Goal: Task Accomplishment & Management: Complete application form

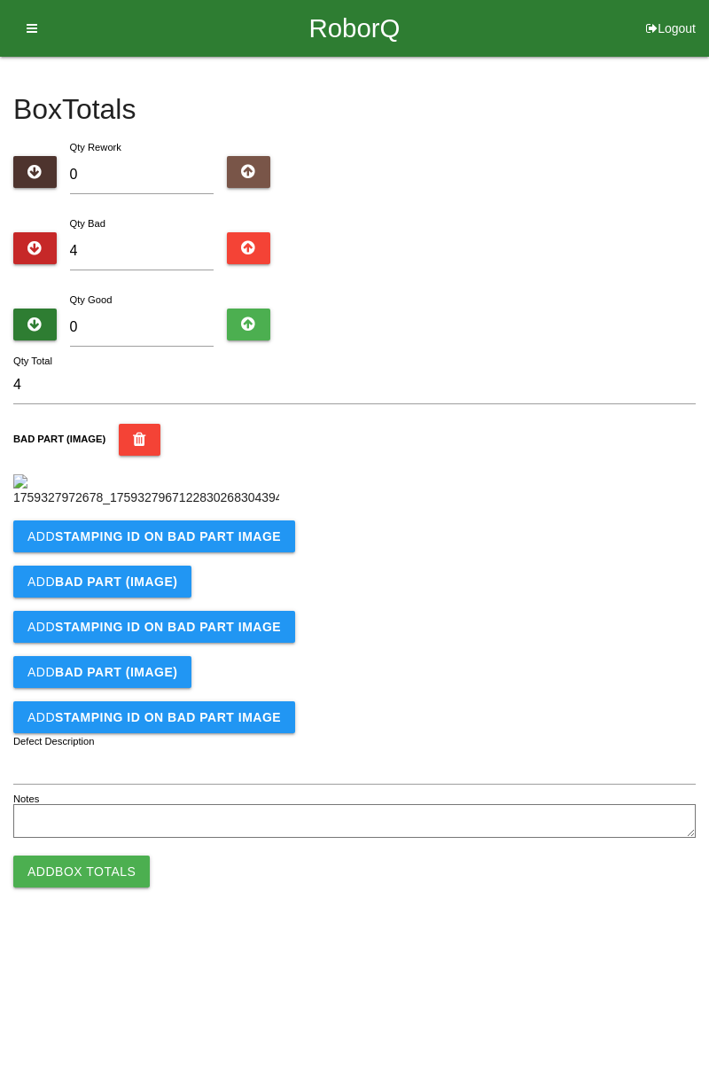
click at [216, 552] on button "Add STAMPING ID on BAD PART Image" at bounding box center [154, 536] width 282 height 32
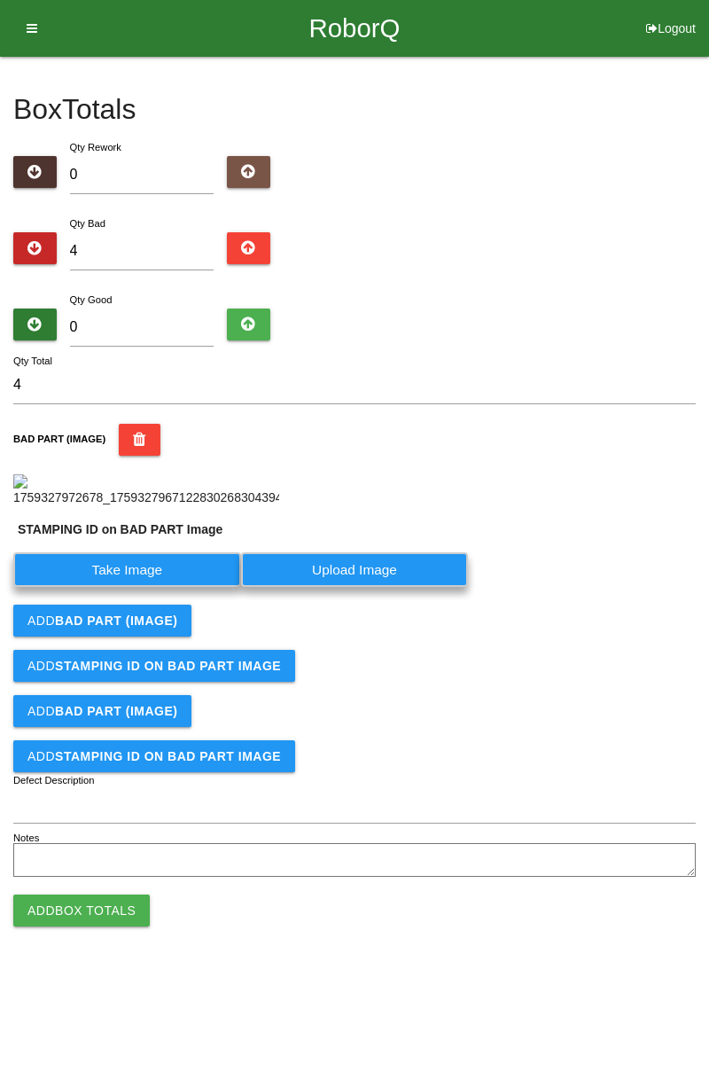
click at [155, 587] on label "Take Image" at bounding box center [127, 569] width 228 height 35
click at [0, 0] on PART "Take Image" at bounding box center [0, 0] width 0 height 0
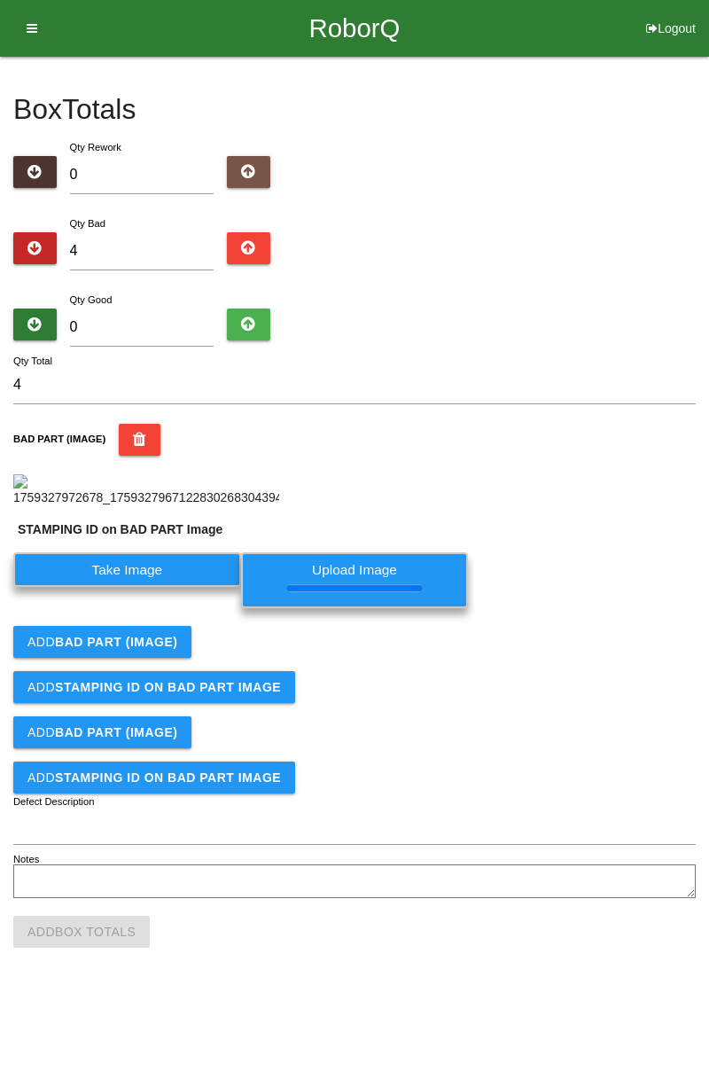
click at [158, 658] on button "Add BAD PART (IMAGE)" at bounding box center [102, 642] width 178 height 32
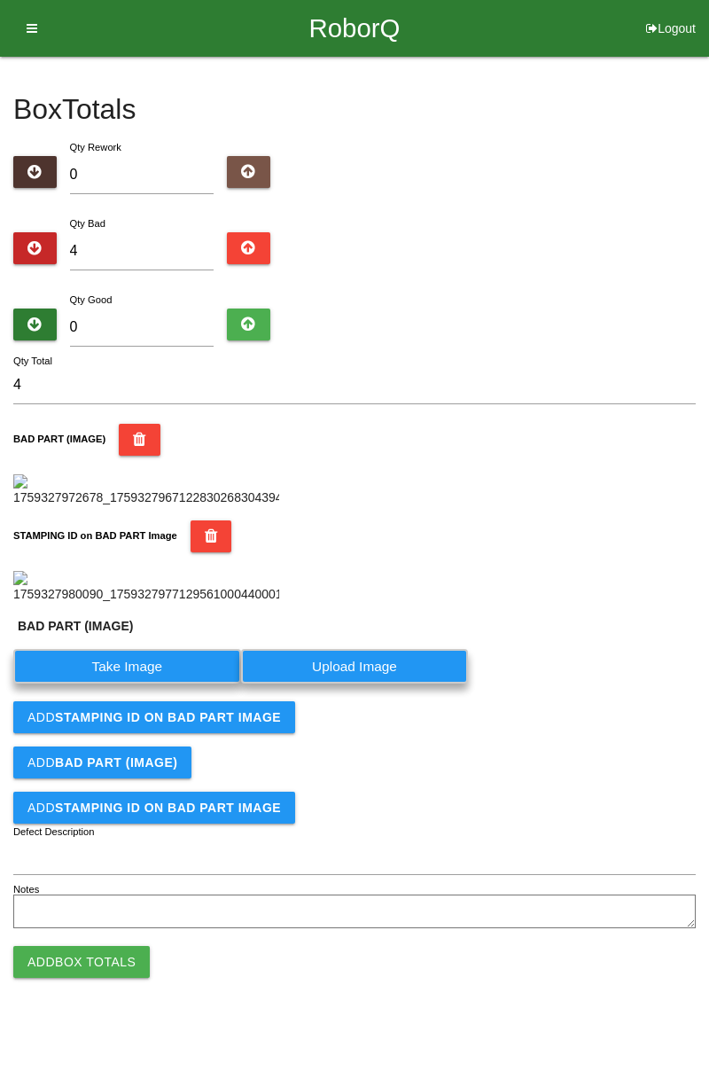
scroll to position [429, 0]
click at [182, 684] on label "Take Image" at bounding box center [127, 666] width 228 height 35
click at [0, 0] on \(IMAGE\) "Take Image" at bounding box center [0, 0] width 0 height 0
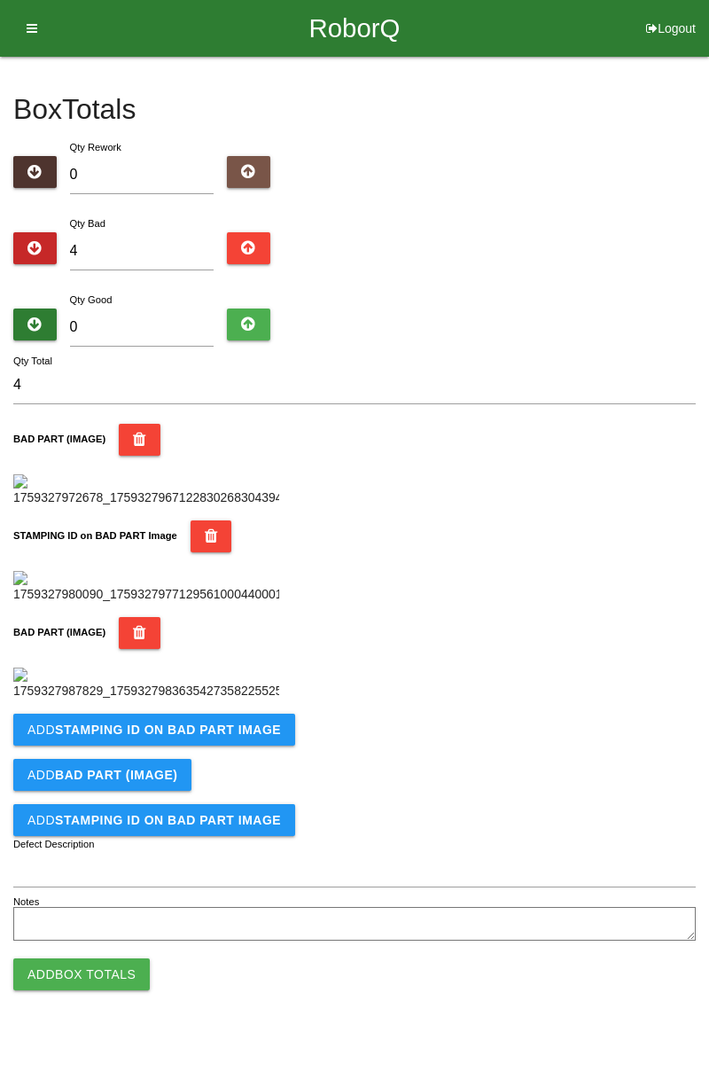
scroll to position [681, 0]
click at [211, 746] on button "Add STAMPING ID on BAD PART Image" at bounding box center [154, 730] width 282 height 32
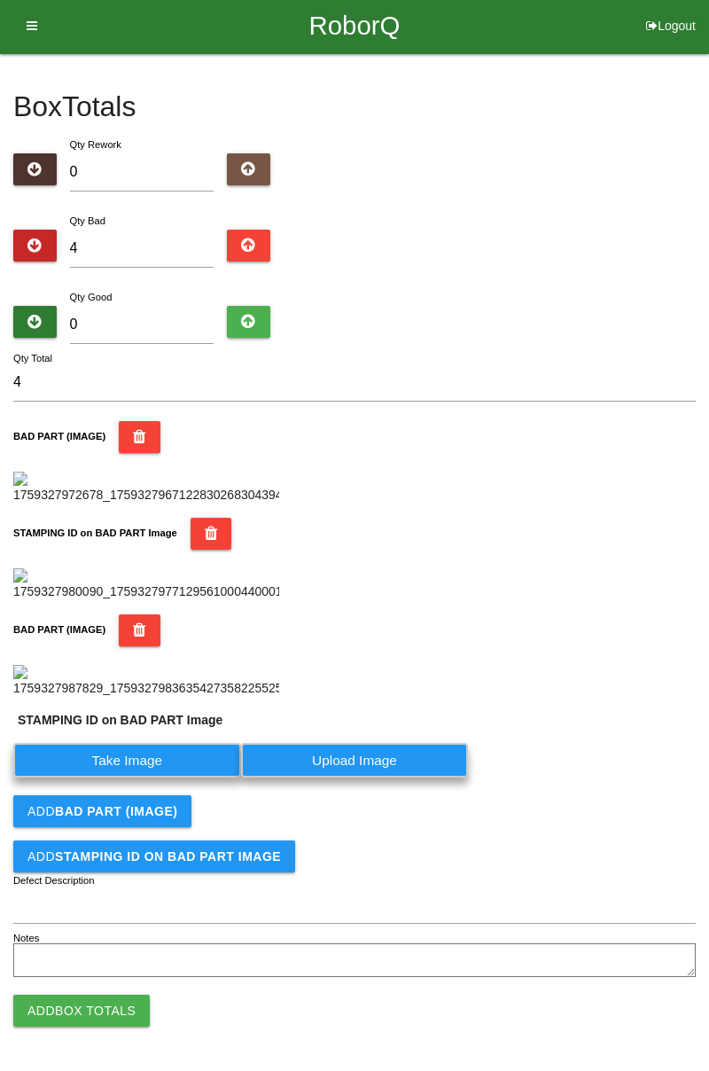
click at [151, 778] on label "Take Image" at bounding box center [127, 760] width 228 height 35
click at [0, 0] on PART "Take Image" at bounding box center [0, 0] width 0 height 0
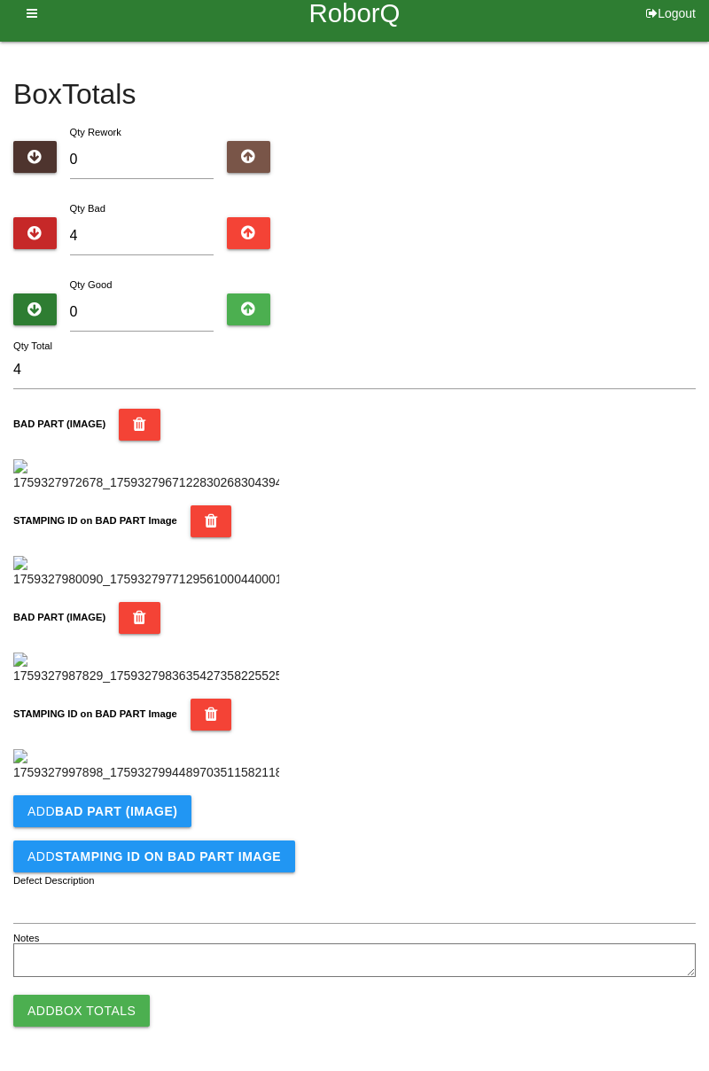
scroll to position [972, 0]
click at [168, 804] on b "BAD PART (IMAGE)" at bounding box center [116, 811] width 122 height 14
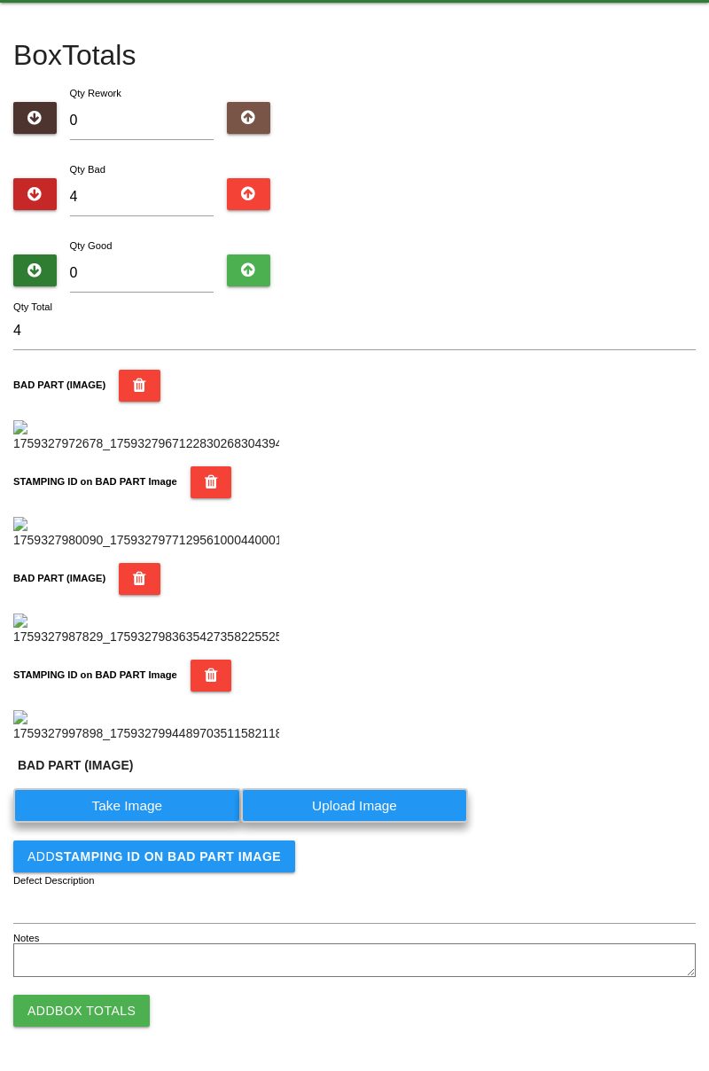
click at [158, 823] on label "Take Image" at bounding box center [127, 805] width 228 height 35
click at [0, 0] on \(IMAGE\) "Take Image" at bounding box center [0, 0] width 0 height 0
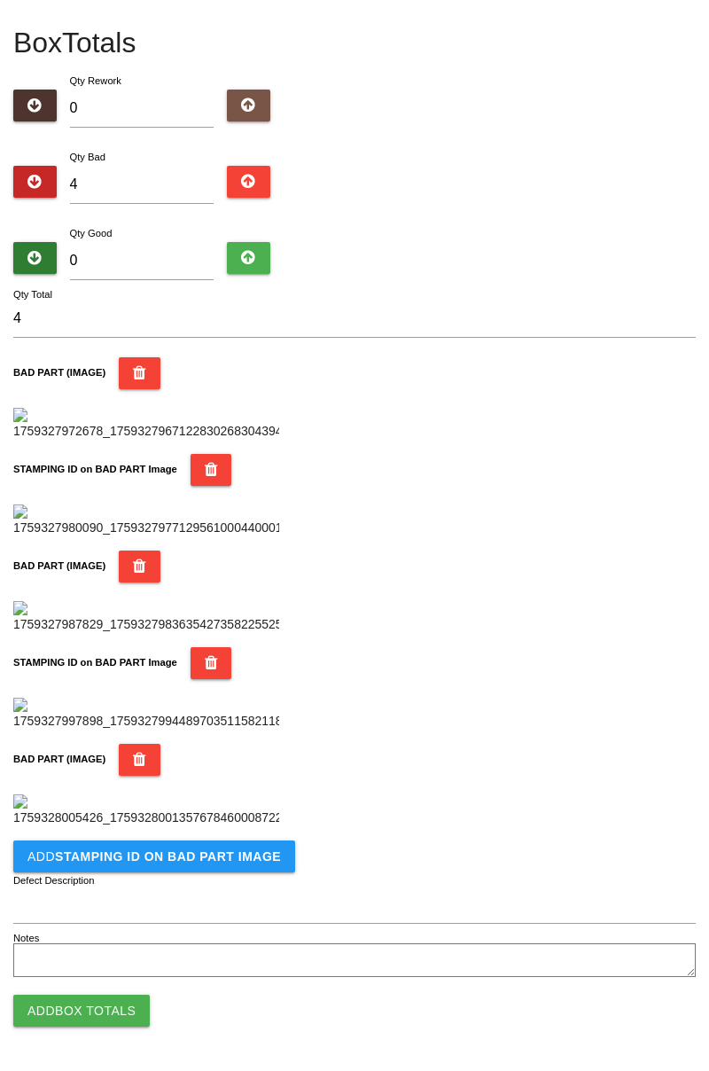
scroll to position [1263, 0]
click at [209, 865] on button "Add STAMPING ID on BAD PART Image" at bounding box center [154, 857] width 282 height 32
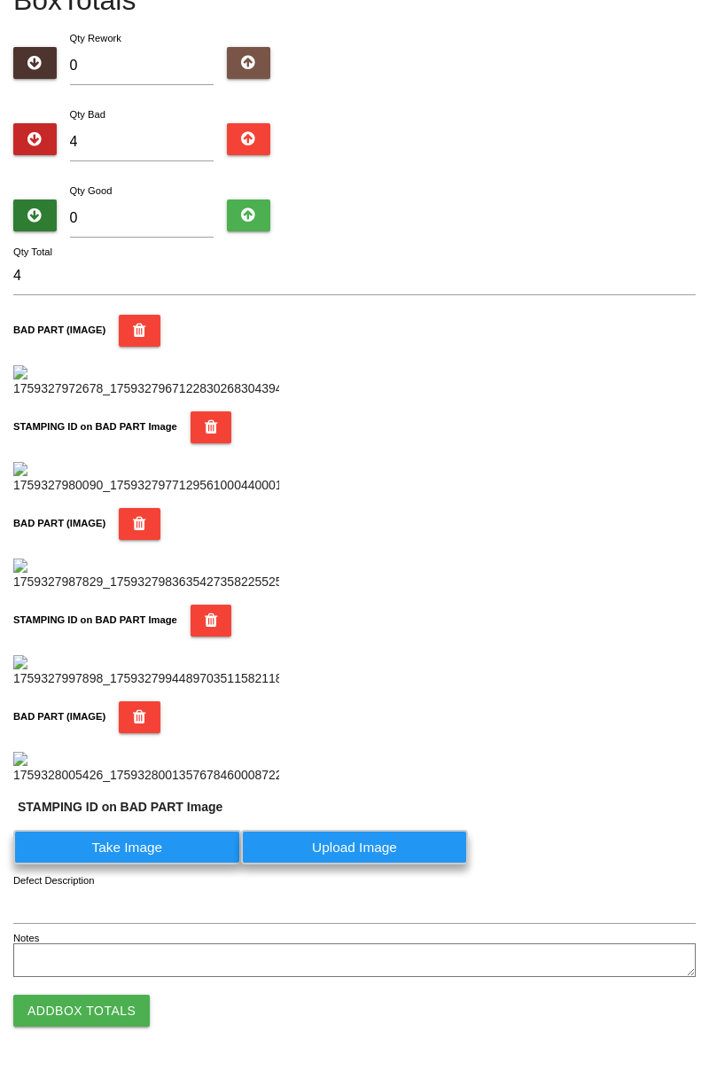
click at [163, 864] on label "Take Image" at bounding box center [127, 847] width 228 height 35
click at [0, 0] on PART "Take Image" at bounding box center [0, 0] width 0 height 0
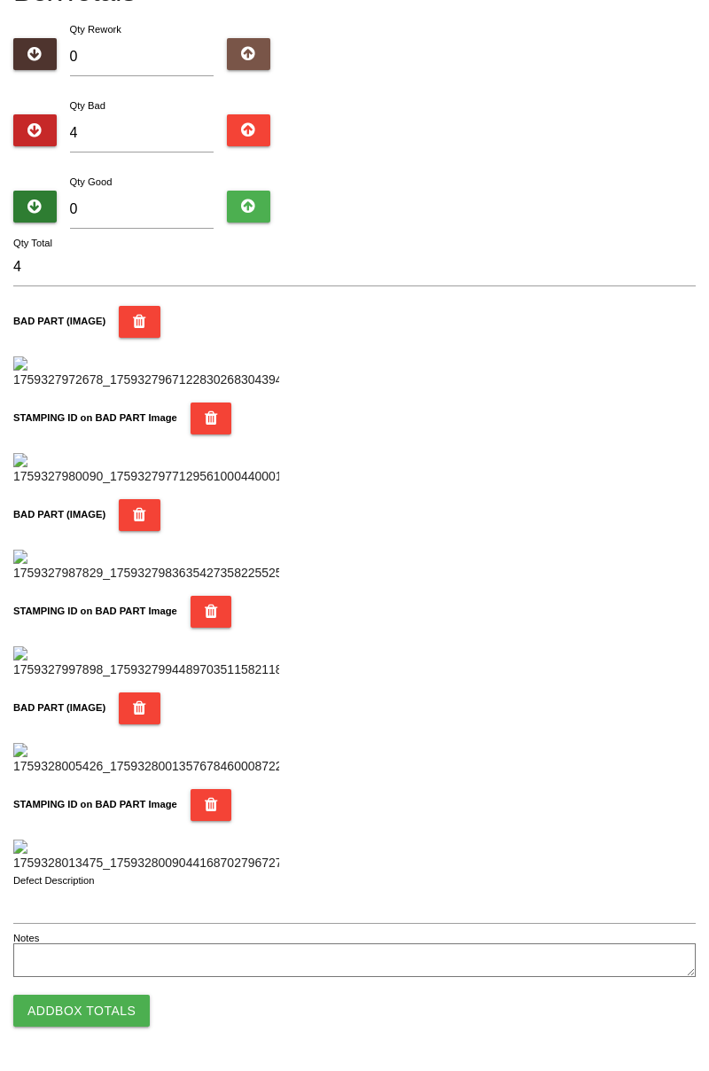
scroll to position [0, 0]
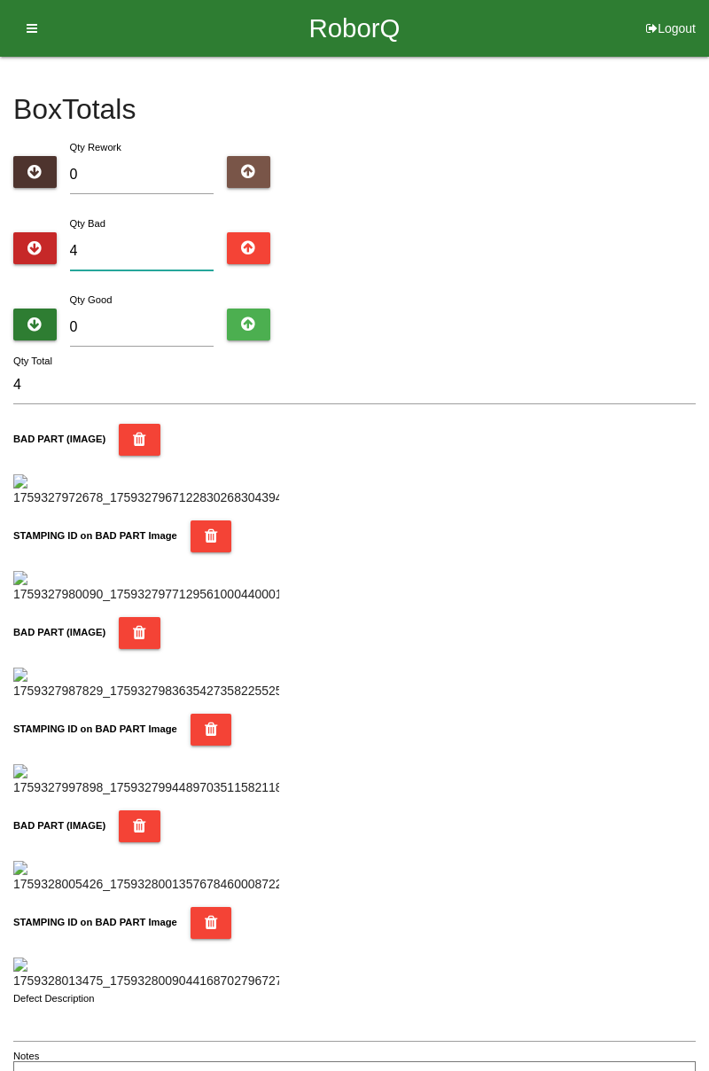
click at [176, 246] on input "4" at bounding box center [142, 251] width 145 height 38
click at [158, 321] on input "0" at bounding box center [142, 328] width 145 height 38
type input "8"
type input "12"
type input "80"
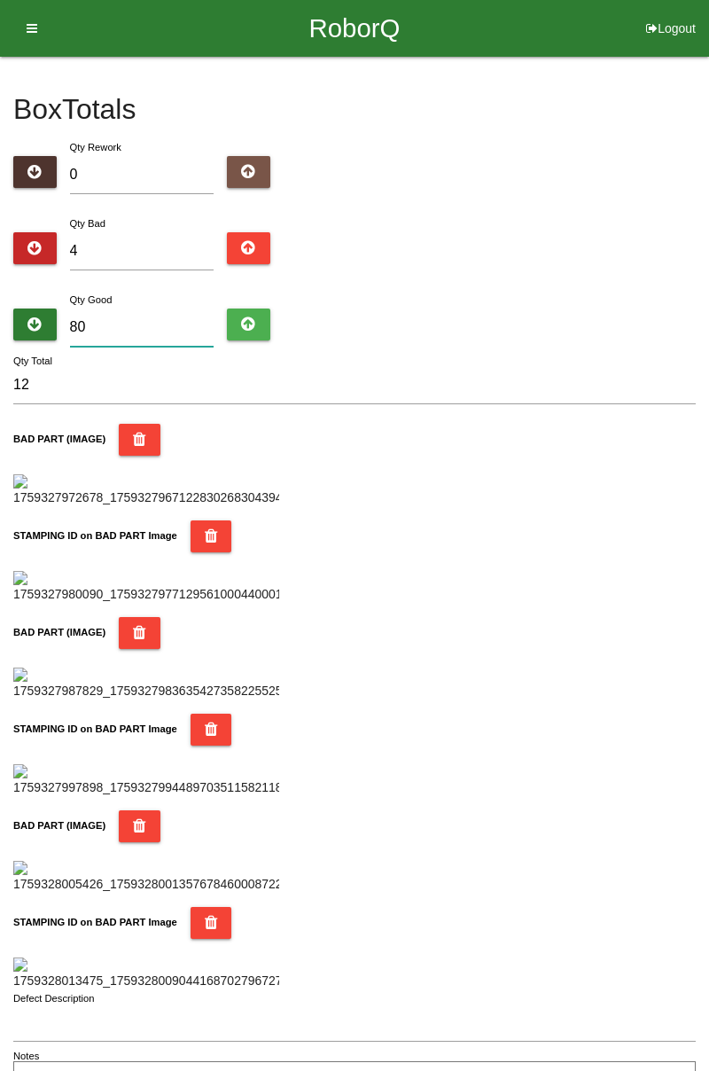
type input "84"
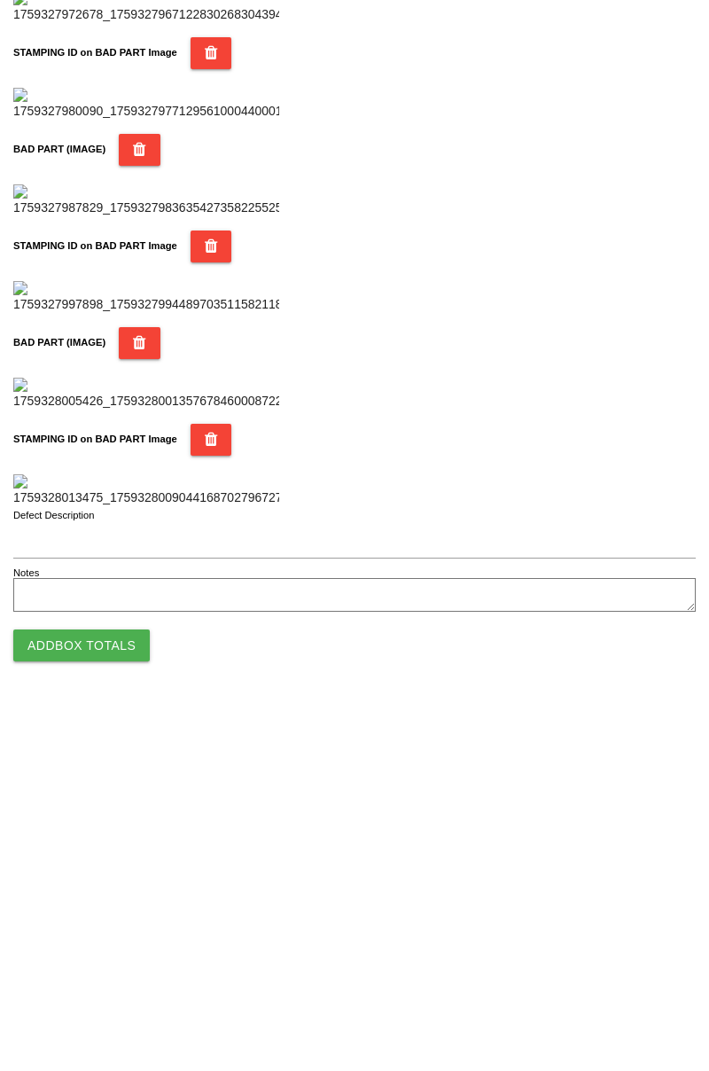
type input "80"
click at [113, 1017] on button "Add Box Totals" at bounding box center [81, 1011] width 137 height 32
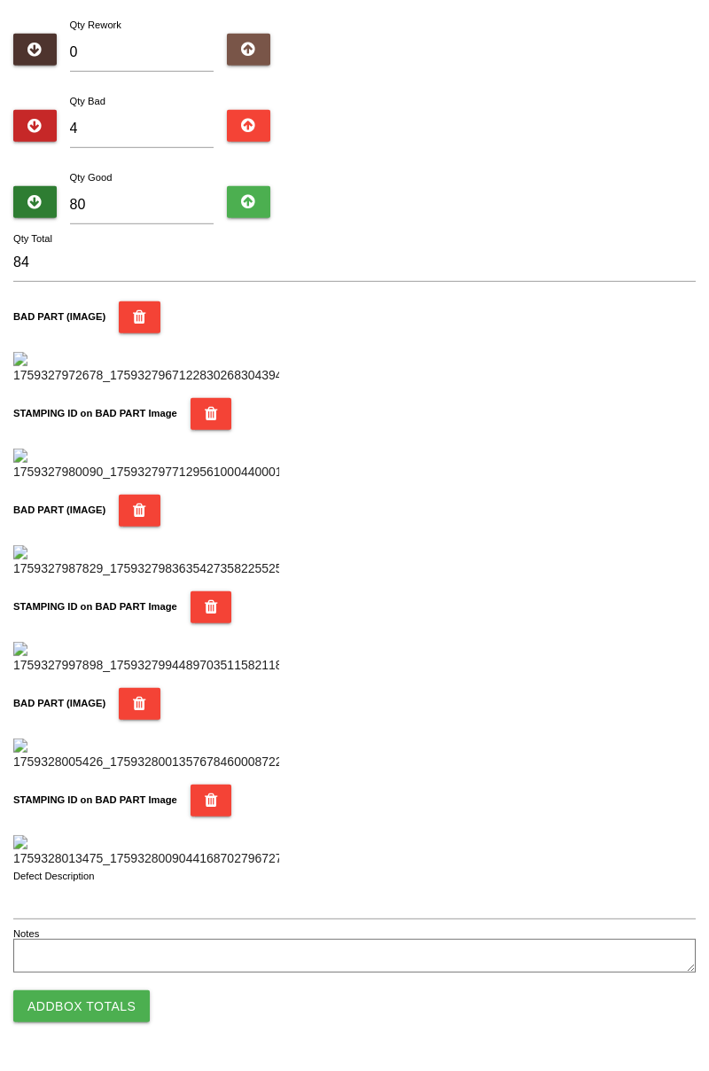
scroll to position [1553, 0]
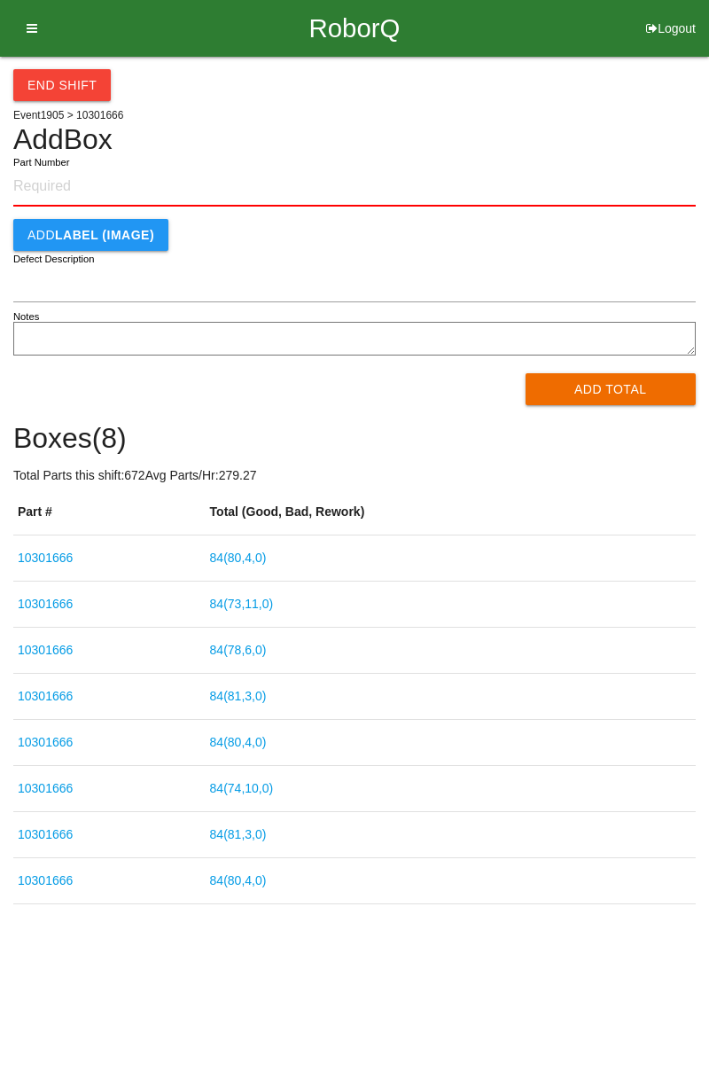
click at [267, 562] on link "84 ( 80 , 4 , 0 )" at bounding box center [238, 558] width 57 height 14
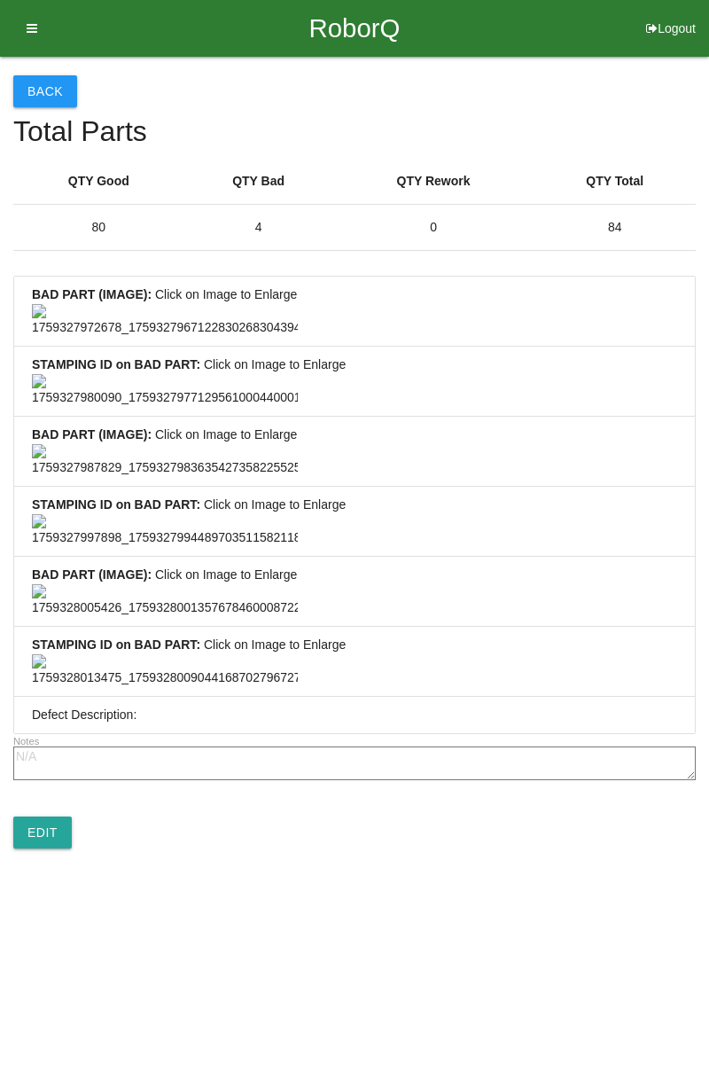
scroll to position [1318, 0]
click at [49, 849] on link "Edit" at bounding box center [42, 833] width 59 height 32
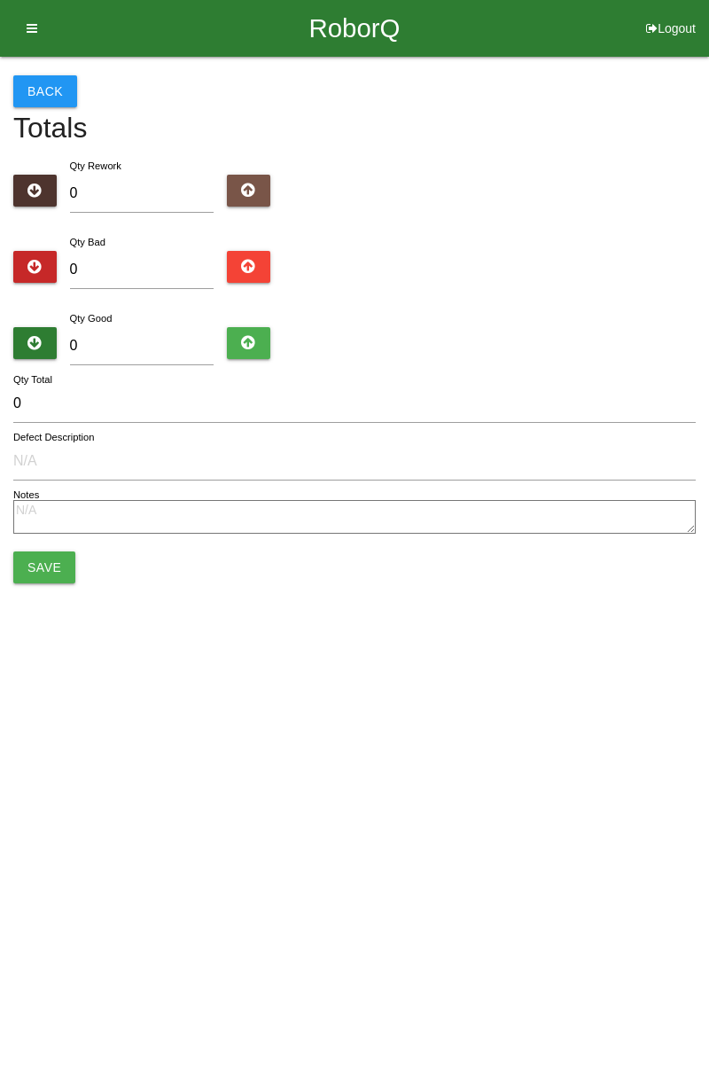
type input "4"
type input "80"
type input "84"
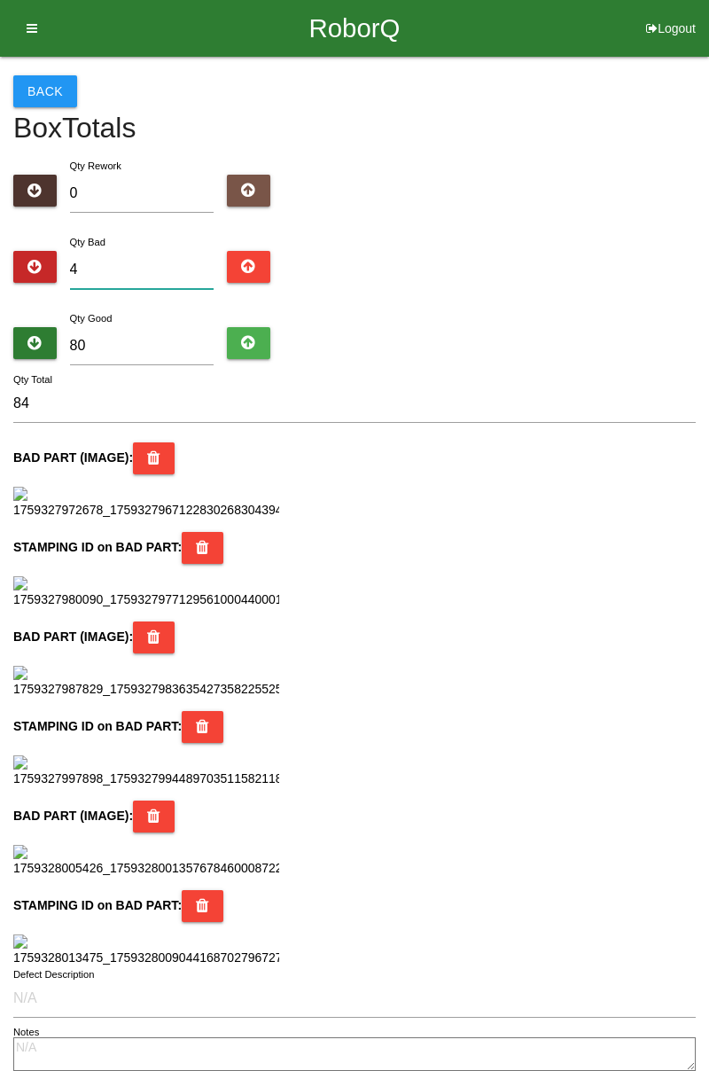
click at [156, 270] on input "4" at bounding box center [142, 270] width 145 height 38
type input "0"
type input "80"
type input "5"
type input "85"
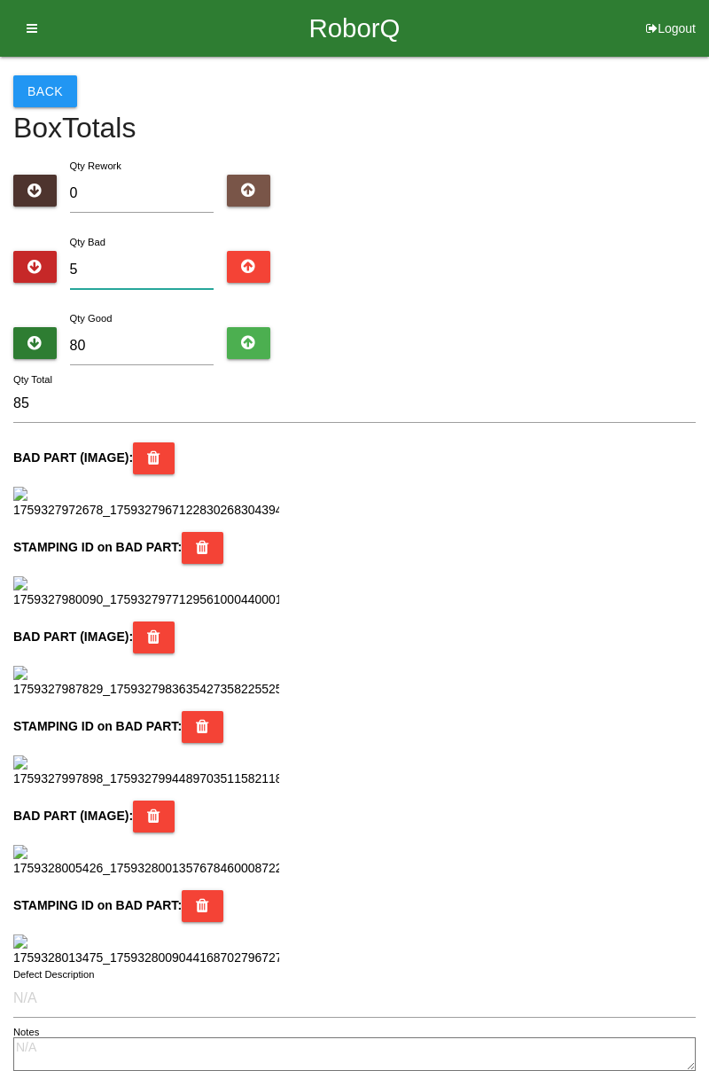
type input "5"
click at [169, 338] on input "80" at bounding box center [142, 346] width 145 height 38
type input "8"
type input "13"
type input "0"
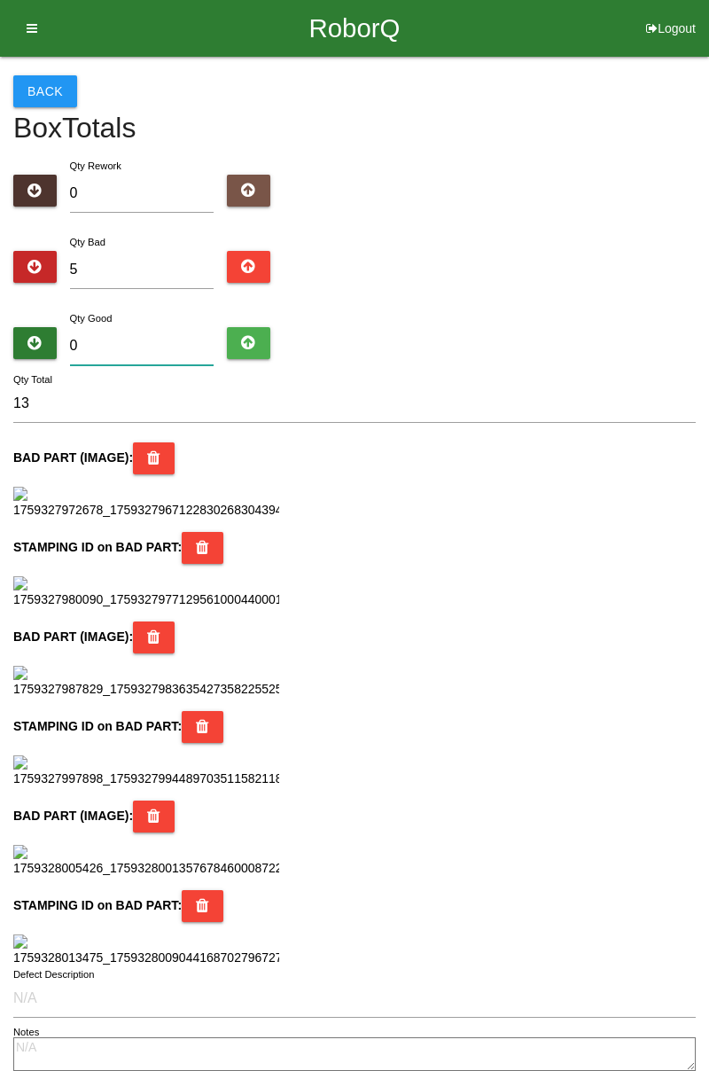
type input "5"
type input "0"
click at [692, 296] on form "Qty Rework 0 Qty Bad 5 Qty Good 0 5 Qty Total BAD PART (IMAGE) : STAMPING ID on…" at bounding box center [354, 638] width 683 height 965
click at [173, 262] on input "5" at bounding box center [142, 270] width 145 height 38
type input "0"
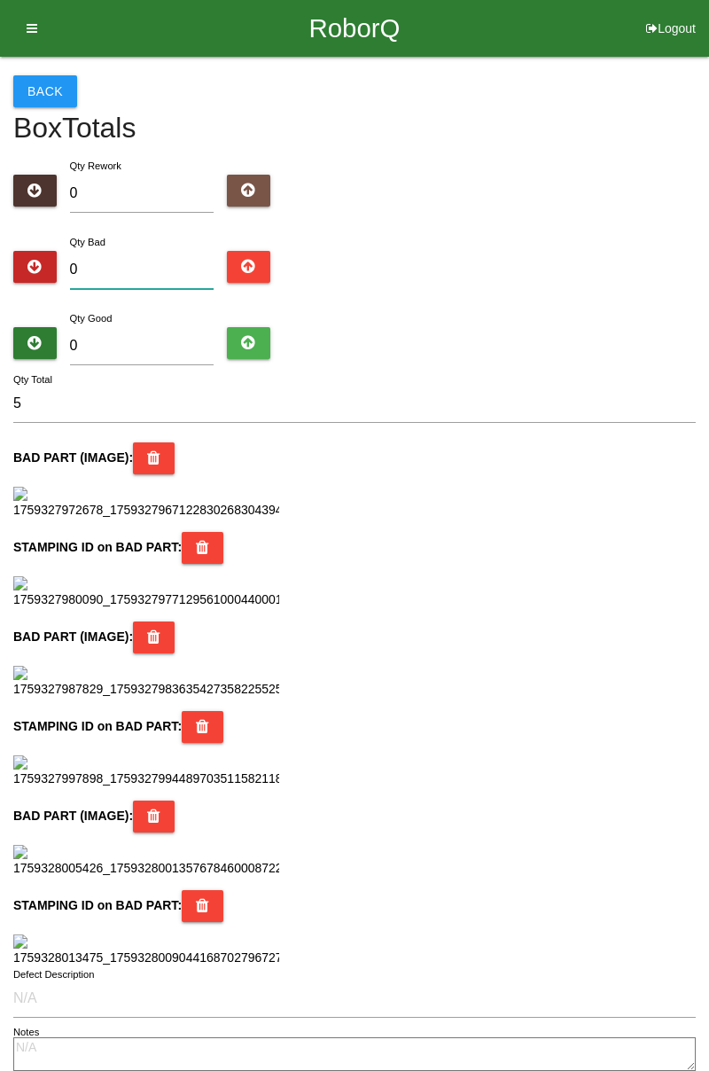
type input "0"
type input "6"
click at [188, 337] on input "0" at bounding box center [142, 346] width 145 height 38
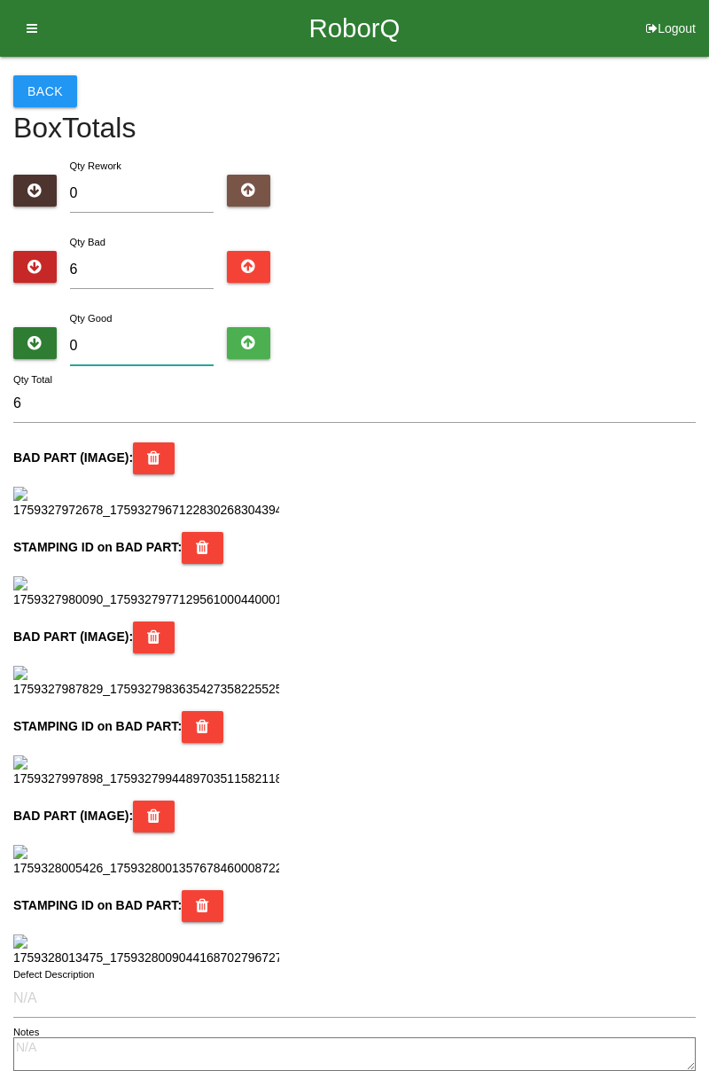
type input "7"
type input "13"
type input "78"
type input "84"
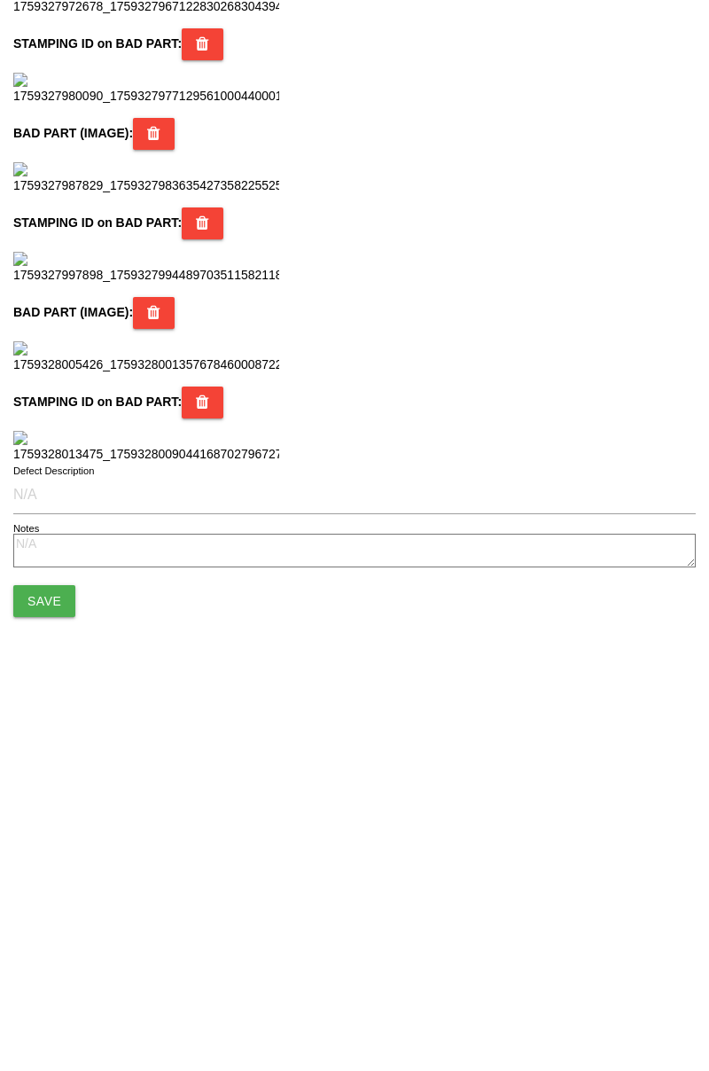
scroll to position [1575, 0]
type input "78"
click at [66, 962] on button "Save" at bounding box center [44, 966] width 62 height 32
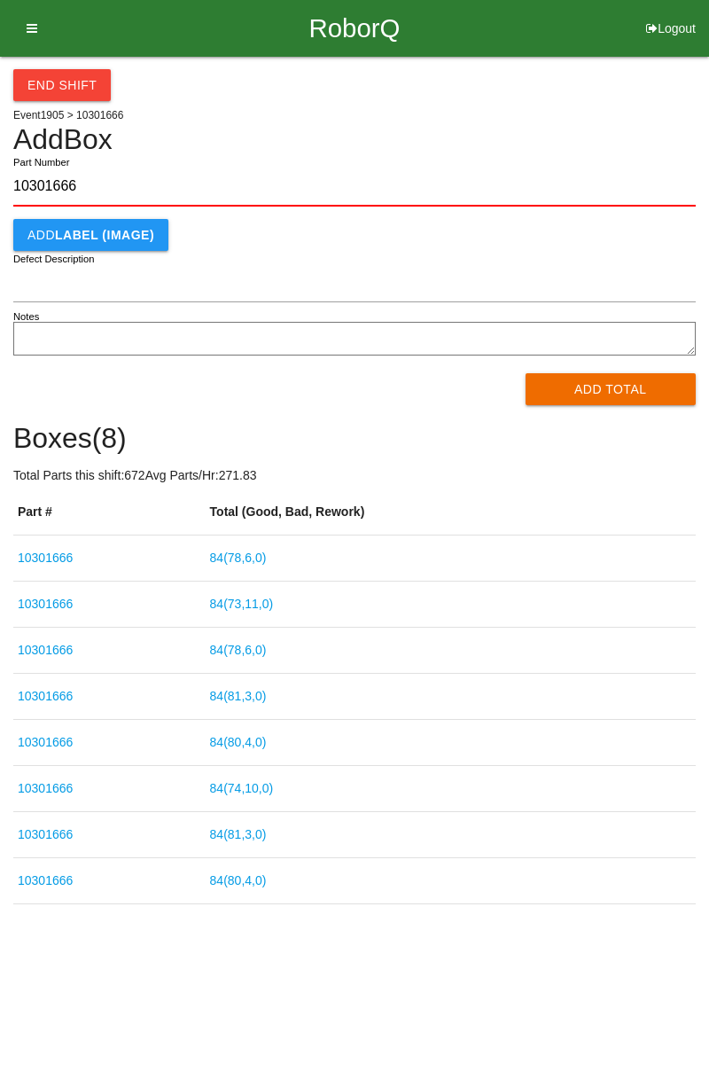
type input "10301666"
click at [610, 395] on button "Add Total" at bounding box center [611, 389] width 171 height 32
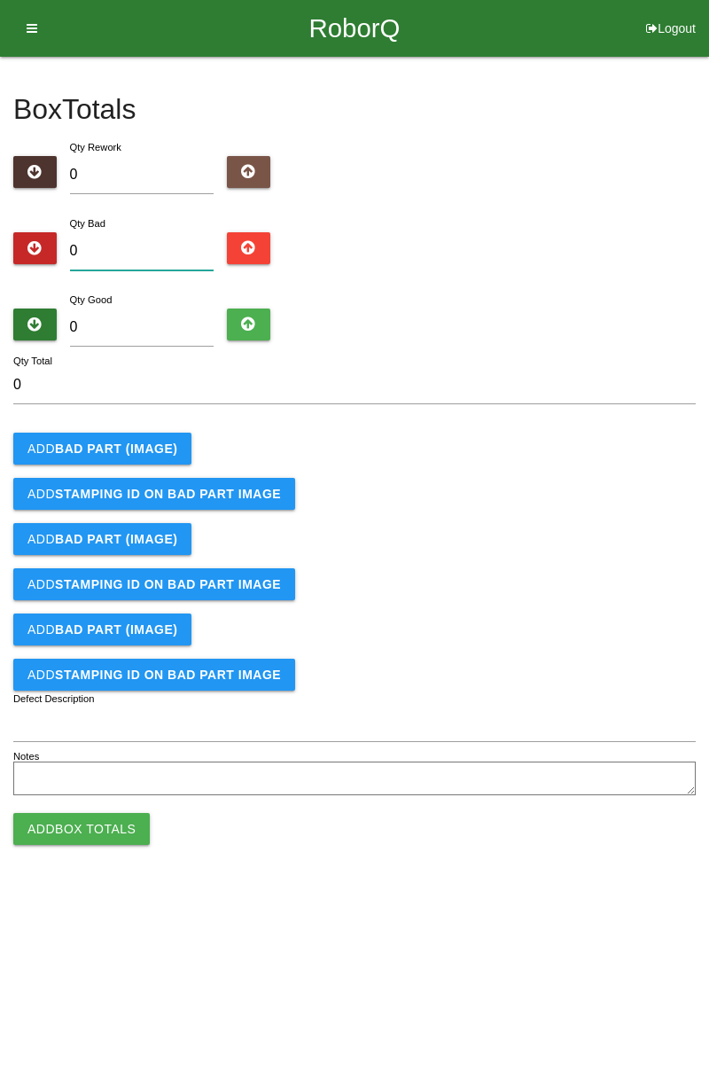
click at [121, 252] on input "0" at bounding box center [142, 251] width 145 height 38
click at [161, 244] on input "0" at bounding box center [142, 251] width 145 height 38
type input "1"
type input "13"
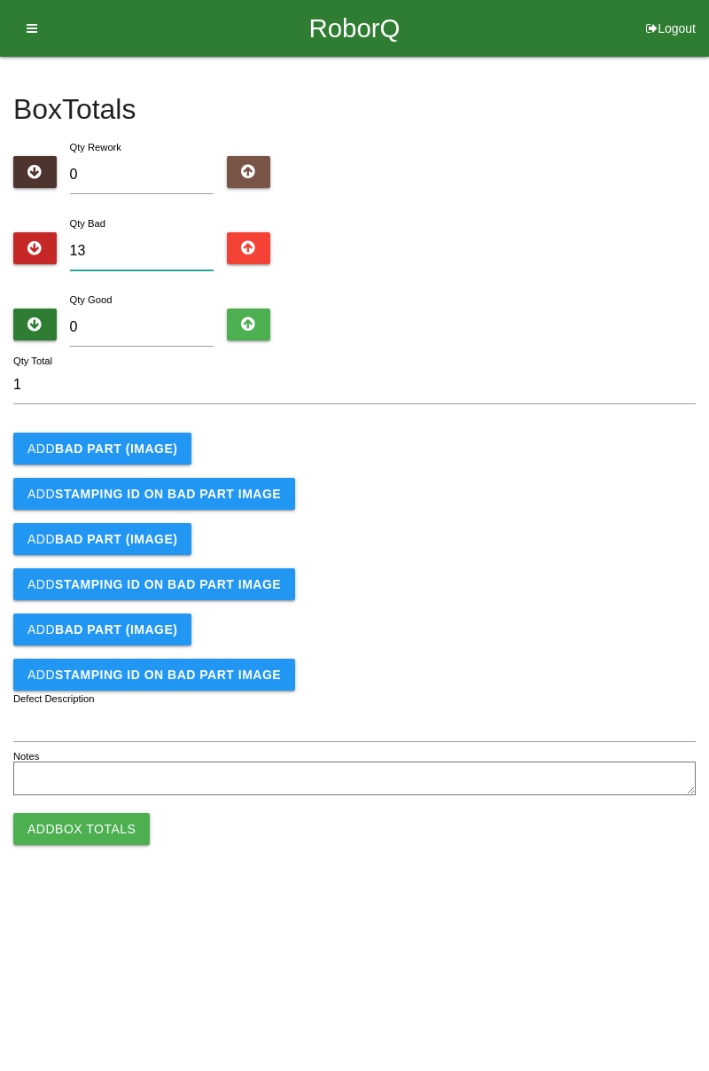
type input "13"
click at [158, 447] on b "BAD PART (IMAGE)" at bounding box center [116, 449] width 122 height 14
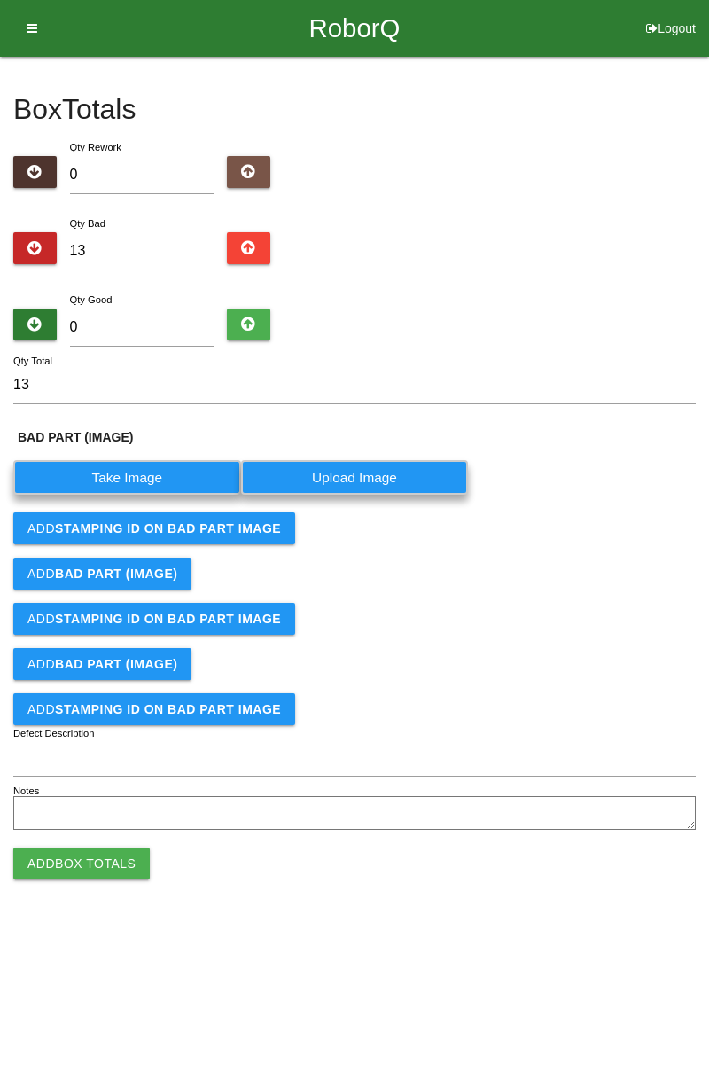
click at [176, 466] on label "Take Image" at bounding box center [127, 477] width 228 height 35
click at [0, 0] on \(IMAGE\) "Take Image" at bounding box center [0, 0] width 0 height 0
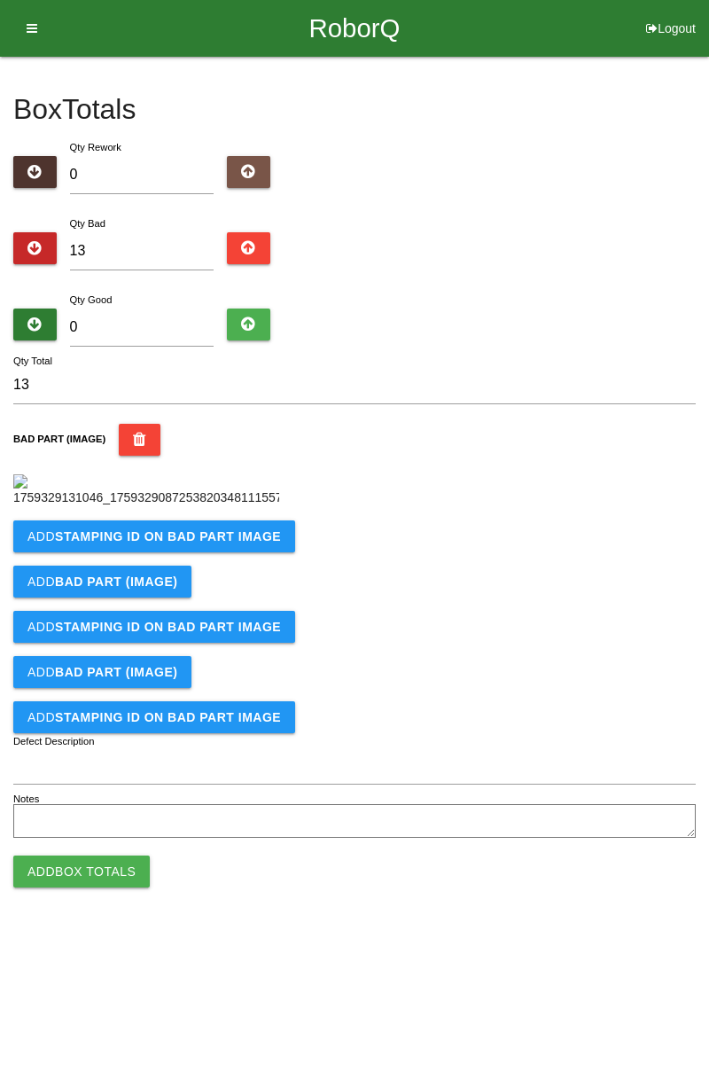
click at [194, 552] on button "Add STAMPING ID on BAD PART Image" at bounding box center [154, 536] width 282 height 32
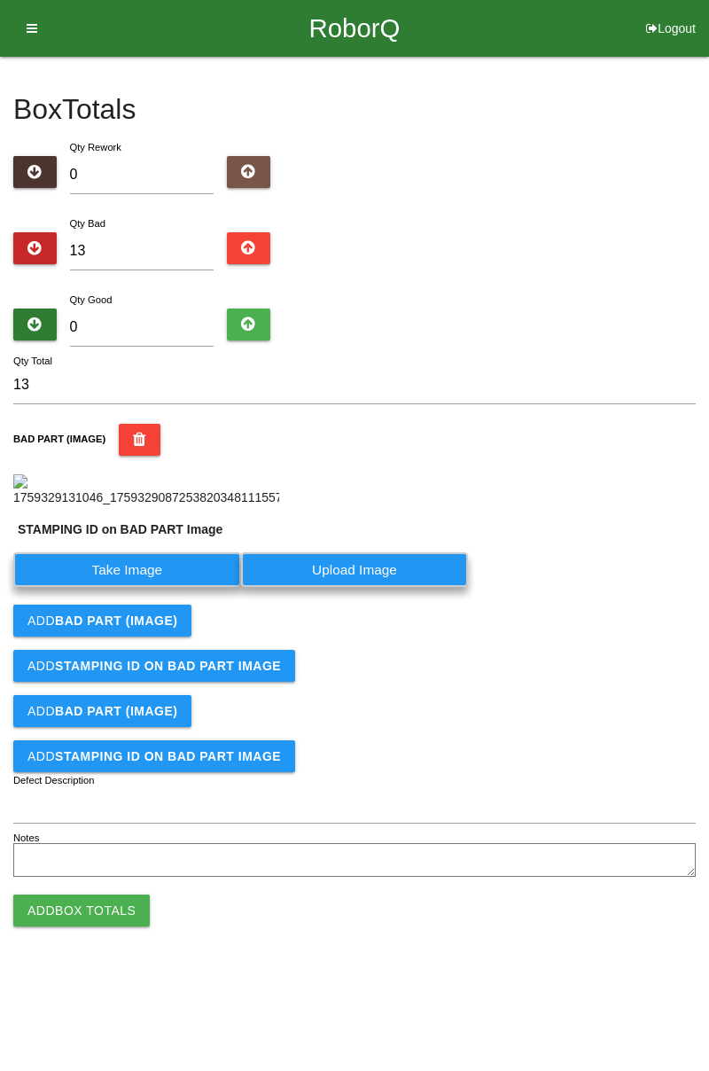
click at [192, 587] on label "Take Image" at bounding box center [127, 569] width 228 height 35
click at [0, 0] on PART "Take Image" at bounding box center [0, 0] width 0 height 0
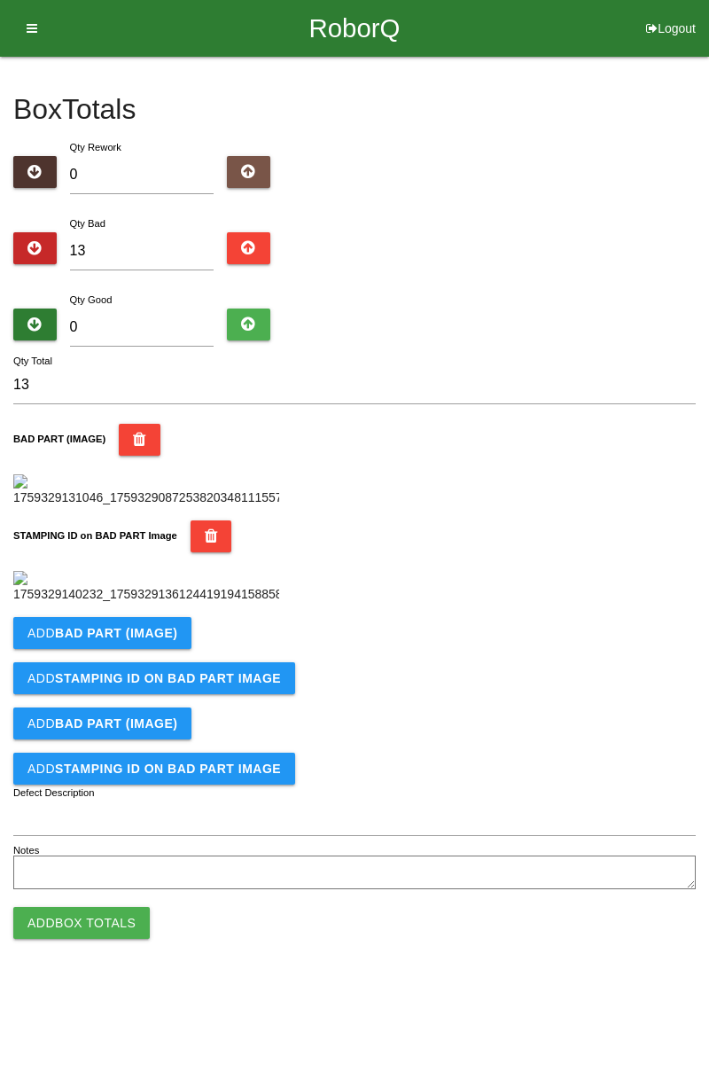
scroll to position [390, 0]
click at [158, 640] on b "BAD PART (IMAGE)" at bounding box center [116, 633] width 122 height 14
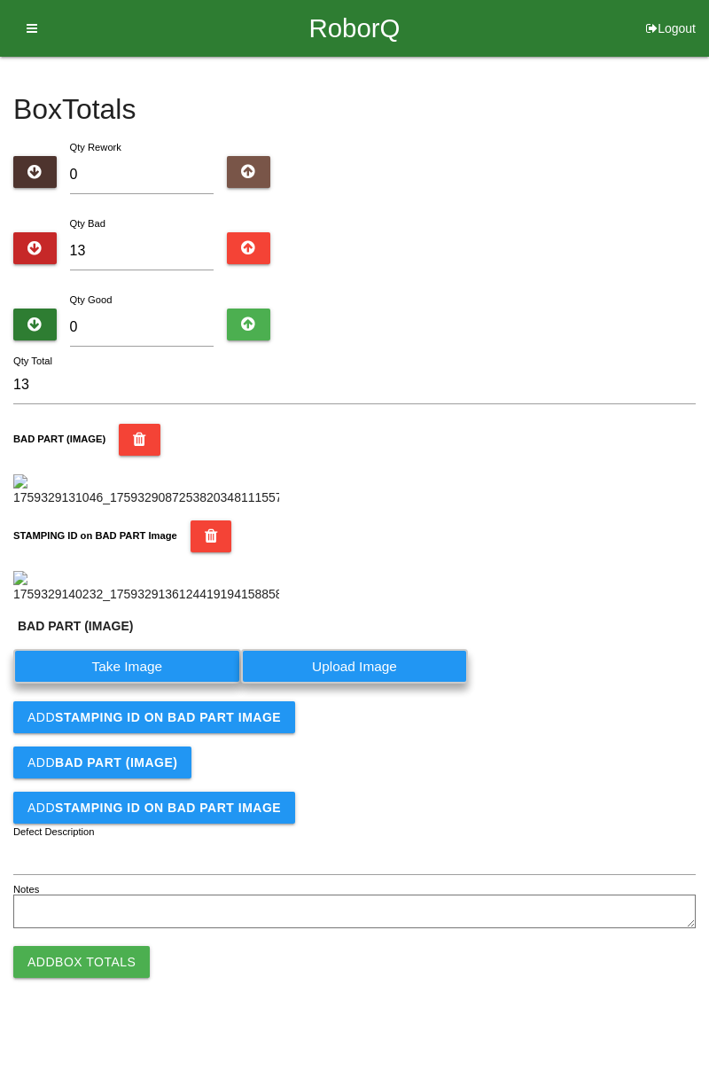
click at [153, 684] on label "Take Image" at bounding box center [127, 666] width 228 height 35
click at [0, 0] on \(IMAGE\) "Take Image" at bounding box center [0, 0] width 0 height 0
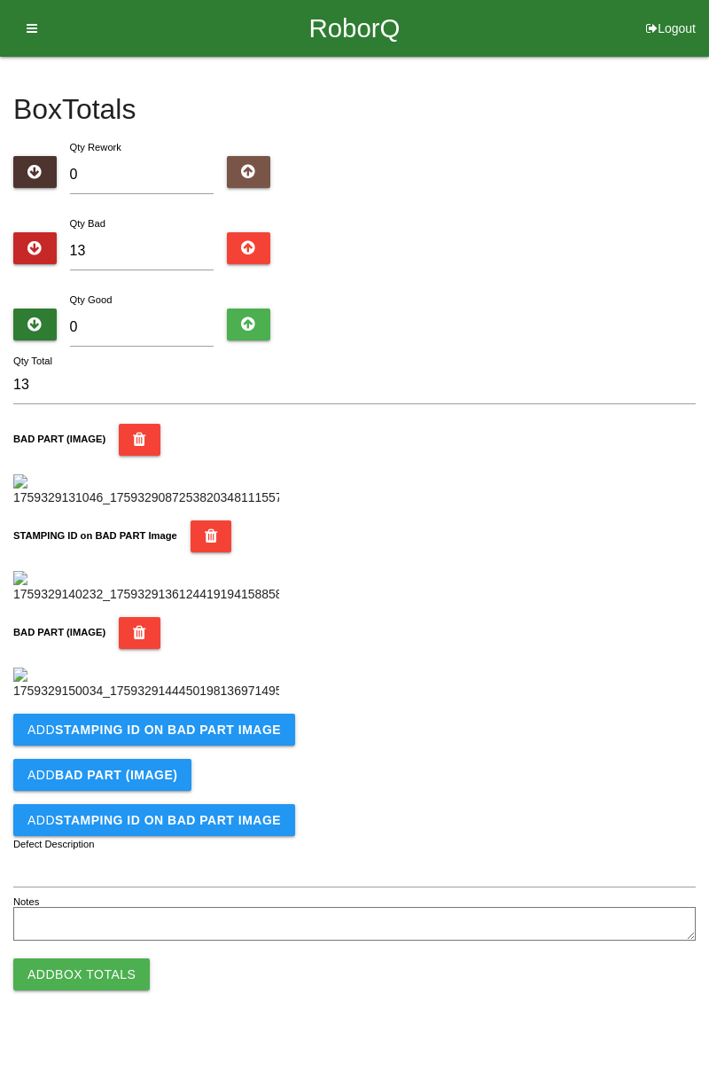
scroll to position [681, 0]
click at [240, 737] on b "STAMPING ID on BAD PART Image" at bounding box center [168, 730] width 226 height 14
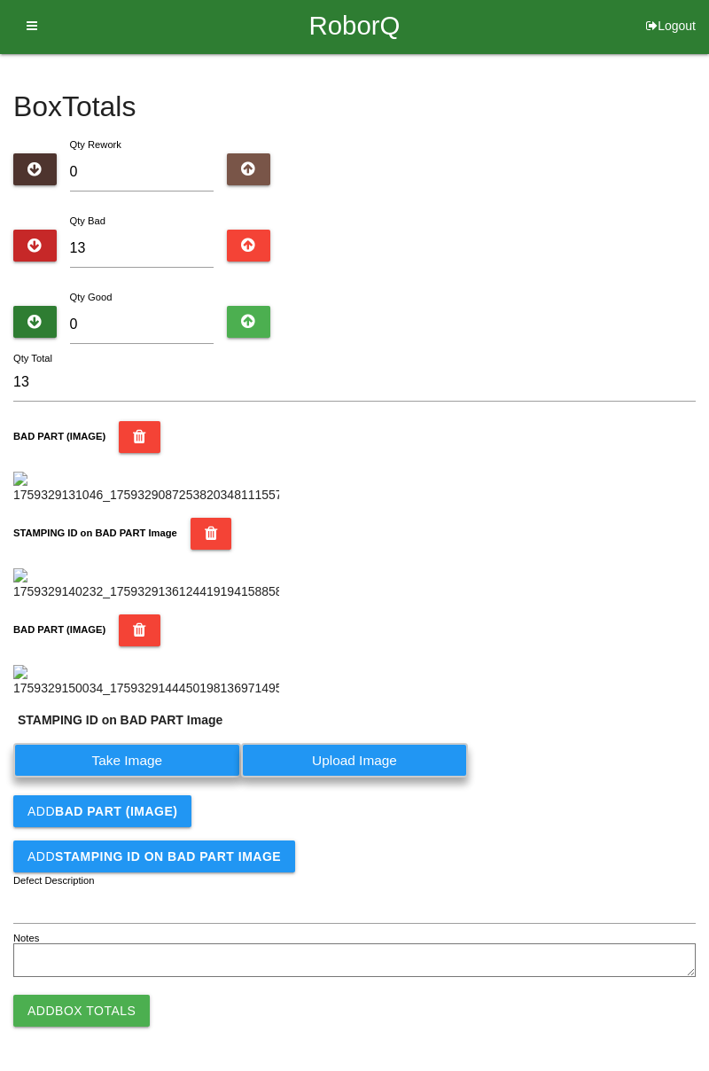
click at [172, 778] on label "Take Image" at bounding box center [127, 760] width 228 height 35
click at [0, 0] on PART "Take Image" at bounding box center [0, 0] width 0 height 0
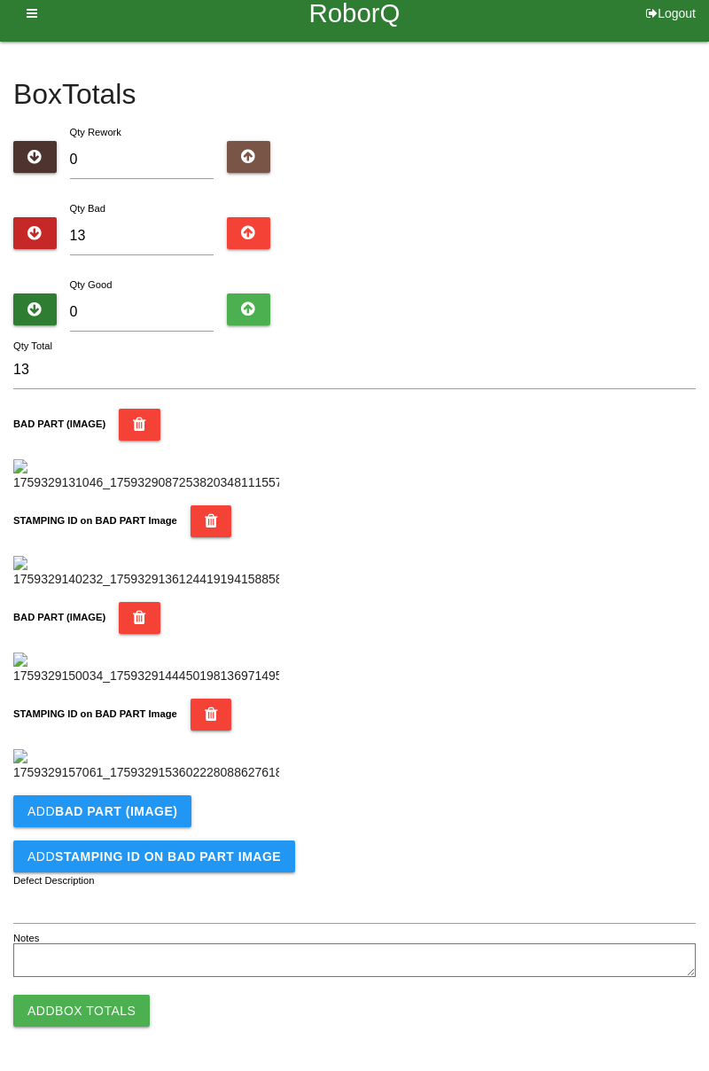
scroll to position [972, 0]
click at [147, 806] on b "BAD PART (IMAGE)" at bounding box center [116, 811] width 122 height 14
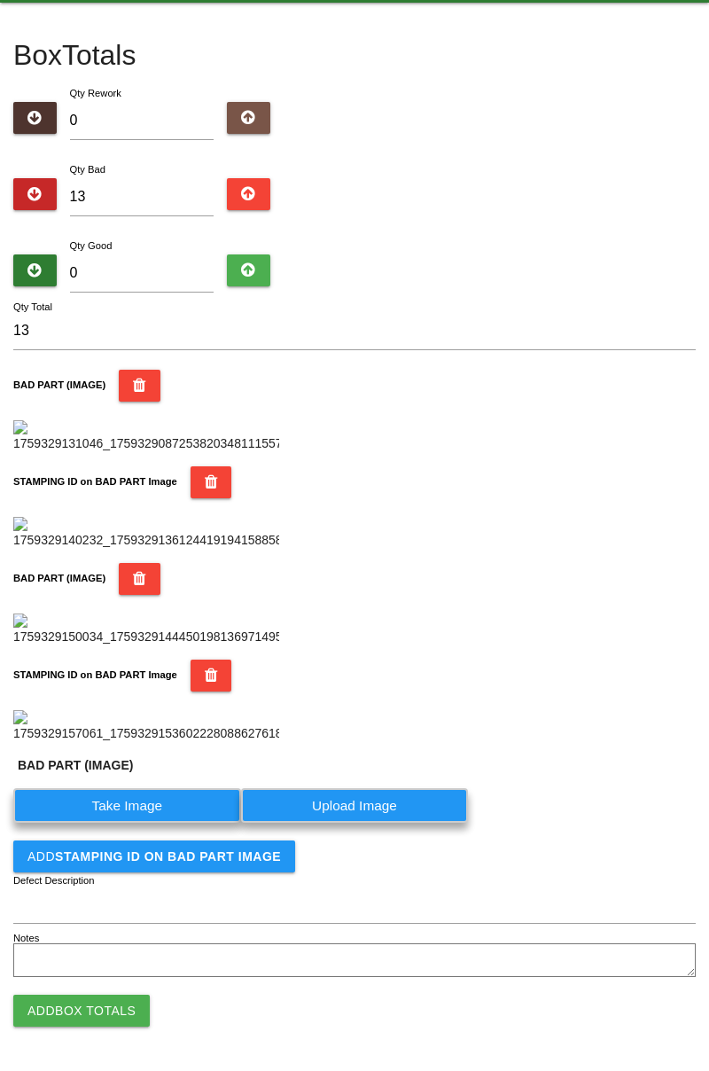
click at [124, 823] on label "Take Image" at bounding box center [127, 805] width 228 height 35
click at [0, 0] on \(IMAGE\) "Take Image" at bounding box center [0, 0] width 0 height 0
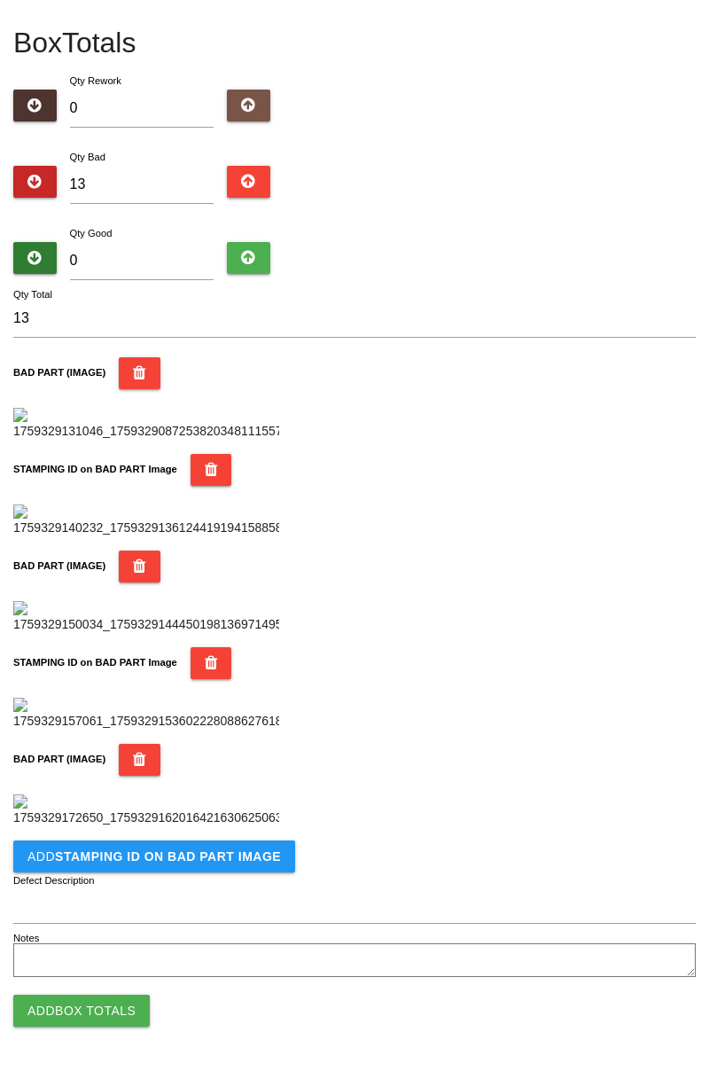
scroll to position [1263, 0]
click at [193, 862] on b "STAMPING ID on BAD PART Image" at bounding box center [168, 856] width 226 height 14
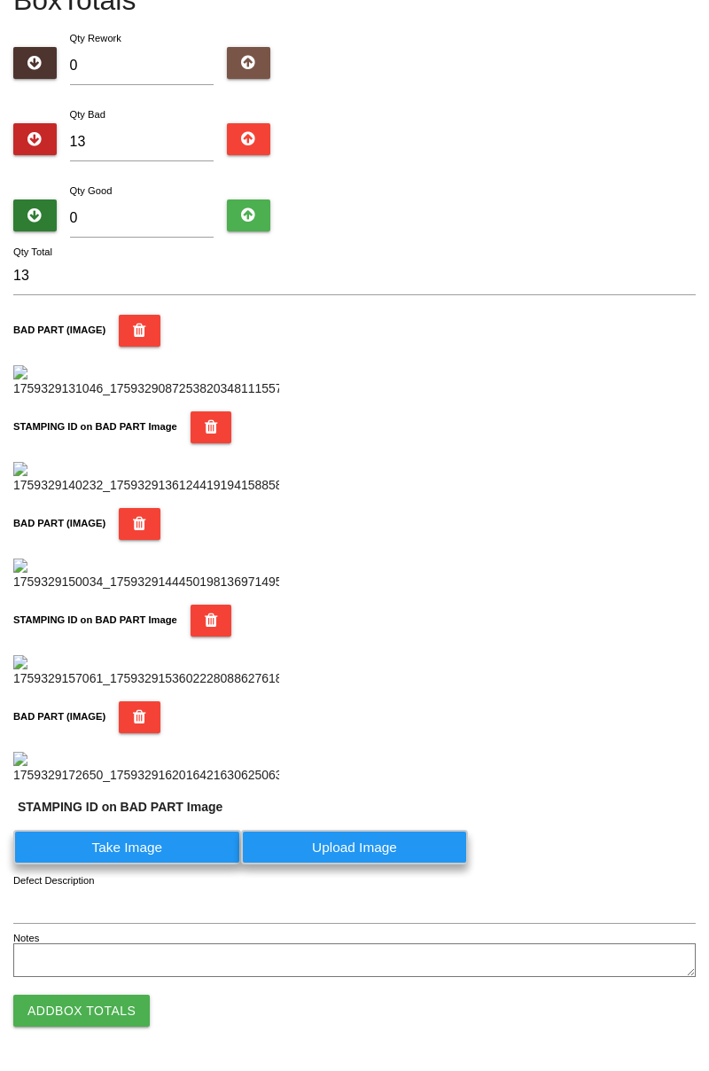
click at [139, 864] on label "Take Image" at bounding box center [127, 847] width 228 height 35
click at [0, 0] on PART "Take Image" at bounding box center [0, 0] width 0 height 0
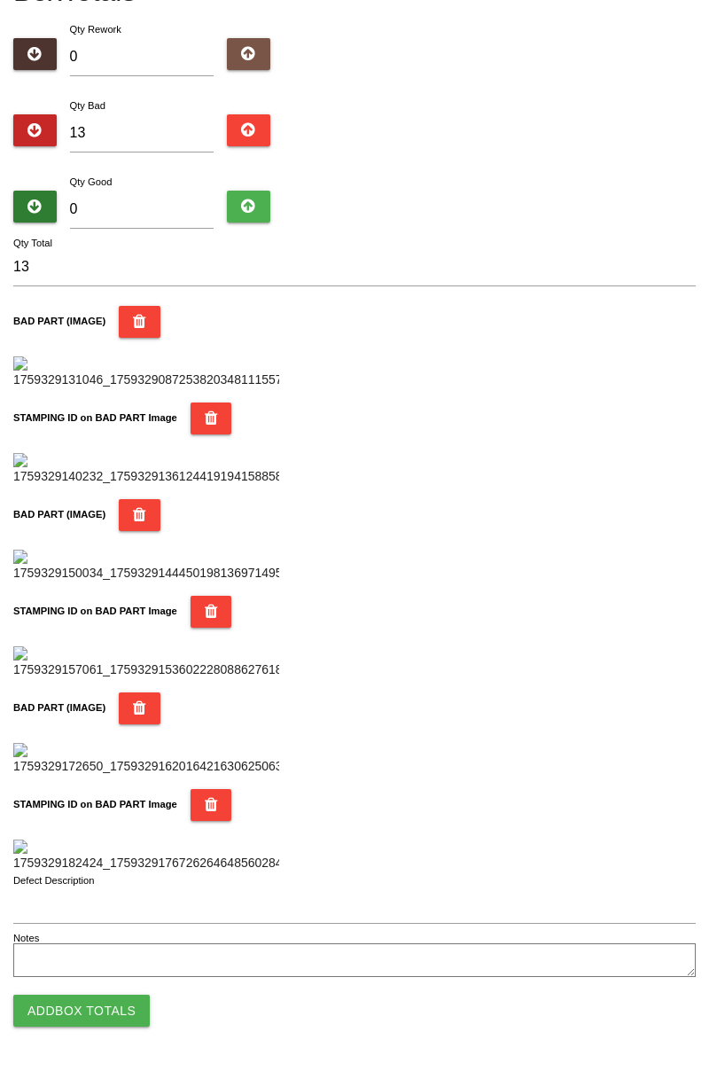
scroll to position [0, 0]
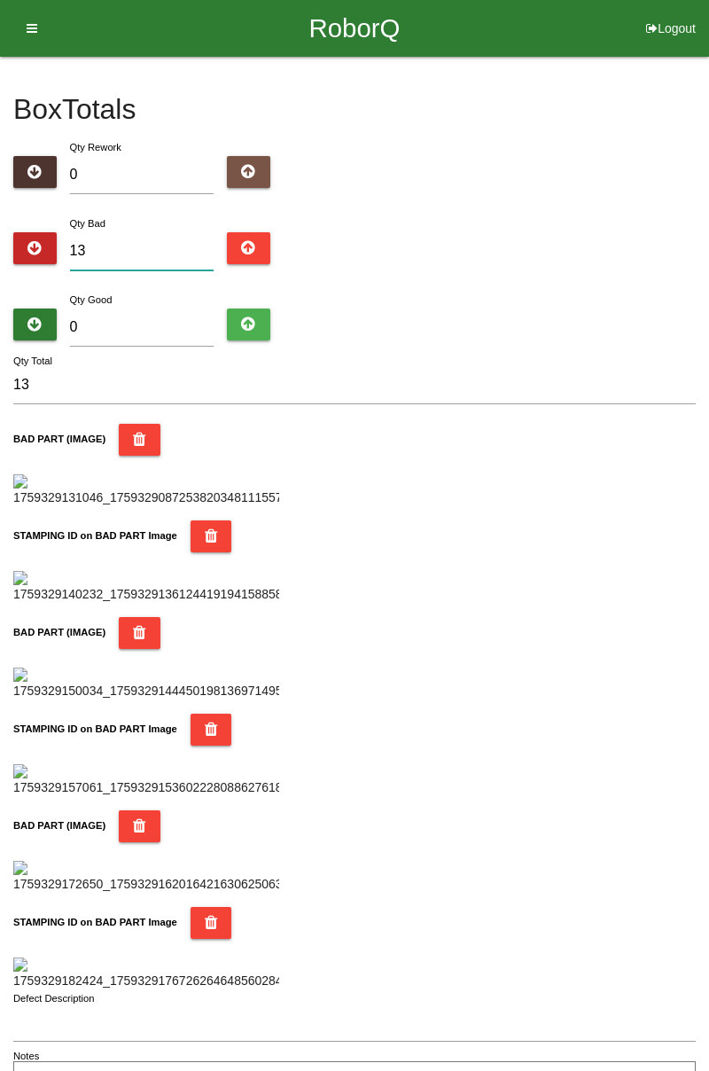
click at [179, 248] on input "13" at bounding box center [142, 251] width 145 height 38
click at [147, 309] on input "0" at bounding box center [142, 328] width 145 height 38
type input "7"
type input "20"
type input "71"
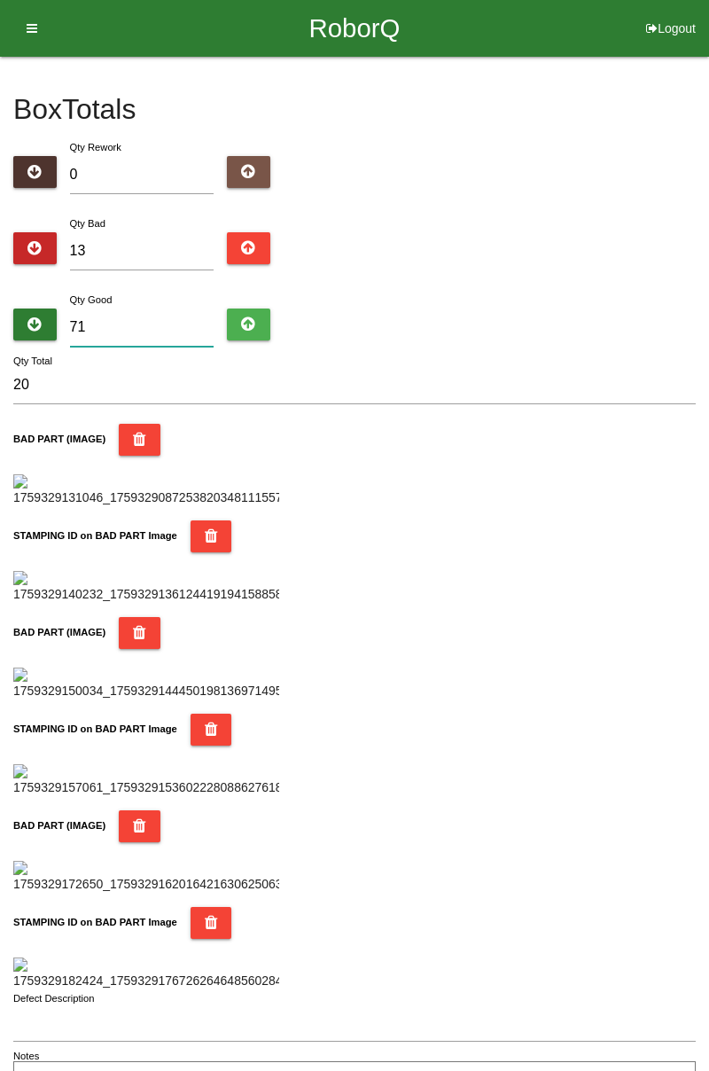
type input "84"
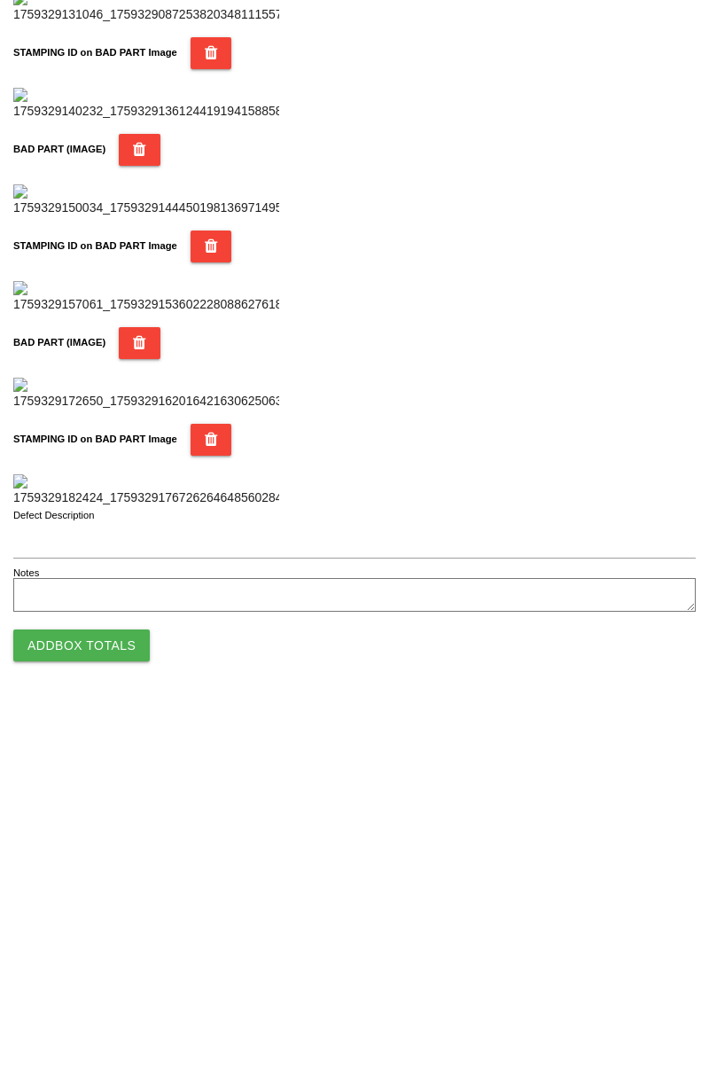
type input "71"
click at [125, 1023] on button "Add Box Totals" at bounding box center [81, 1011] width 137 height 32
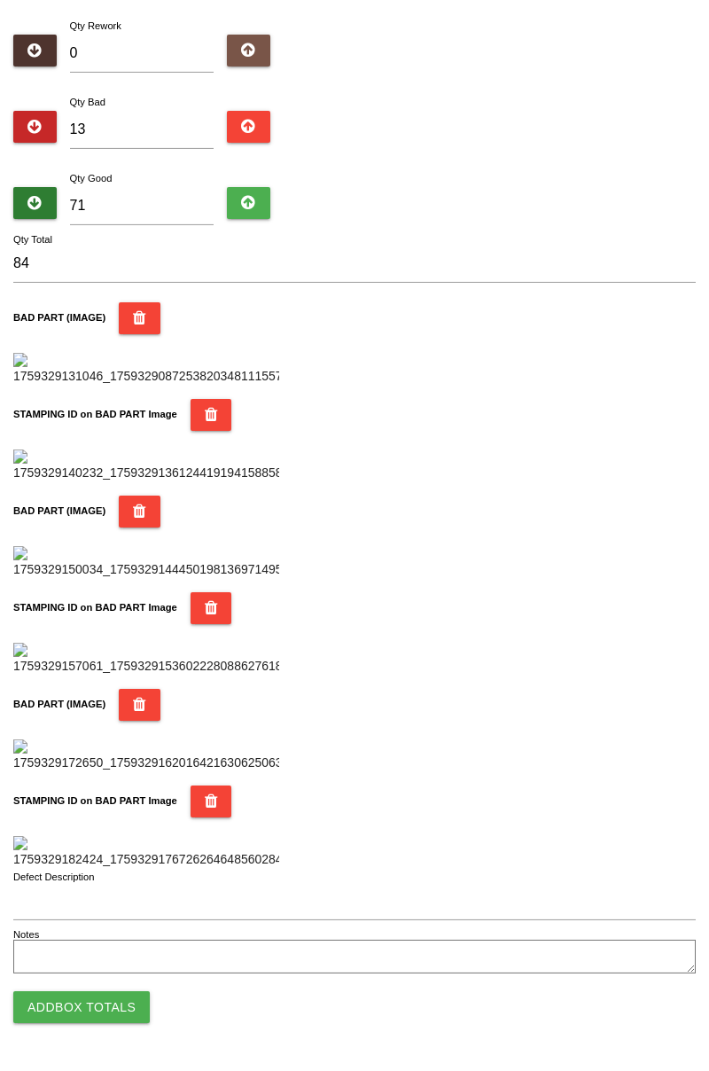
scroll to position [1553, 0]
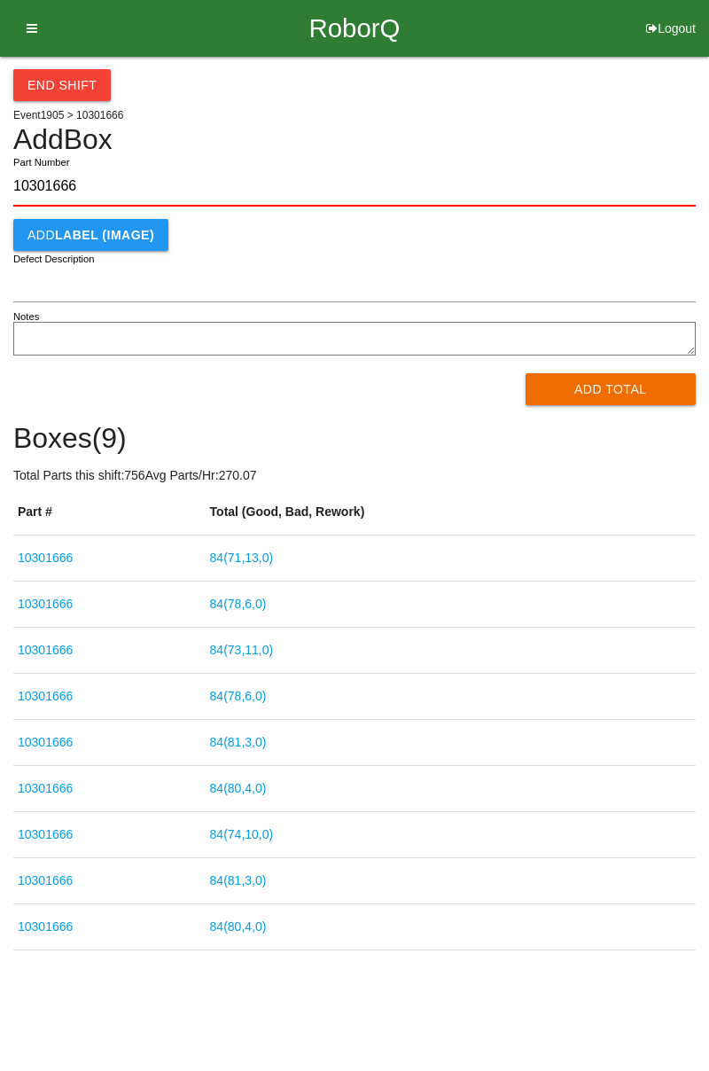
type input "10301666"
click at [619, 395] on button "Add Total" at bounding box center [611, 389] width 171 height 32
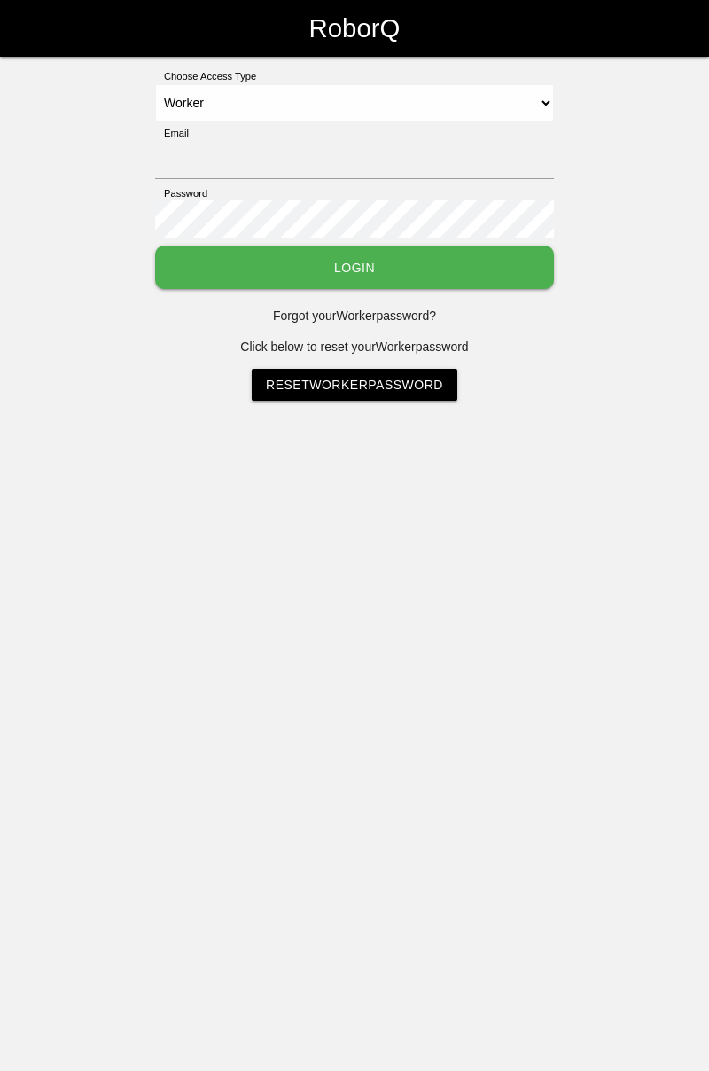
select select "Worker"
click at [258, 153] on input "Email" at bounding box center [354, 160] width 399 height 38
type input "[PERSON_NAME][EMAIL_ADDRESS][DOMAIN_NAME]"
click at [155, 246] on button "Login" at bounding box center [354, 267] width 399 height 43
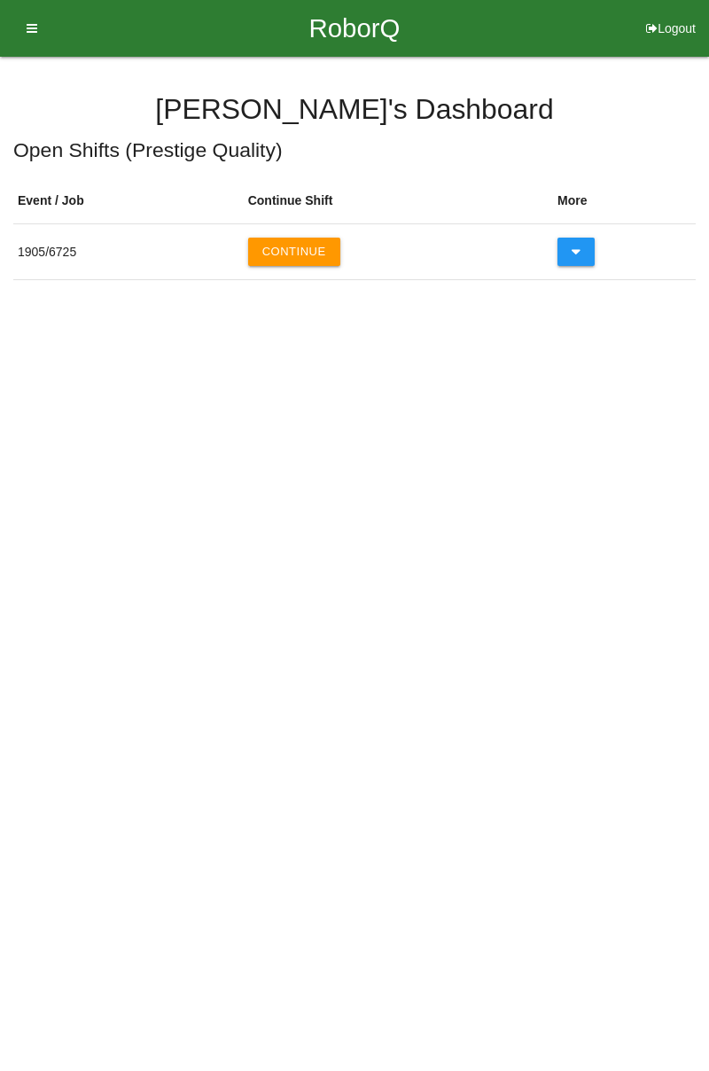
click at [310, 254] on button "Continue" at bounding box center [294, 252] width 92 height 28
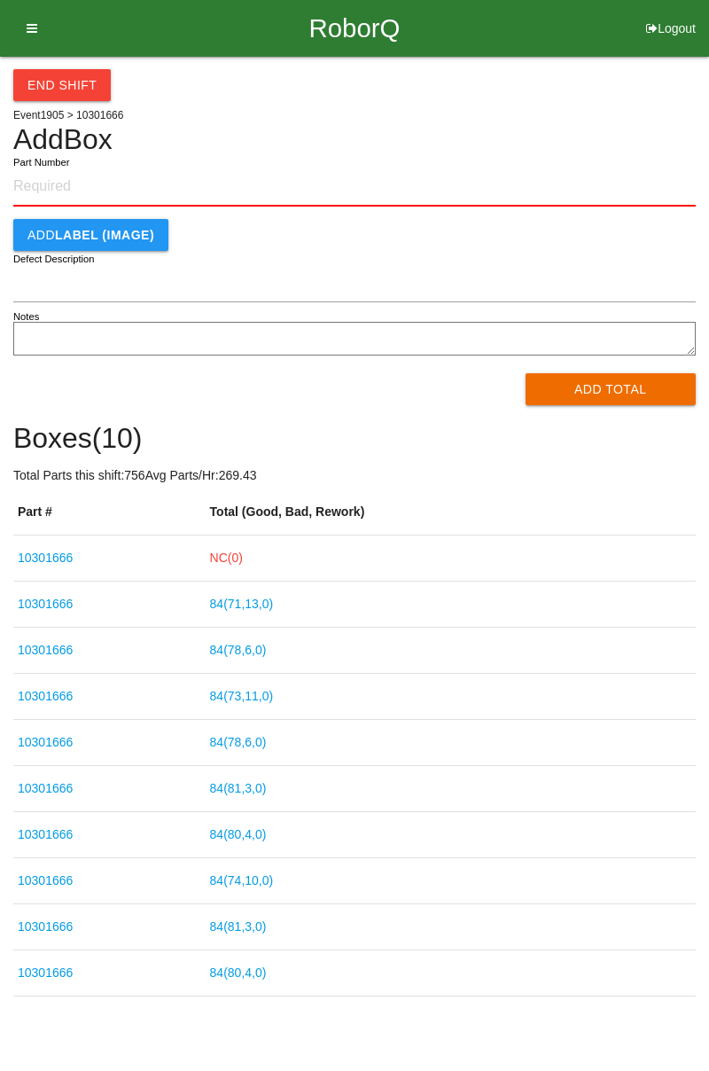
click at [233, 561] on link "NC( 0 )" at bounding box center [226, 558] width 33 height 14
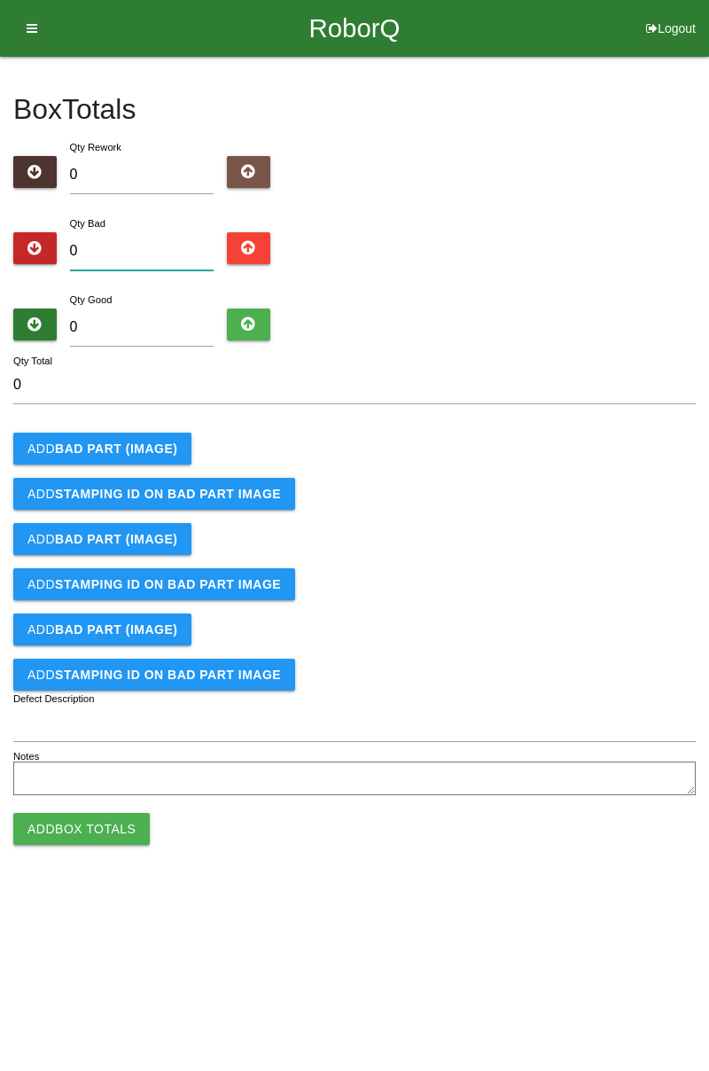
click at [108, 257] on input "0" at bounding box center [142, 251] width 145 height 38
type input "5"
type input "0"
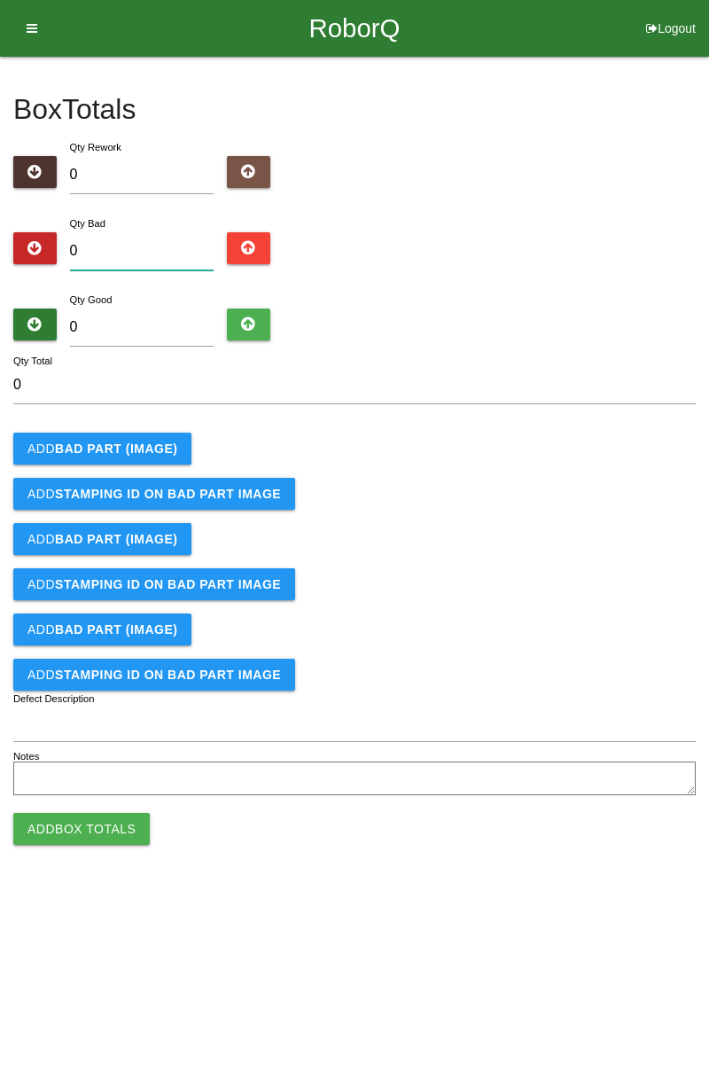
type input "1"
type input "15"
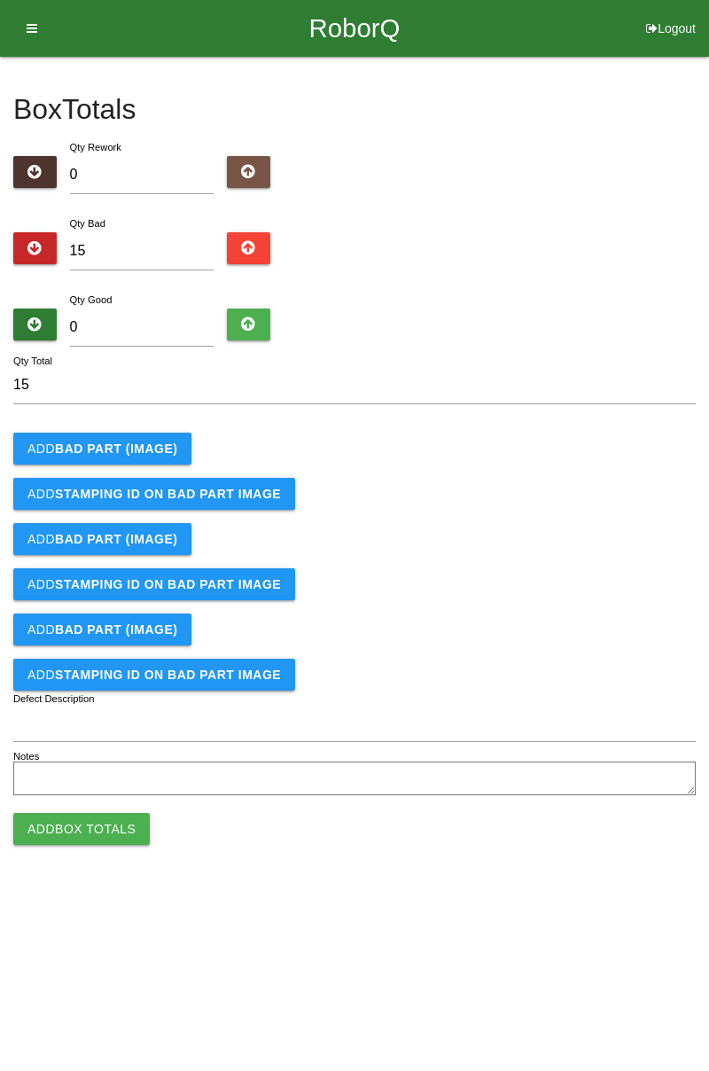
click at [160, 442] on b "BAD PART (IMAGE)" at bounding box center [116, 449] width 122 height 14
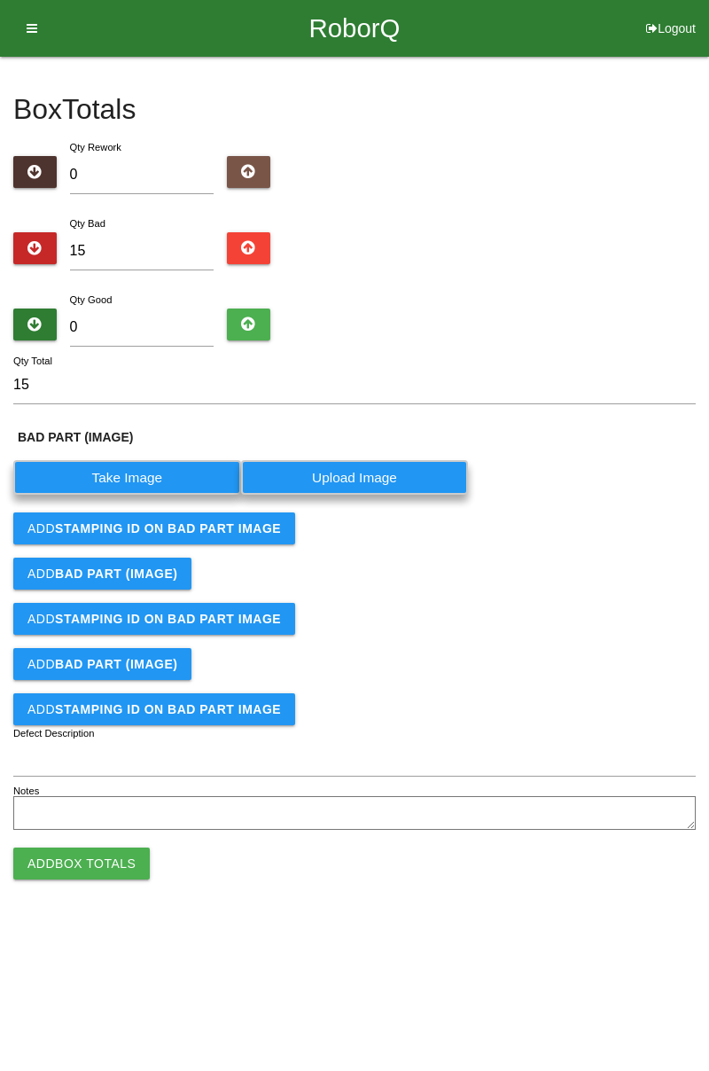
click at [158, 472] on label "Take Image" at bounding box center [127, 477] width 228 height 35
click at [0, 0] on \(IMAGE\) "Take Image" at bounding box center [0, 0] width 0 height 0
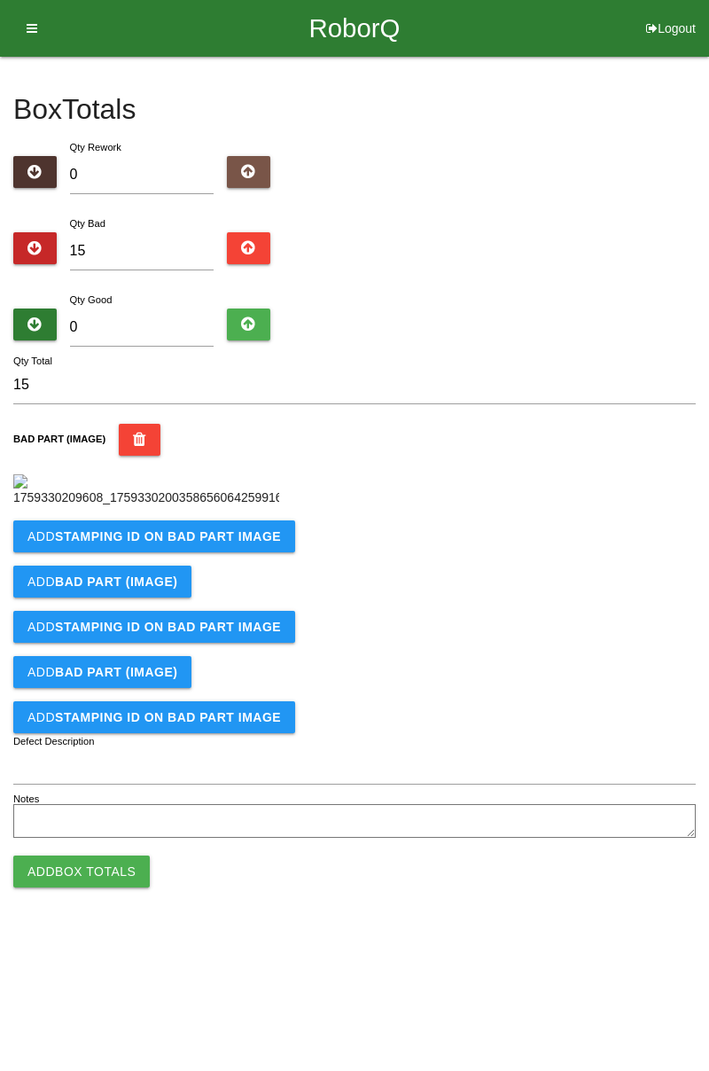
click at [246, 544] on b "STAMPING ID on BAD PART Image" at bounding box center [168, 536] width 226 height 14
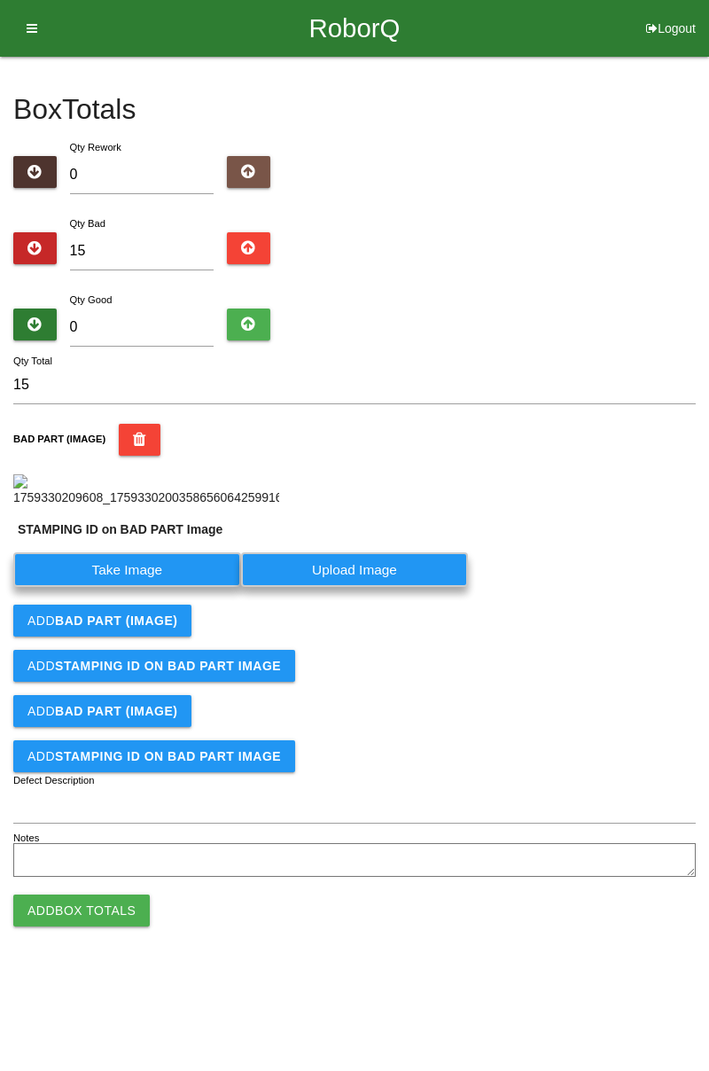
click at [170, 587] on label "Take Image" at bounding box center [127, 569] width 228 height 35
click at [0, 0] on PART "Take Image" at bounding box center [0, 0] width 0 height 0
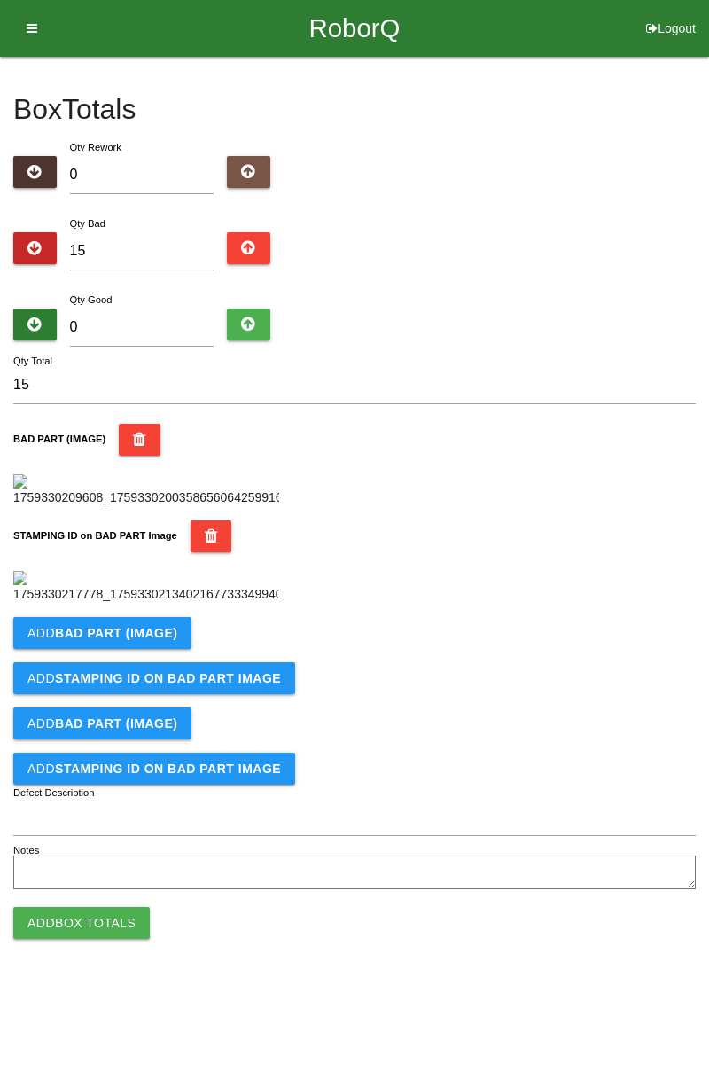
scroll to position [390, 0]
click at [163, 640] on b "BAD PART (IMAGE)" at bounding box center [116, 633] width 122 height 14
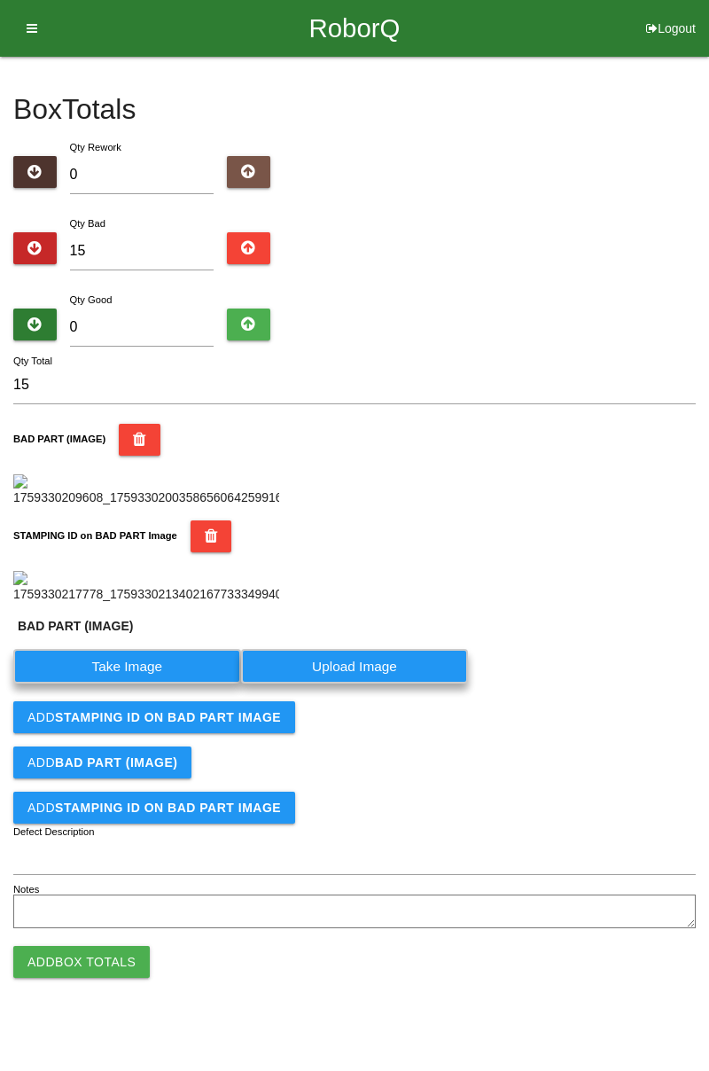
click at [156, 684] on label "Take Image" at bounding box center [127, 666] width 228 height 35
click at [0, 0] on \(IMAGE\) "Take Image" at bounding box center [0, 0] width 0 height 0
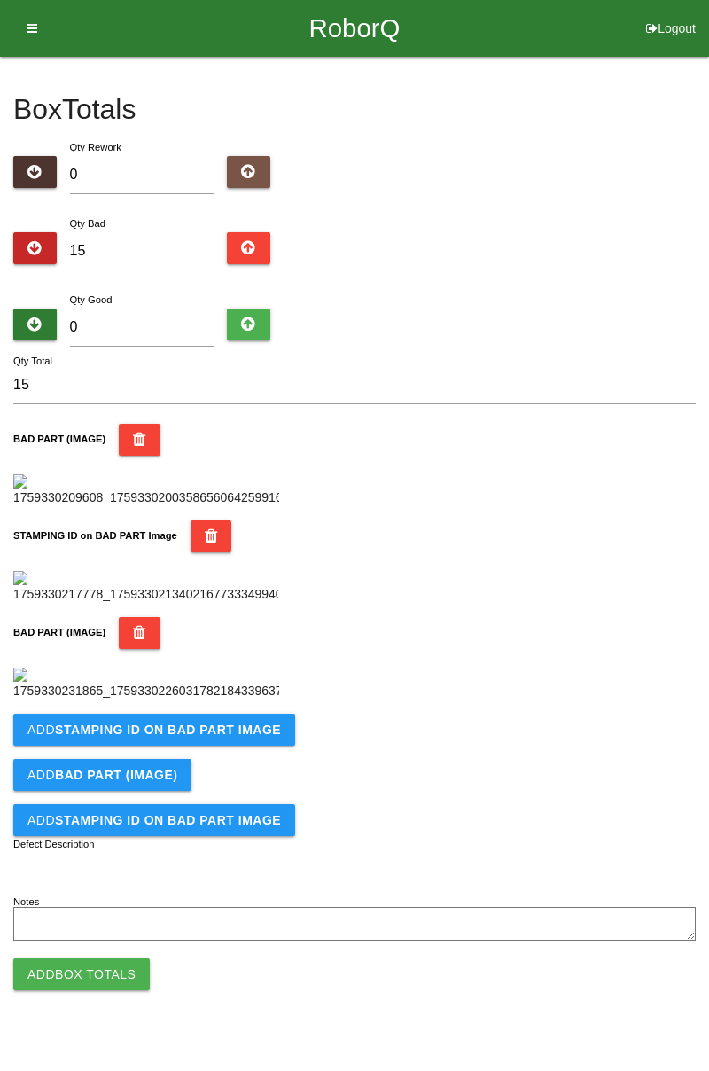
scroll to position [681, 0]
click at [242, 737] on b "STAMPING ID on BAD PART Image" at bounding box center [168, 730] width 226 height 14
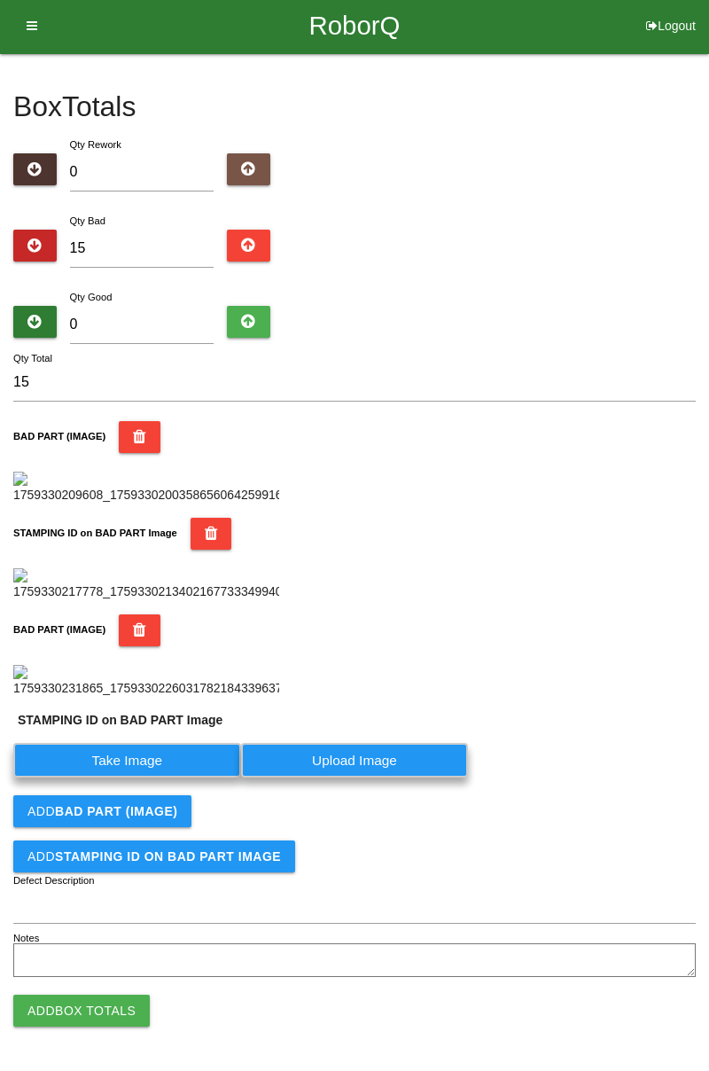
click at [179, 778] on label "Take Image" at bounding box center [127, 760] width 228 height 35
click at [0, 0] on PART "Take Image" at bounding box center [0, 0] width 0 height 0
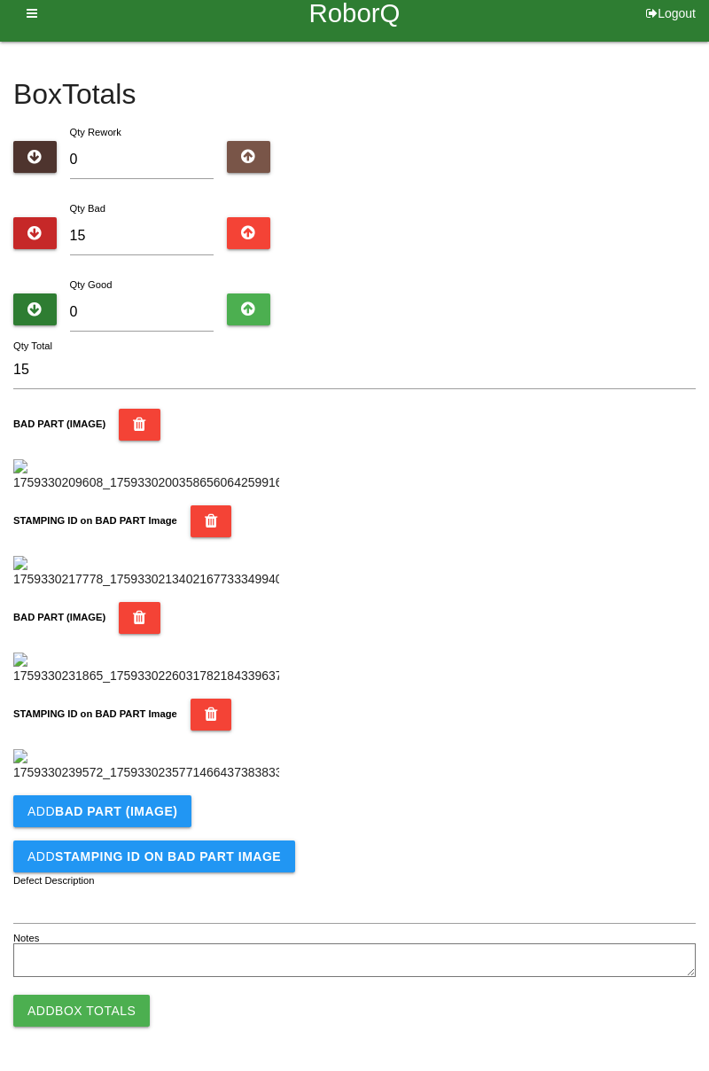
scroll to position [972, 0]
click at [185, 814] on button "Add BAD PART (IMAGE)" at bounding box center [102, 811] width 178 height 32
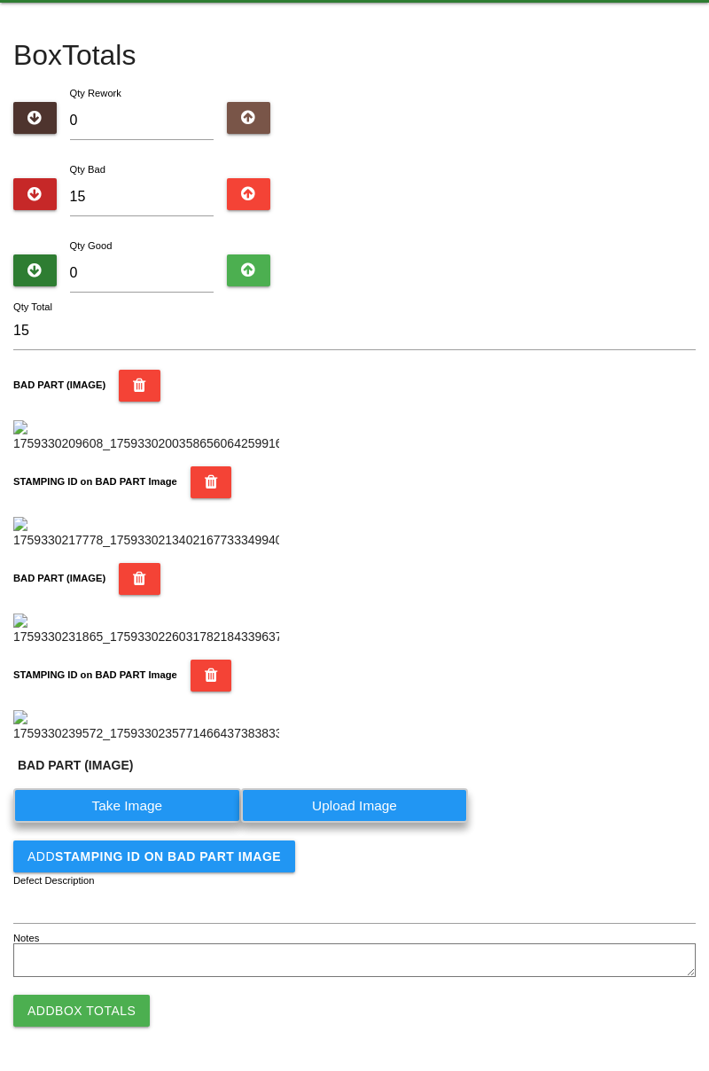
click at [160, 823] on label "Take Image" at bounding box center [127, 805] width 228 height 35
click at [0, 0] on \(IMAGE\) "Take Image" at bounding box center [0, 0] width 0 height 0
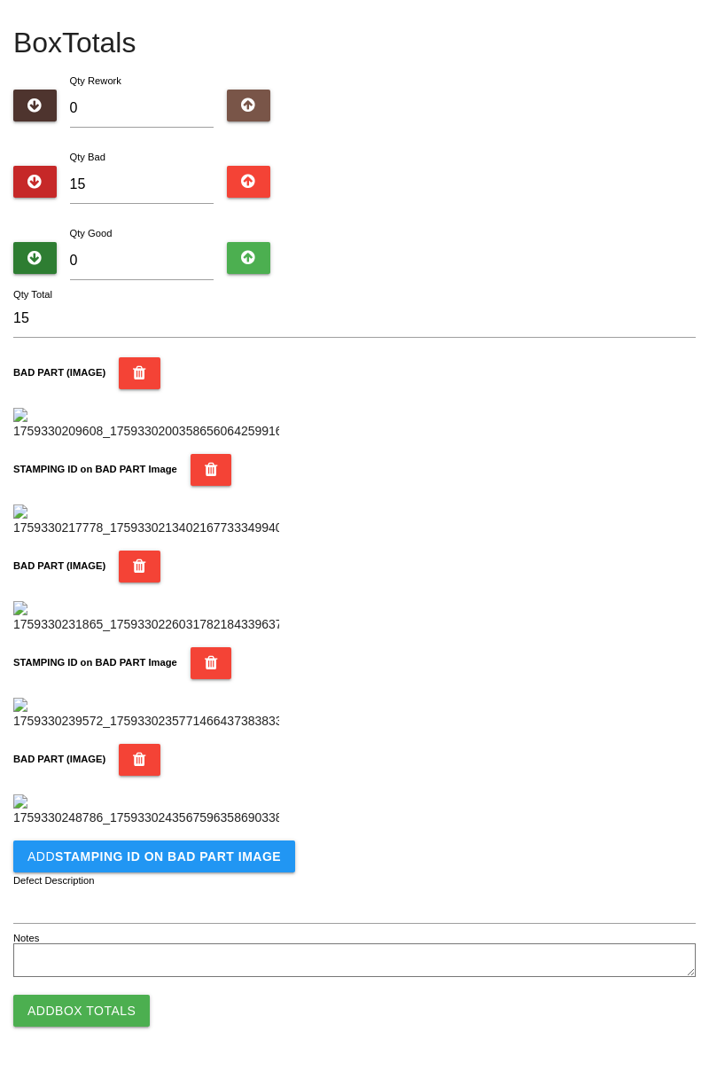
scroll to position [1263, 0]
click at [213, 859] on b "STAMPING ID on BAD PART Image" at bounding box center [168, 856] width 226 height 14
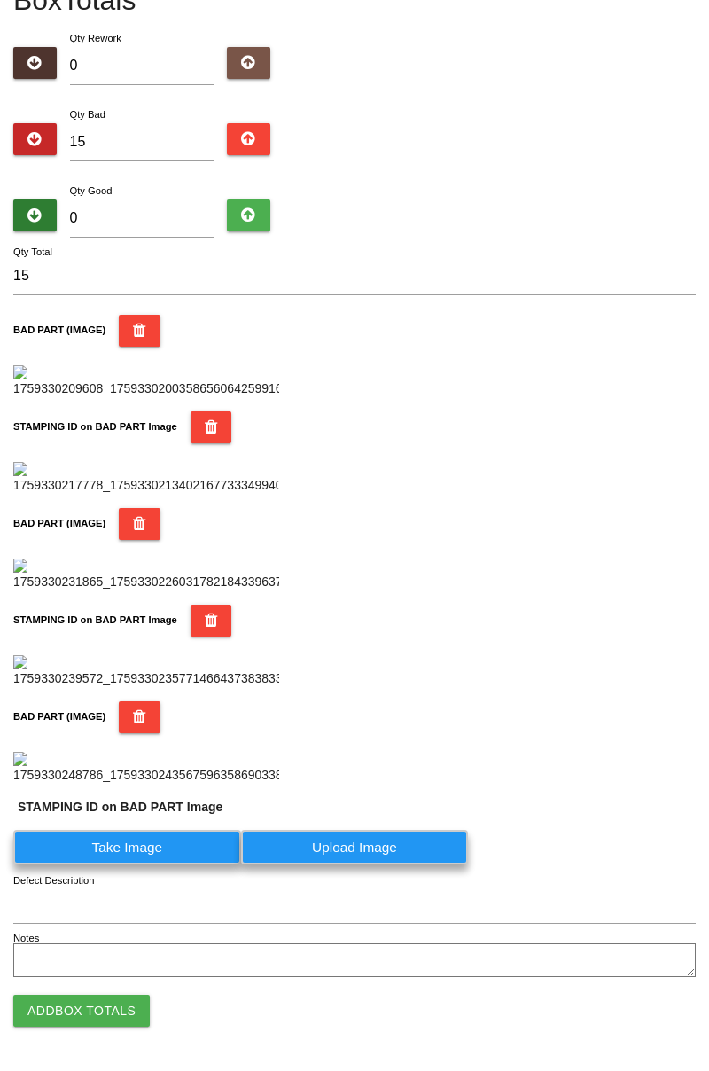
click at [160, 864] on label "Take Image" at bounding box center [127, 847] width 228 height 35
click at [0, 0] on PART "Take Image" at bounding box center [0, 0] width 0 height 0
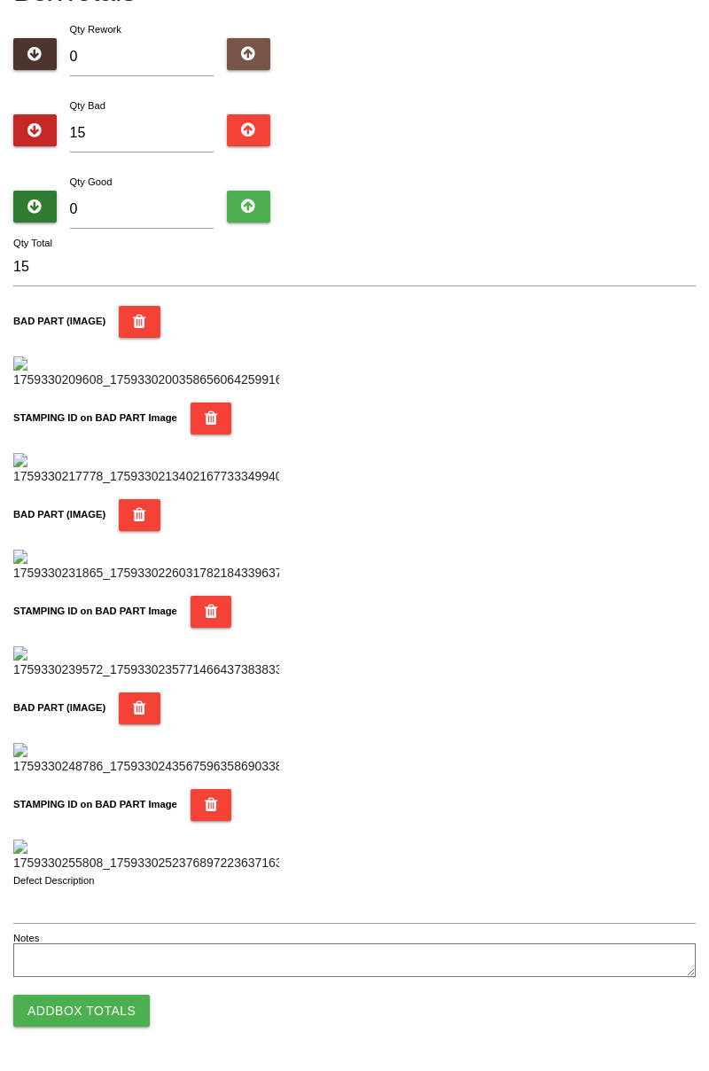
scroll to position [0, 0]
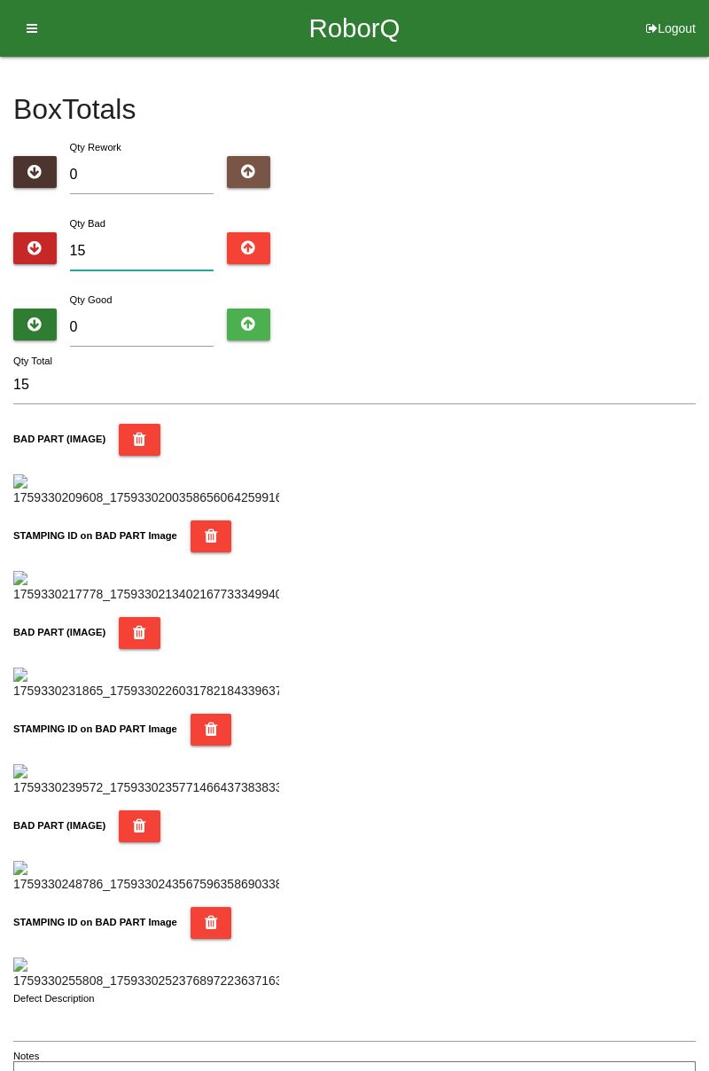
click at [153, 243] on input "15" at bounding box center [142, 251] width 145 height 38
click at [138, 321] on input "0" at bounding box center [142, 328] width 145 height 38
type input "7"
type input "22"
type input "73"
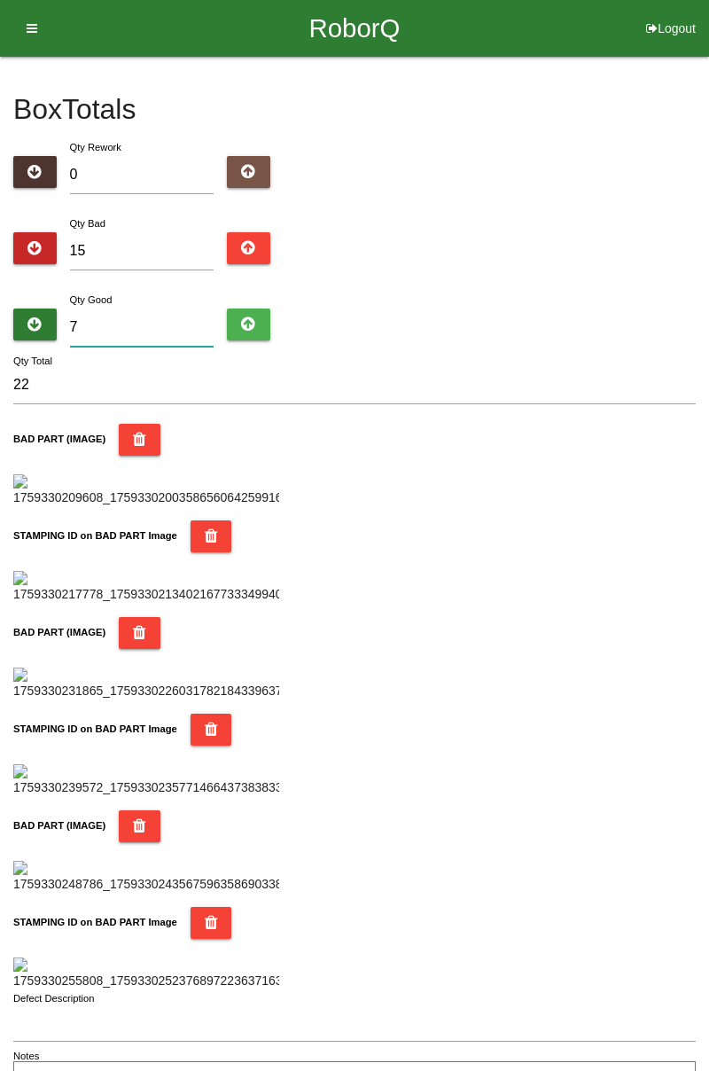
type input "88"
type input "7"
type input "22"
type input "0"
type input "15"
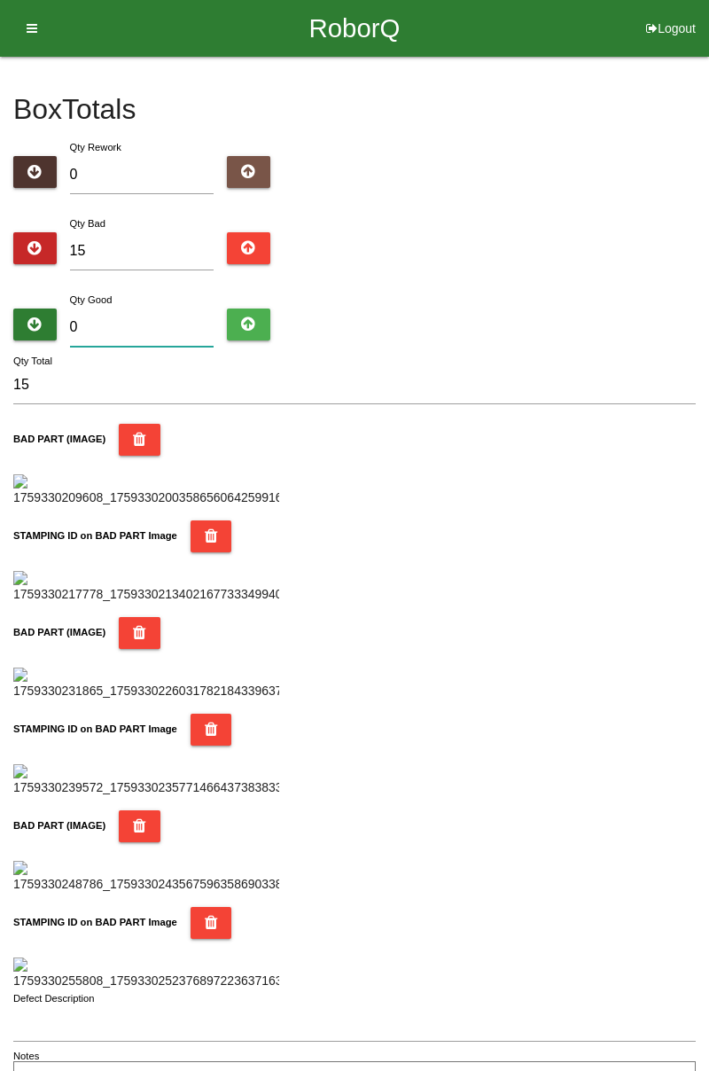
type input "6"
type input "21"
type input "69"
type input "84"
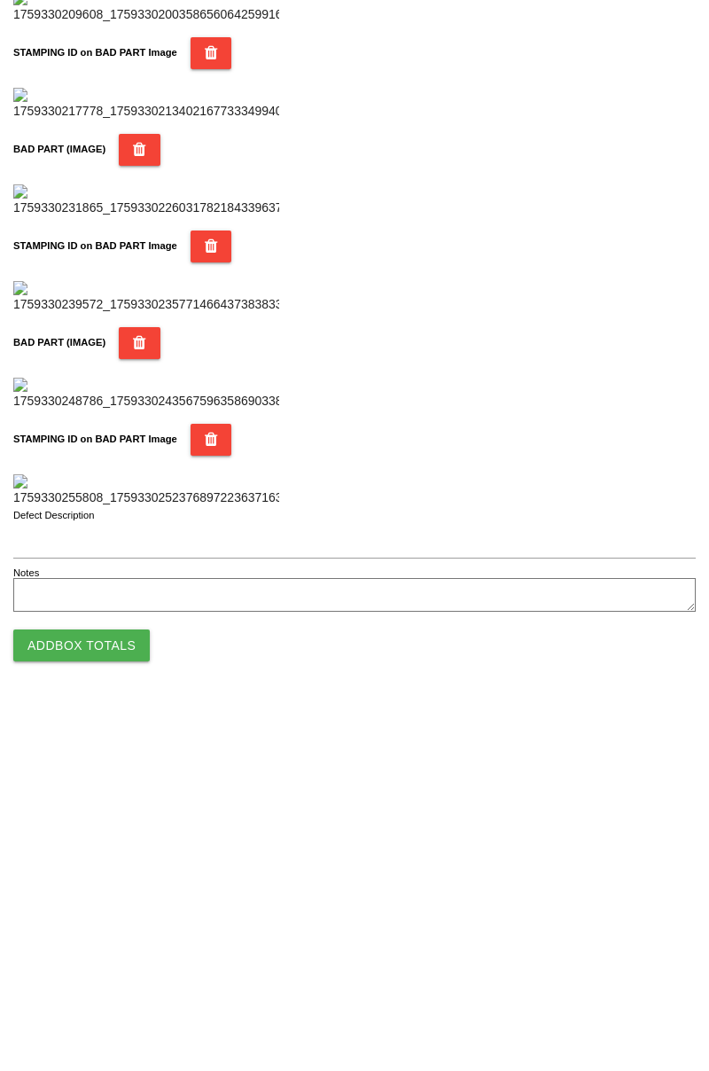
type input "69"
click at [126, 1003] on button "Add Box Totals" at bounding box center [81, 1011] width 137 height 32
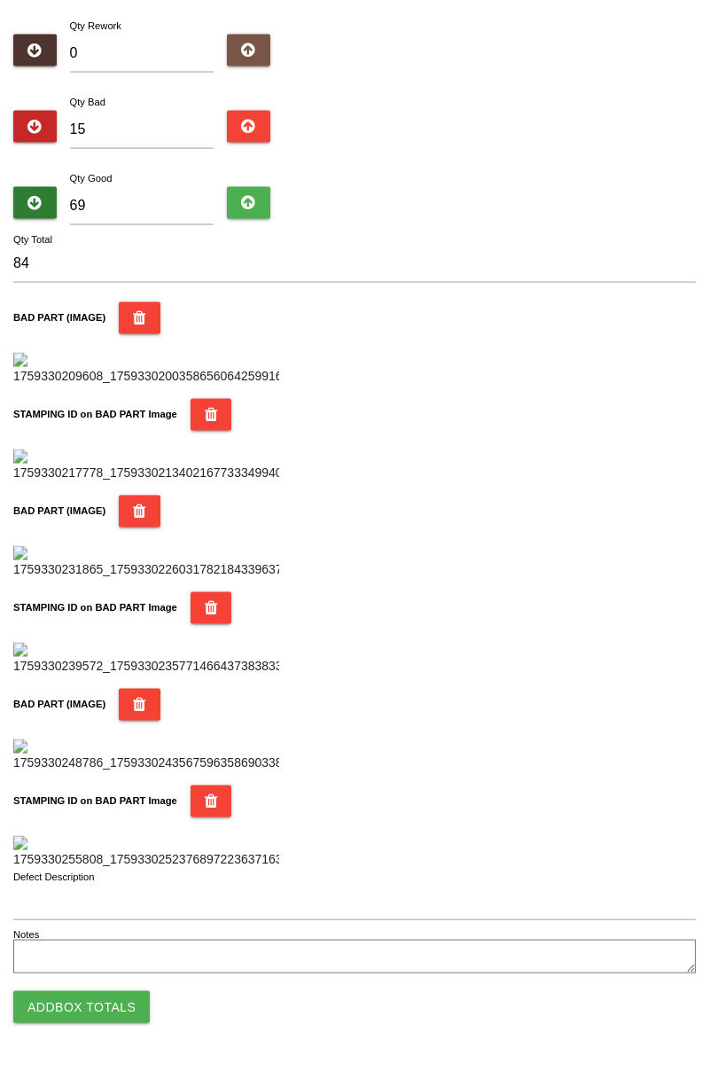
scroll to position [1553, 0]
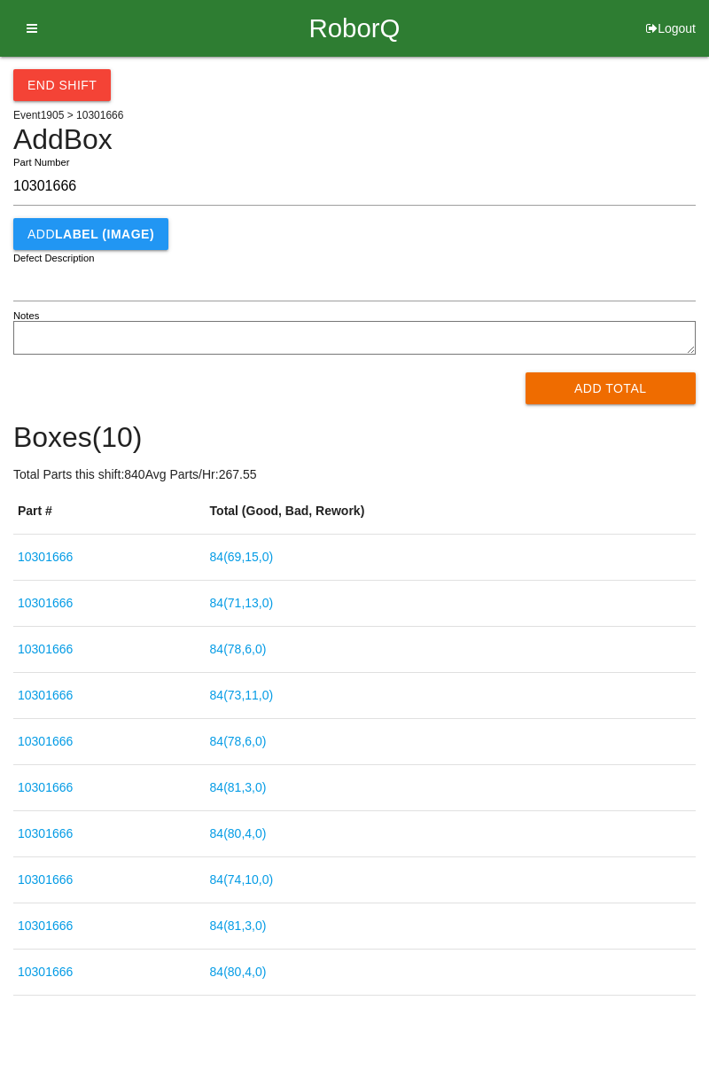
type input "10301666"
click at [596, 401] on button "Add Total" at bounding box center [611, 388] width 171 height 32
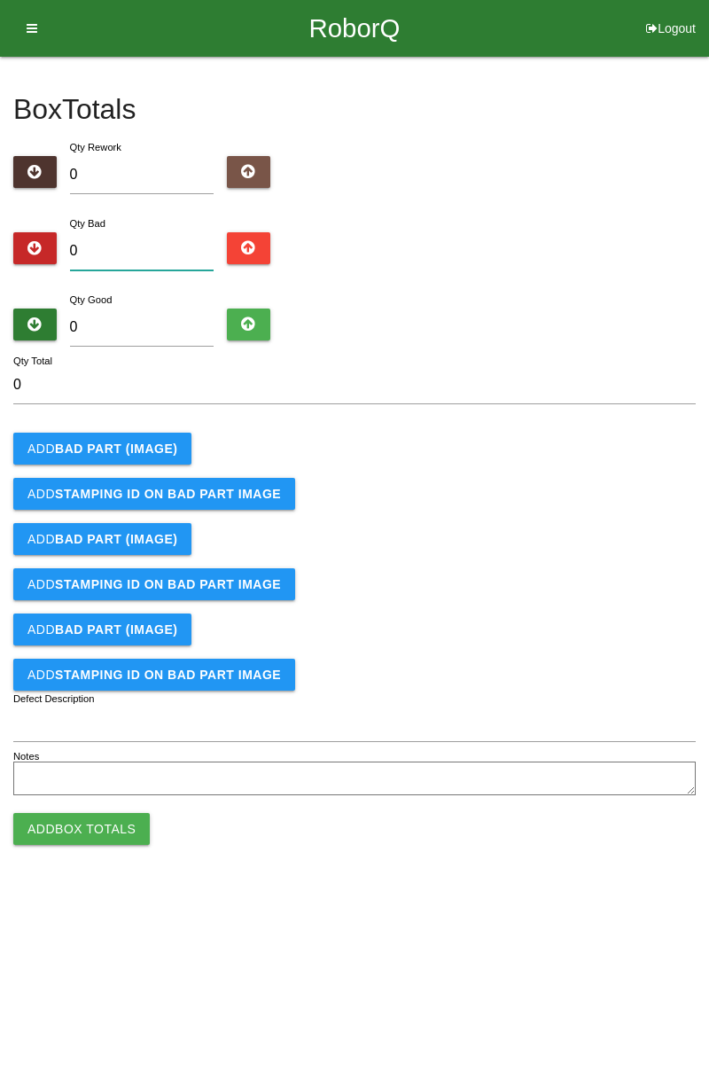
click at [144, 254] on input "0" at bounding box center [142, 251] width 145 height 38
type input "4"
click at [160, 450] on b "BAD PART (IMAGE)" at bounding box center [116, 449] width 122 height 14
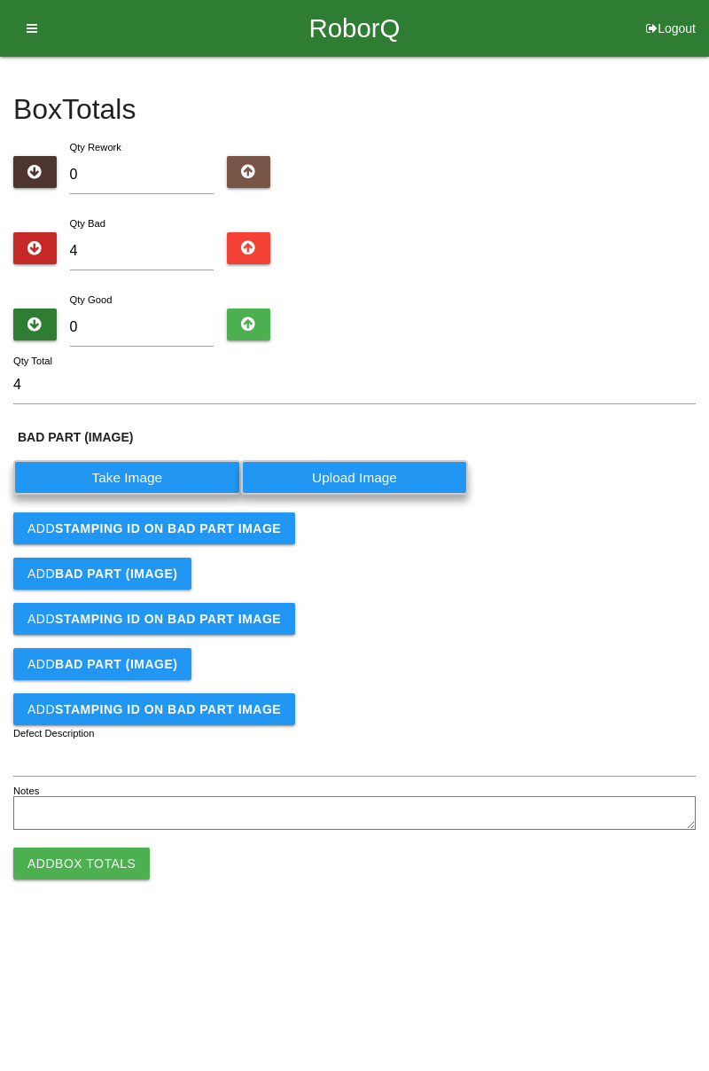
click at [142, 477] on label "Take Image" at bounding box center [127, 477] width 228 height 35
click at [0, 0] on \(IMAGE\) "Take Image" at bounding box center [0, 0] width 0 height 0
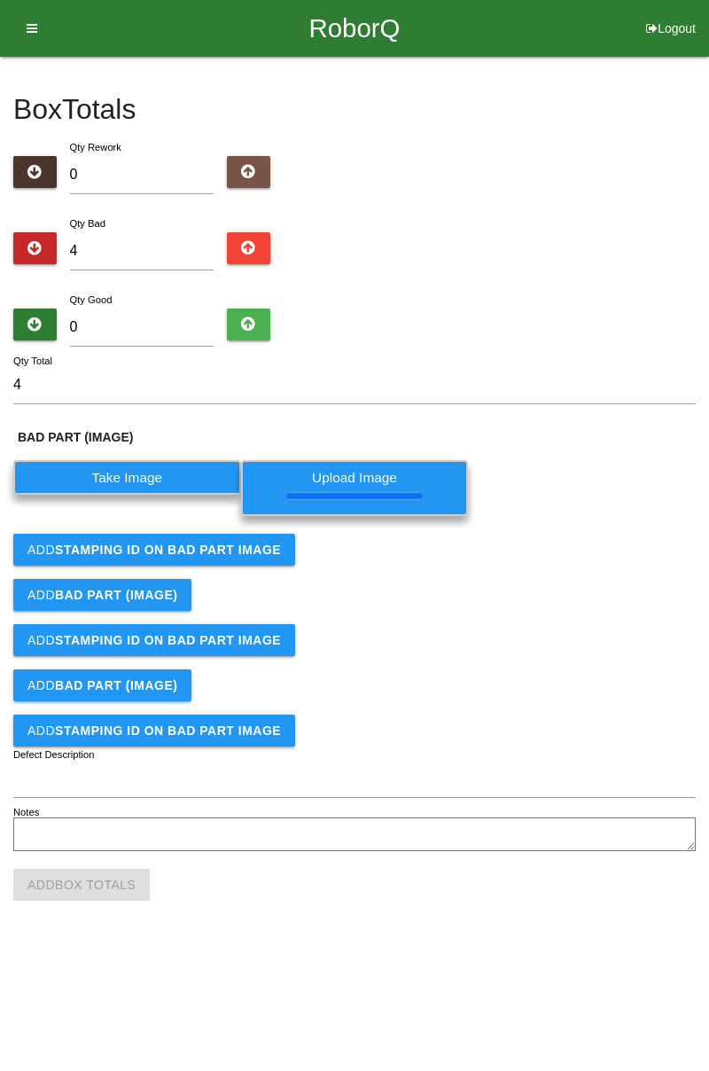
click at [234, 551] on b "STAMPING ID on BAD PART Image" at bounding box center [168, 550] width 226 height 14
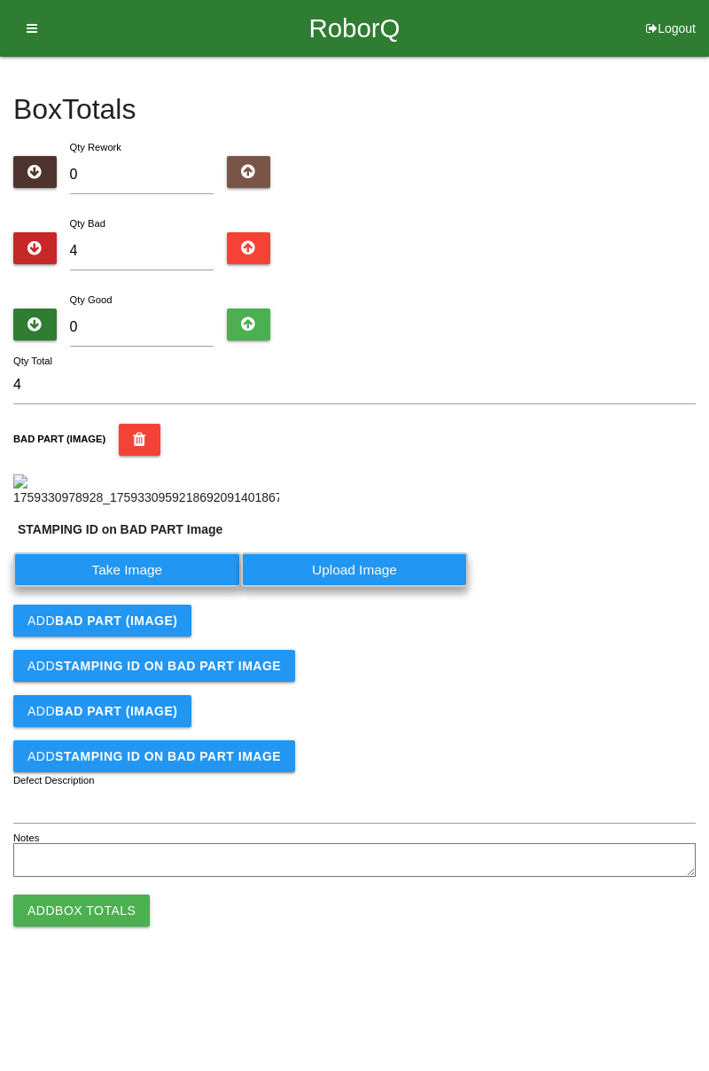
scroll to position [138, 0]
click at [207, 587] on label "Take Image" at bounding box center [127, 569] width 228 height 35
click at [0, 0] on PART "Take Image" at bounding box center [0, 0] width 0 height 0
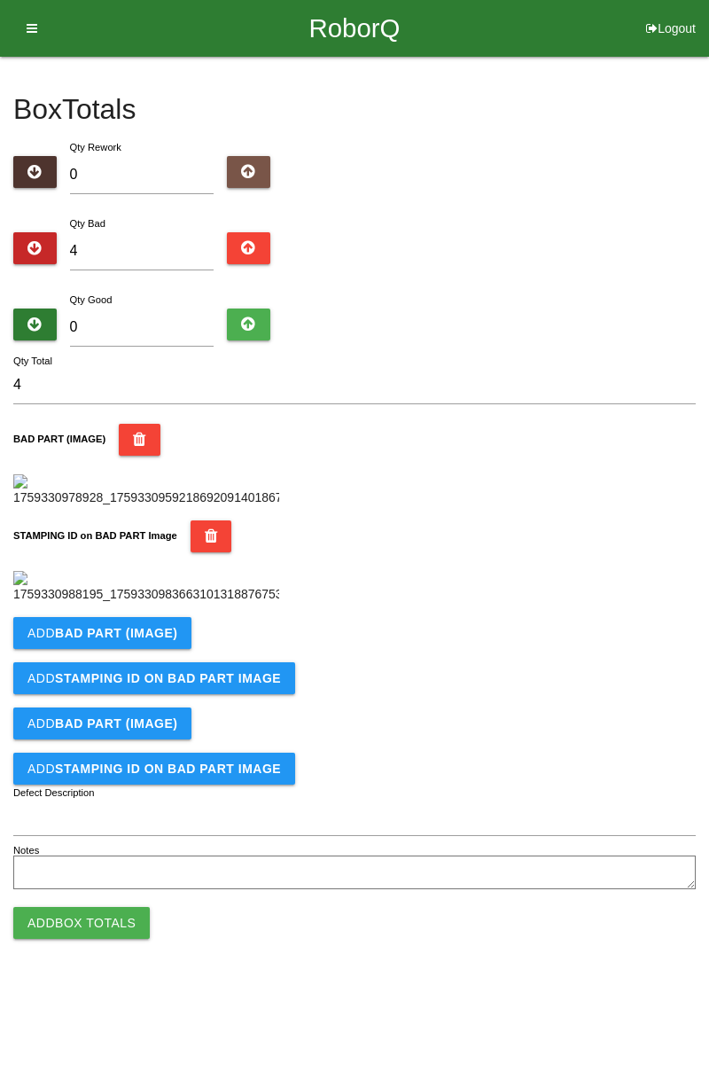
scroll to position [390, 0]
click at [153, 640] on b "BAD PART (IMAGE)" at bounding box center [116, 633] width 122 height 14
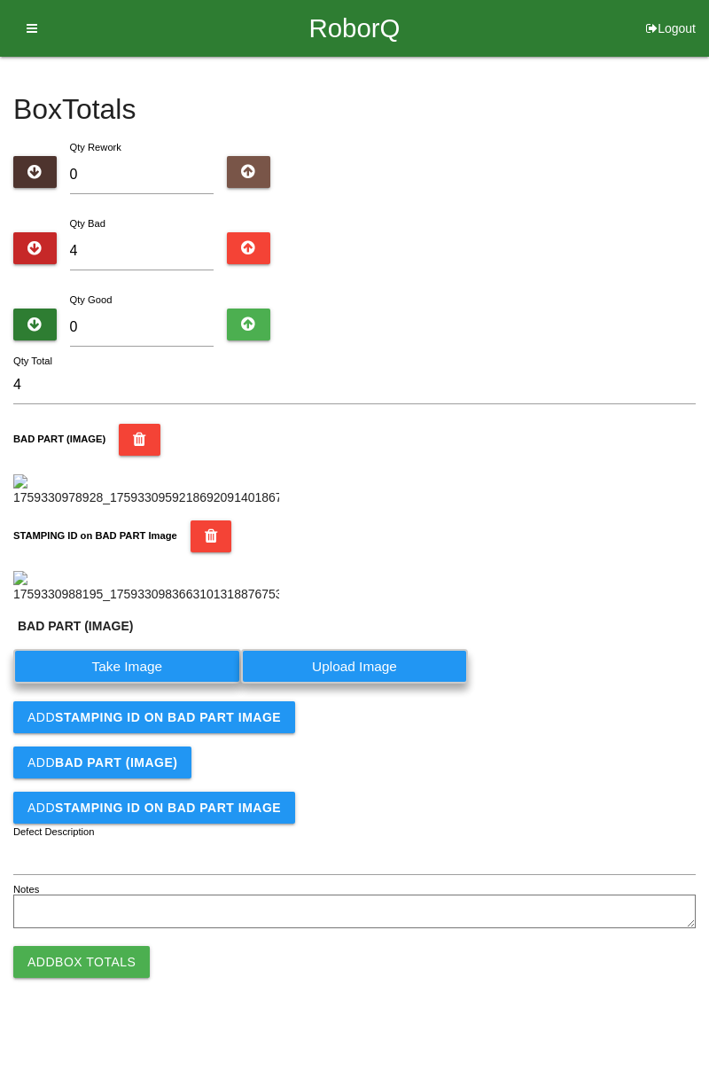
click at [131, 684] on label "Take Image" at bounding box center [127, 666] width 228 height 35
click at [0, 0] on \(IMAGE\) "Take Image" at bounding box center [0, 0] width 0 height 0
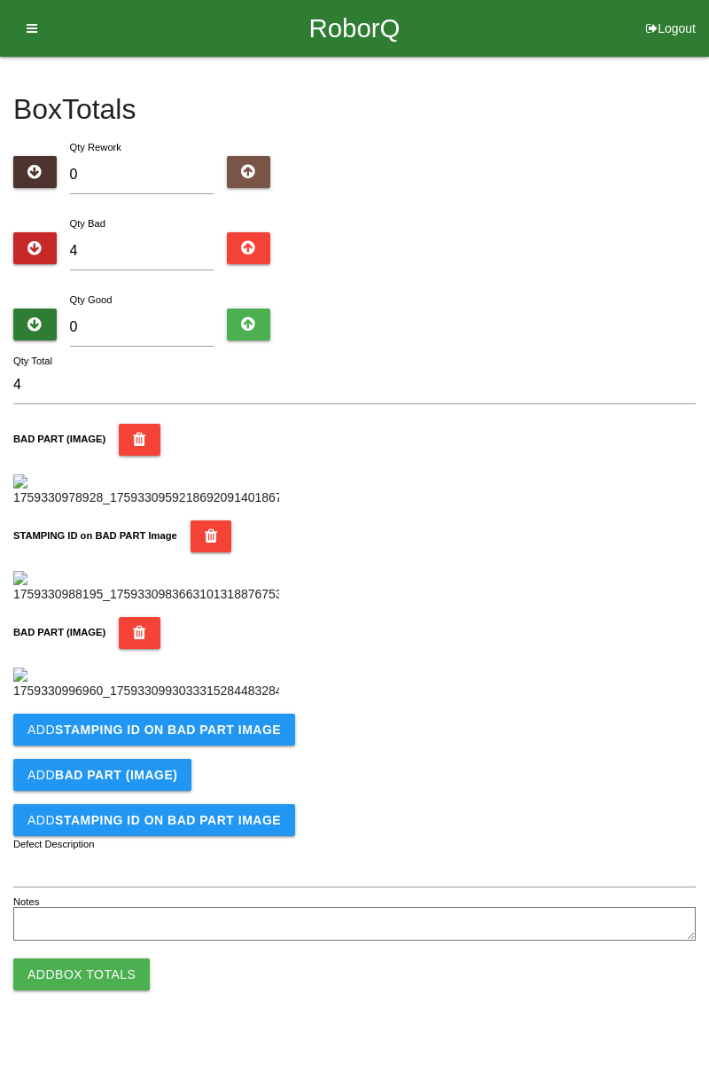
scroll to position [681, 0]
click at [270, 737] on b "STAMPING ID on BAD PART Image" at bounding box center [168, 730] width 226 height 14
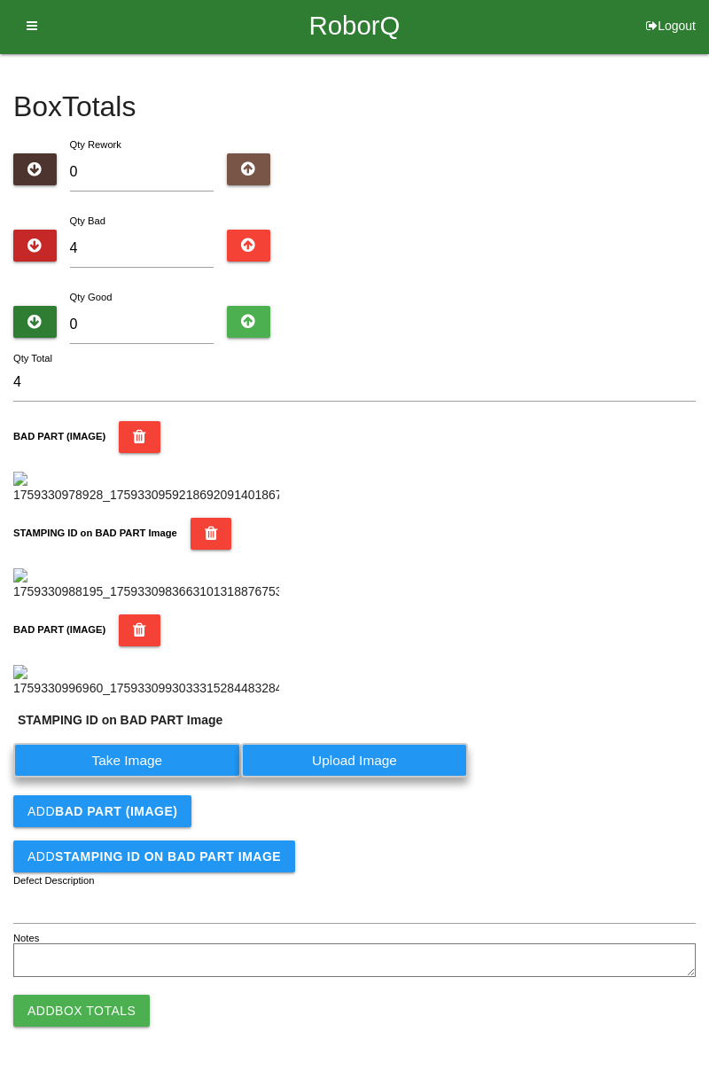
click at [179, 778] on label "Take Image" at bounding box center [127, 760] width 228 height 35
click at [0, 0] on PART "Take Image" at bounding box center [0, 0] width 0 height 0
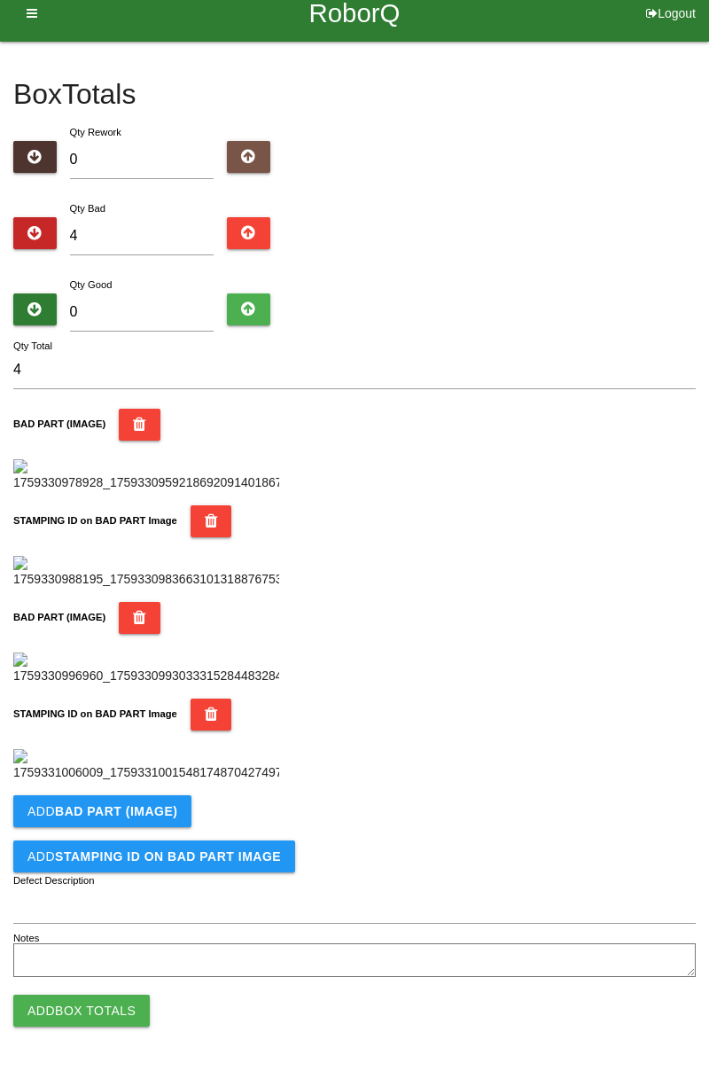
scroll to position [972, 0]
click at [153, 800] on button "Add BAD PART (IMAGE)" at bounding box center [102, 811] width 178 height 32
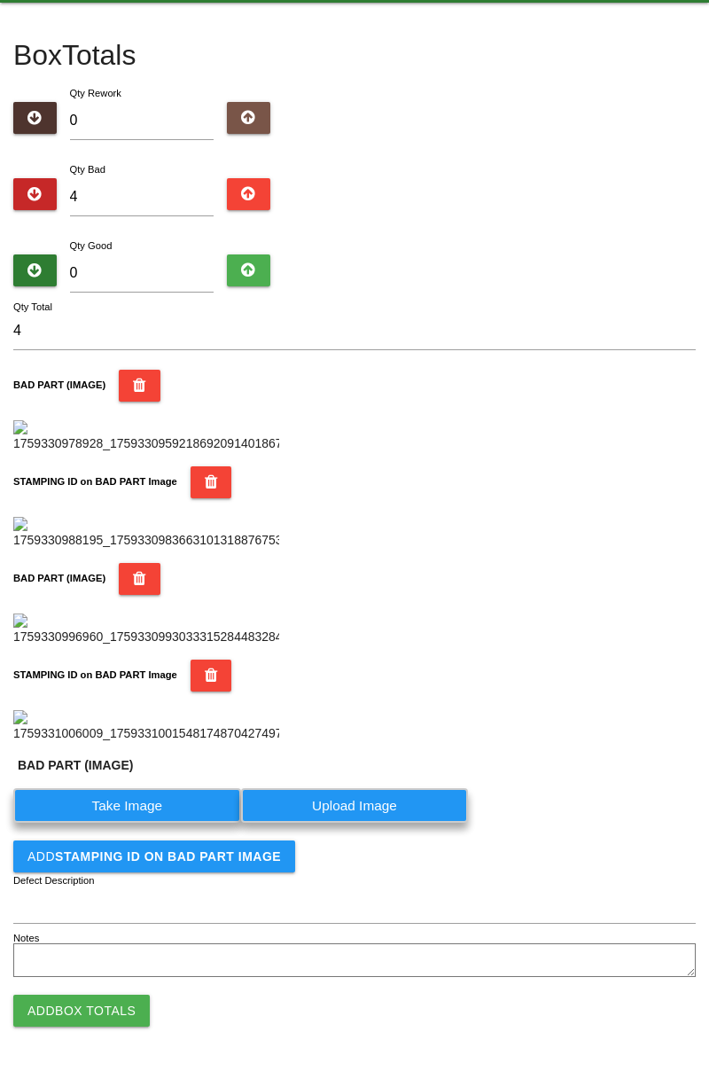
click at [150, 823] on label "Take Image" at bounding box center [127, 805] width 228 height 35
click at [0, 0] on \(IMAGE\) "Take Image" at bounding box center [0, 0] width 0 height 0
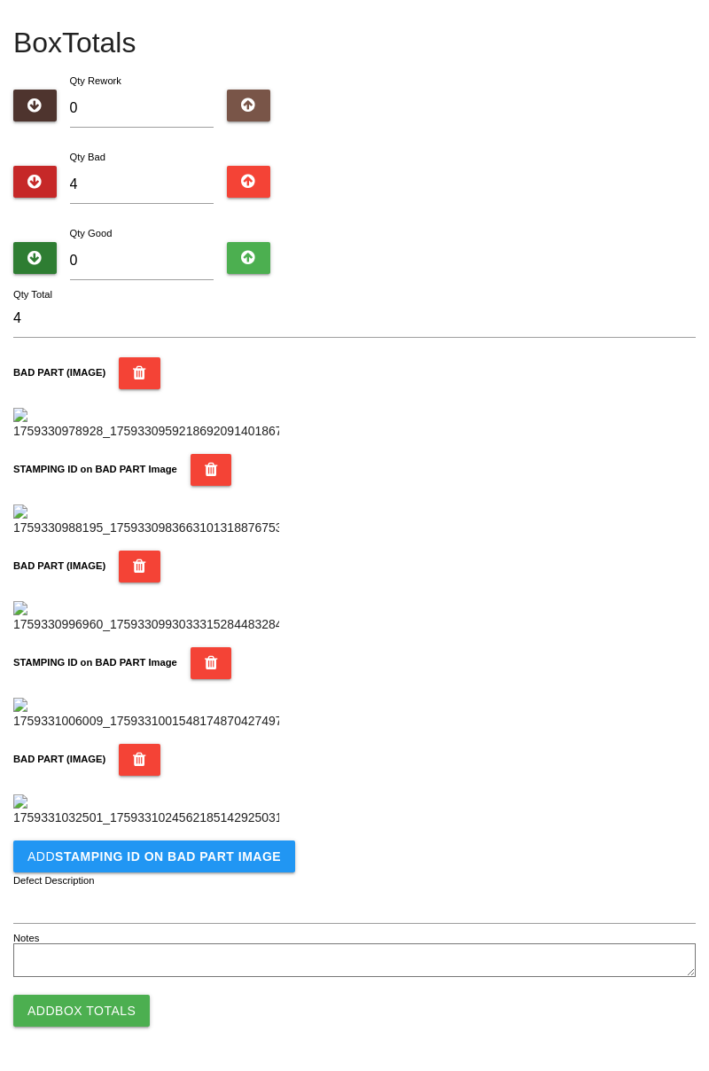
scroll to position [1263, 0]
click at [177, 856] on b "STAMPING ID on BAD PART Image" at bounding box center [168, 856] width 226 height 14
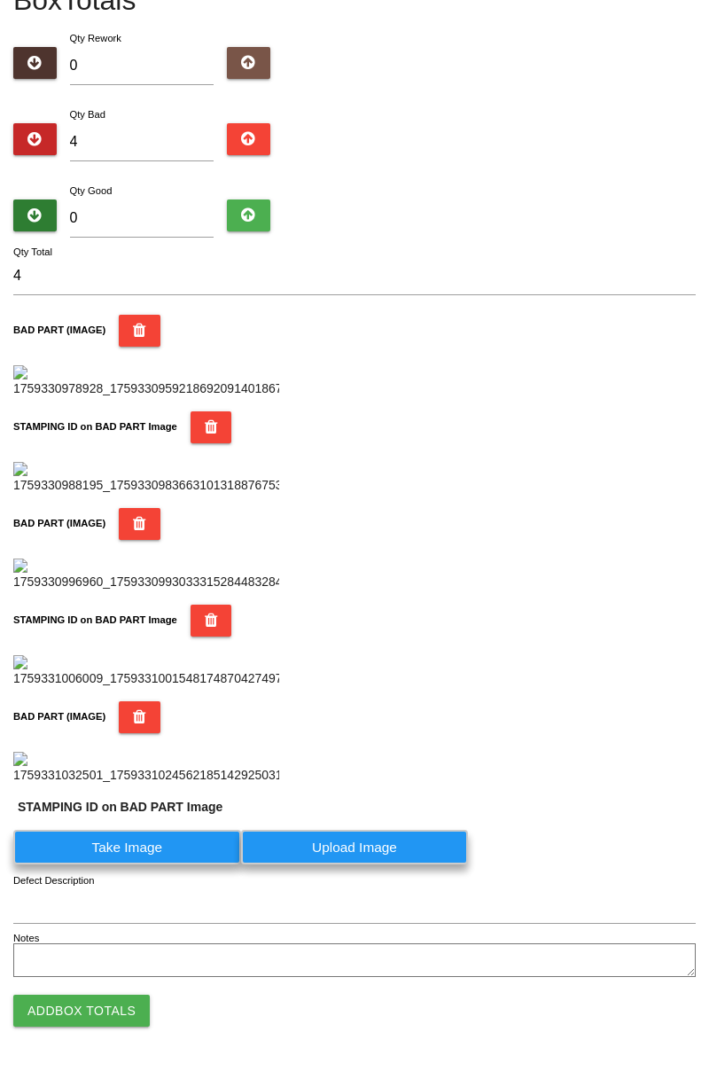
click at [159, 864] on label "Take Image" at bounding box center [127, 847] width 228 height 35
click at [0, 0] on PART "Take Image" at bounding box center [0, 0] width 0 height 0
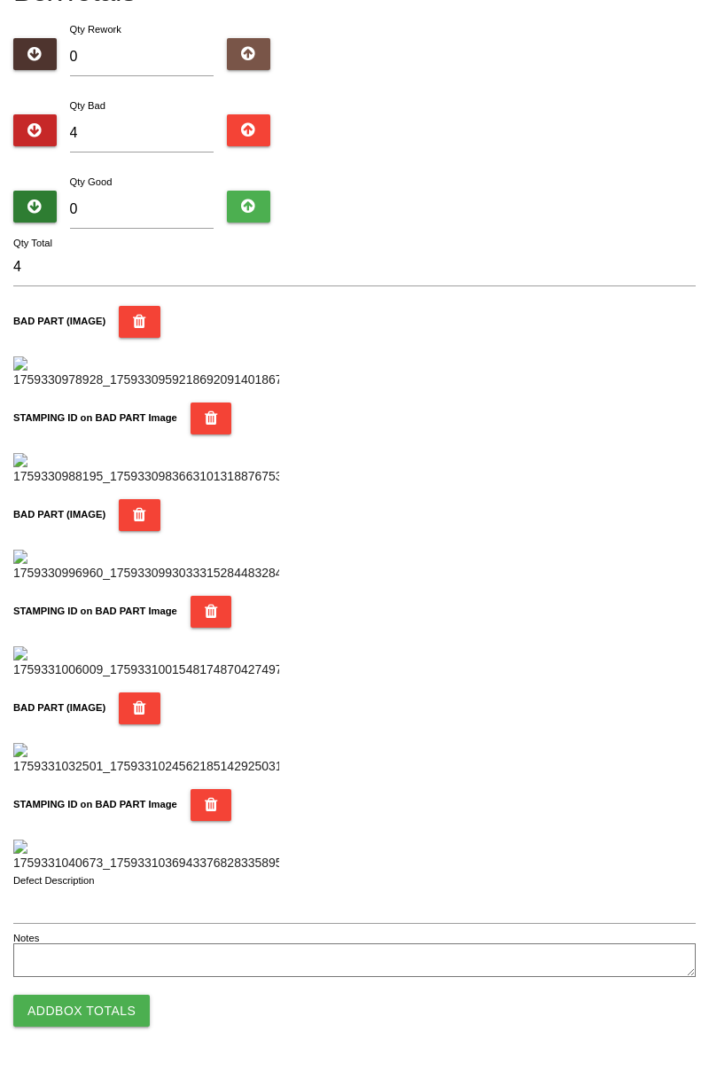
scroll to position [0, 0]
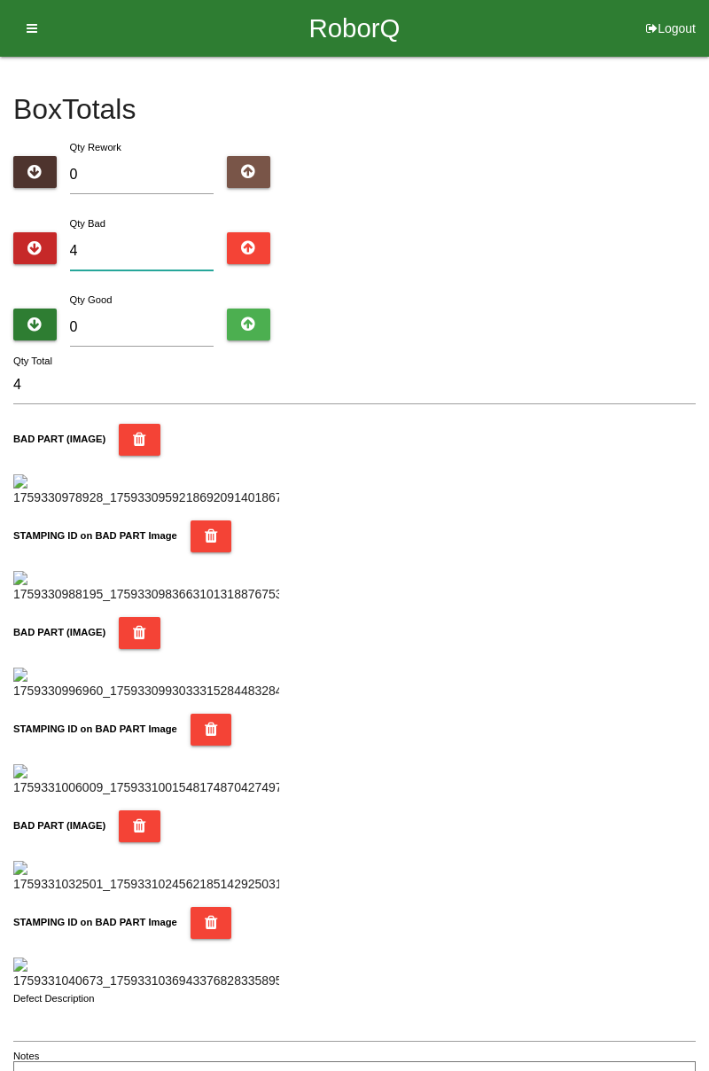
click at [145, 250] on input "4" at bounding box center [142, 251] width 145 height 38
click at [135, 245] on input "4" at bounding box center [142, 251] width 145 height 38
type input "0"
type input "1"
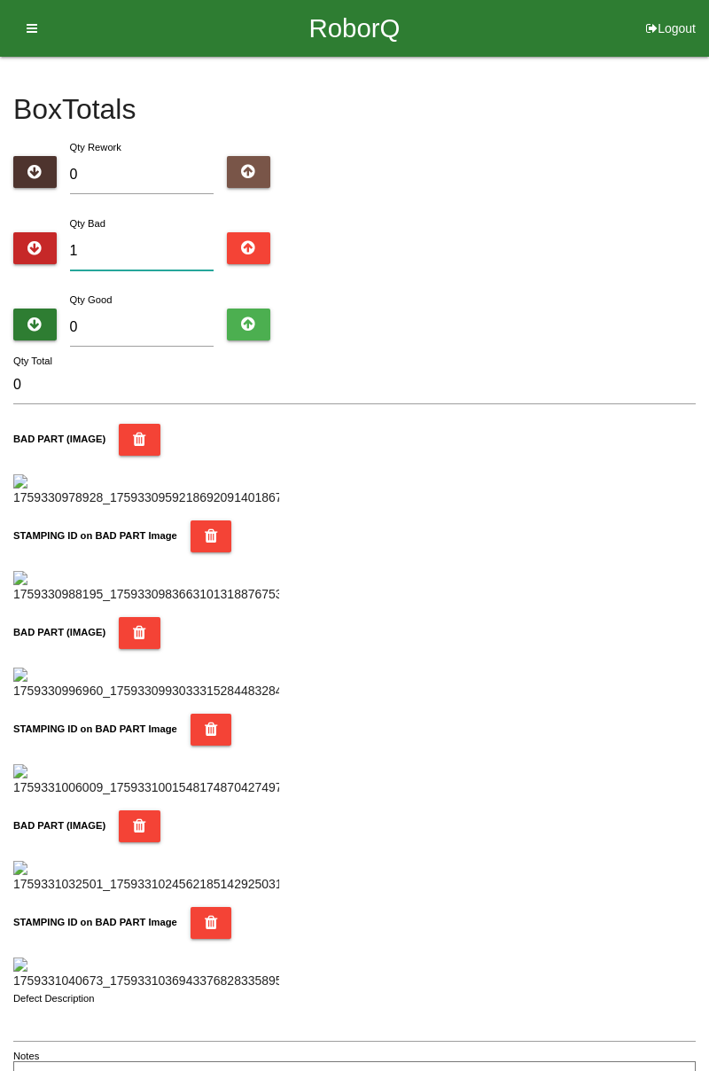
type input "1"
type input "15"
click at [135, 322] on input "0" at bounding box center [142, 328] width 145 height 38
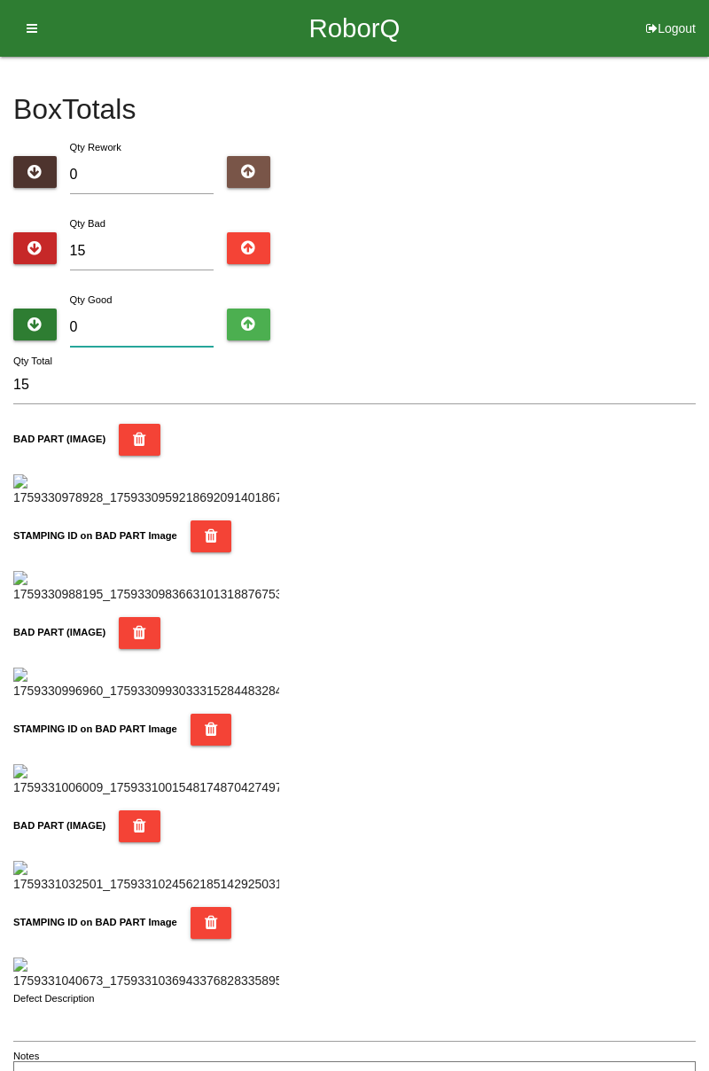
type input "6"
type input "21"
type input "69"
type input "84"
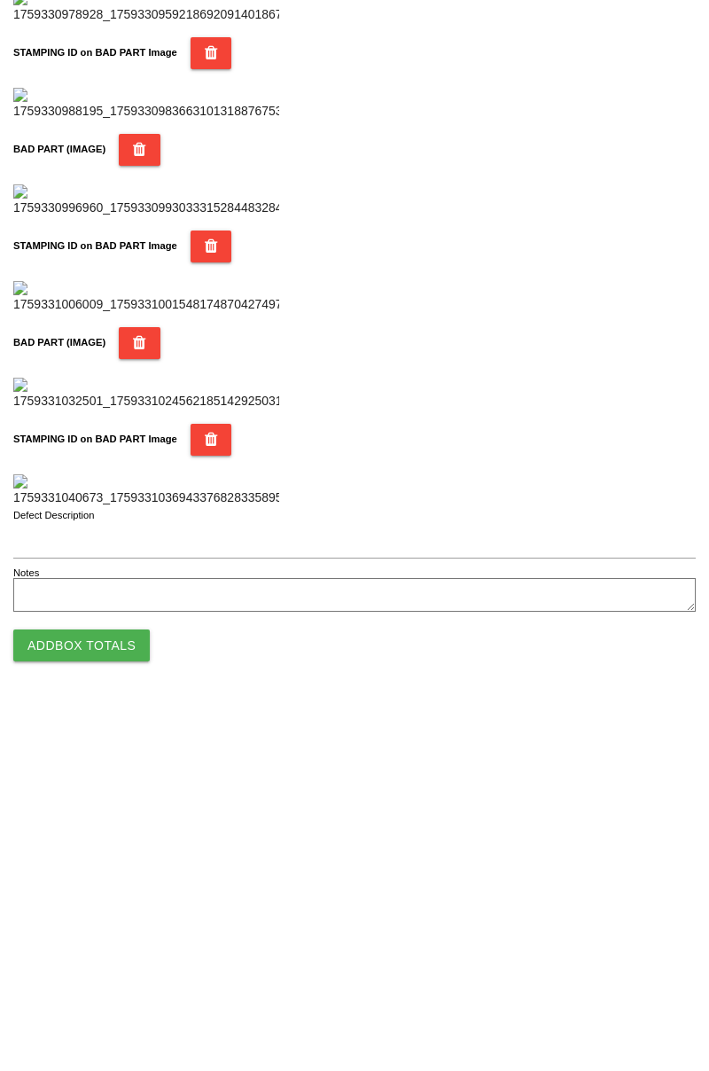
type input "69"
click at [101, 1013] on button "Add Box Totals" at bounding box center [81, 1011] width 137 height 32
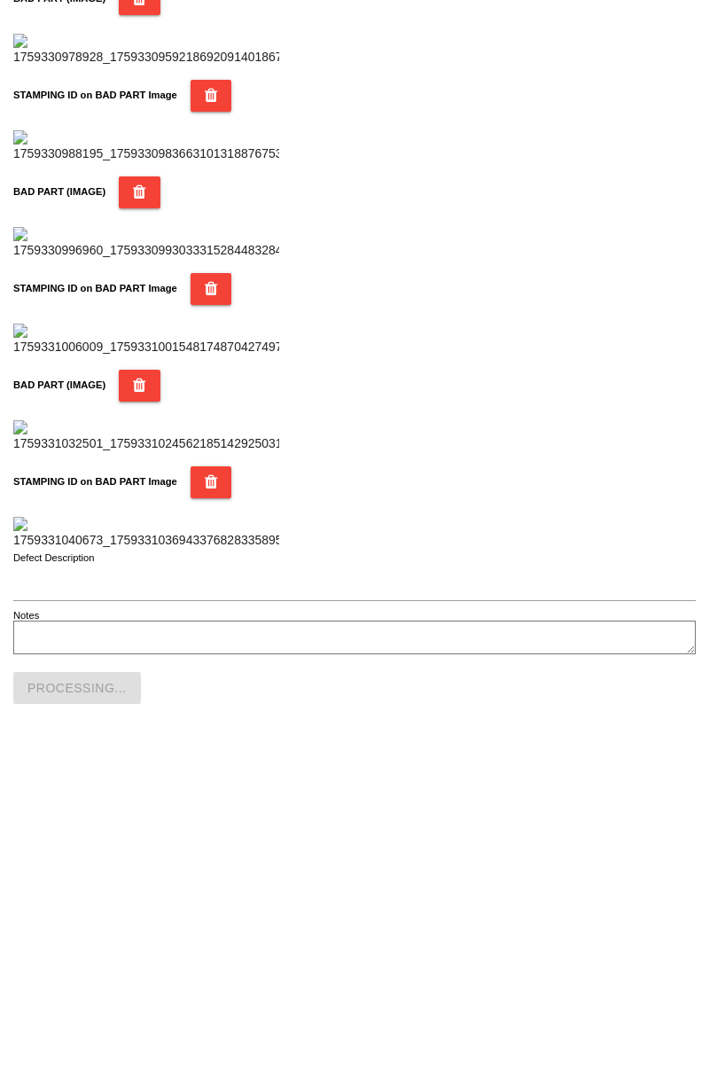
scroll to position [1553, 0]
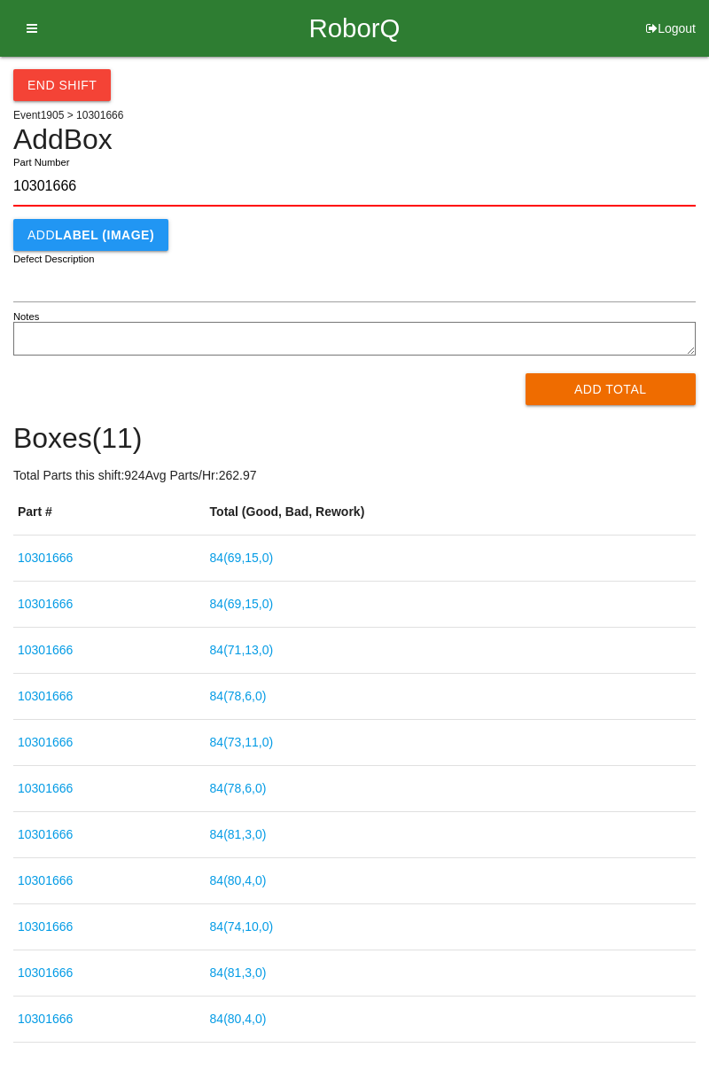
type input "10301666"
click at [614, 394] on button "Add Total" at bounding box center [611, 389] width 171 height 32
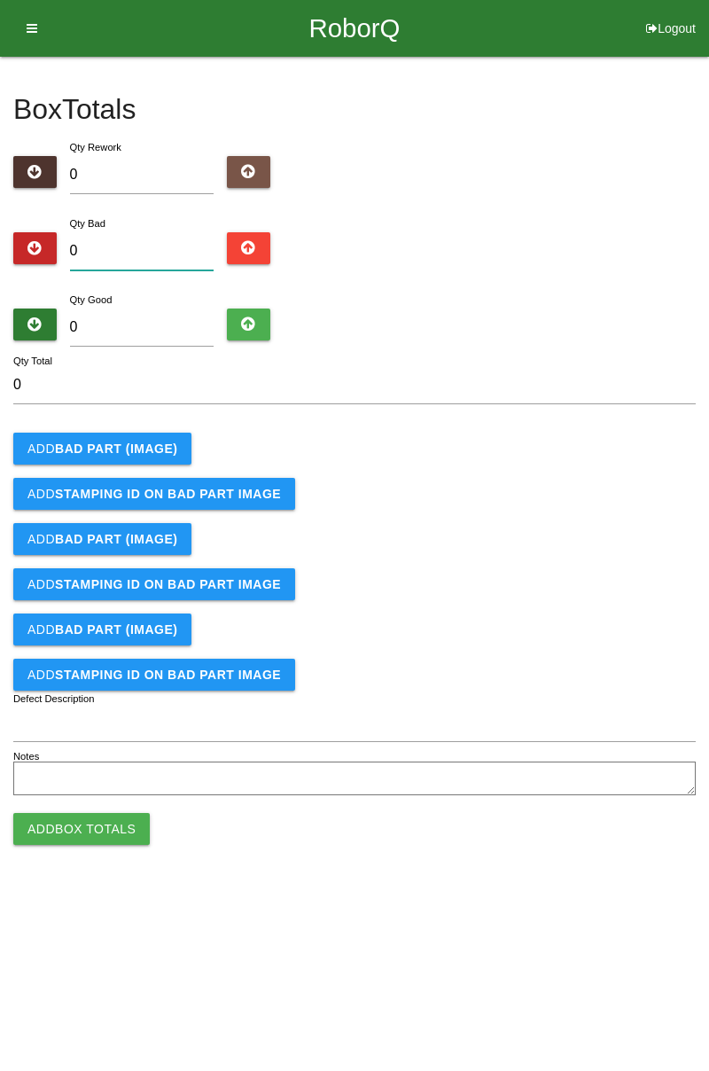
click at [137, 248] on input "0" at bounding box center [142, 251] width 145 height 38
click at [147, 245] on input "0" at bounding box center [142, 251] width 145 height 38
type input "9"
type input "0"
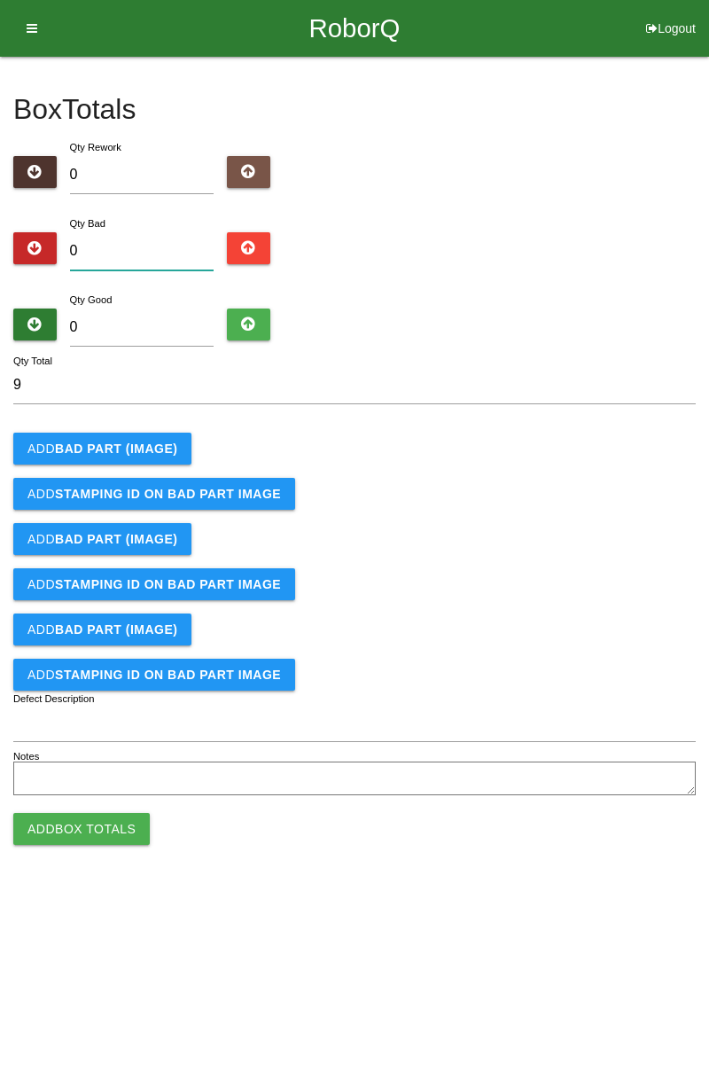
type input "0"
type input "1"
type input "16"
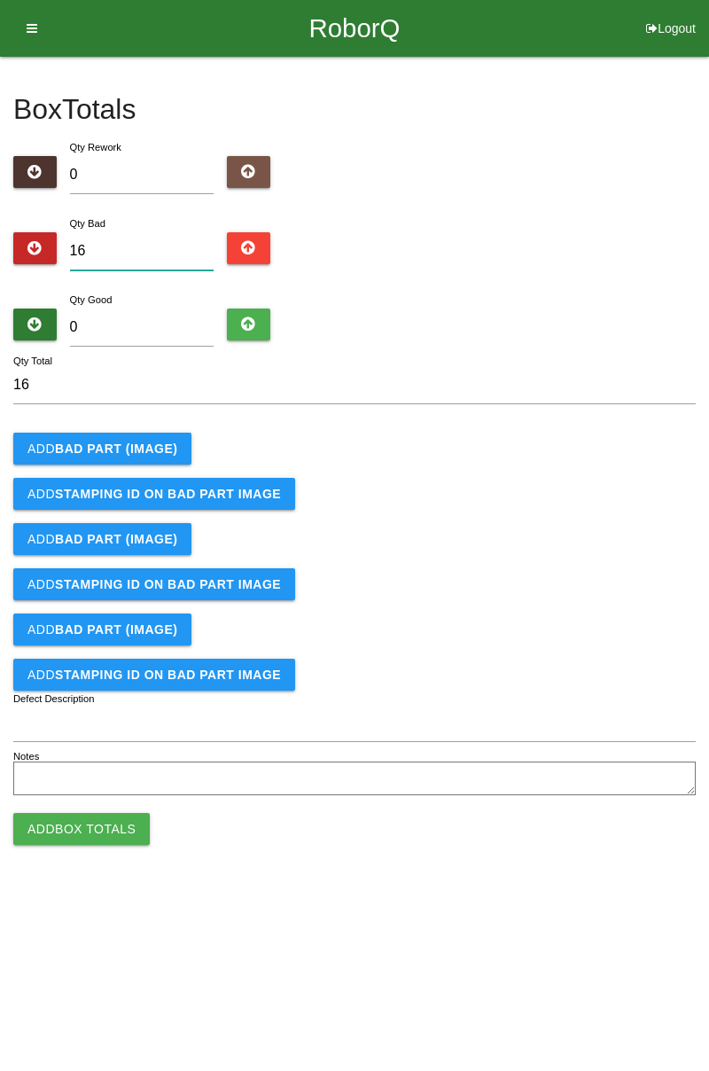
type input "16"
click at [147, 449] on b "BAD PART (IMAGE)" at bounding box center [116, 449] width 122 height 14
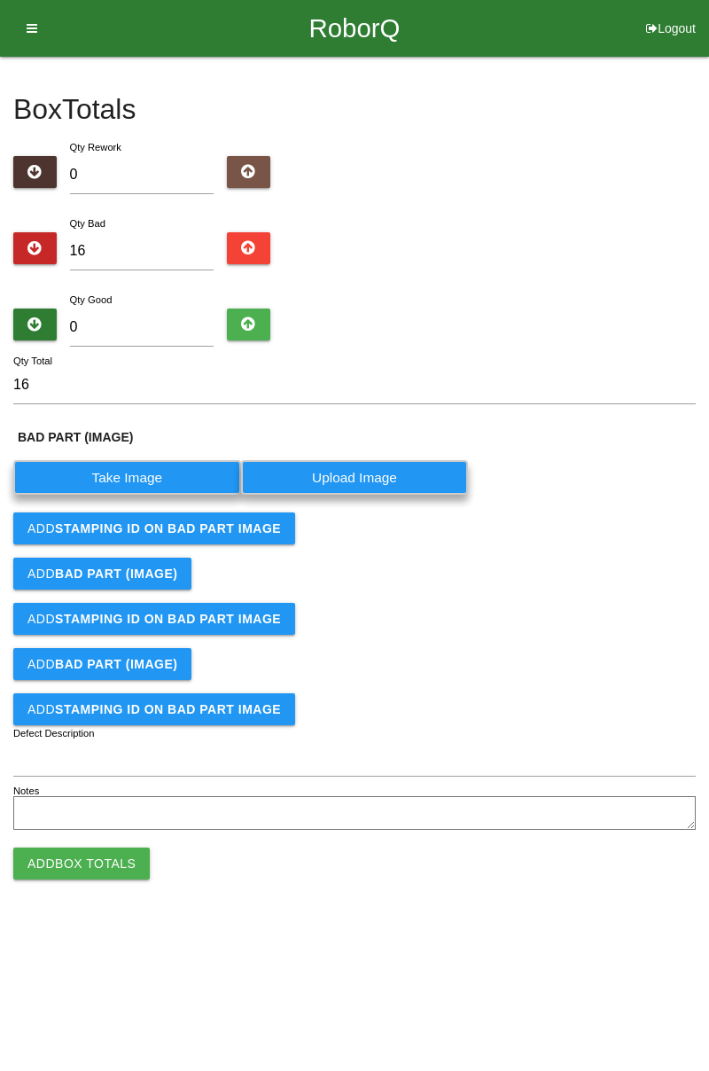
click at [145, 482] on label "Take Image" at bounding box center [127, 477] width 228 height 35
click at [0, 0] on \(IMAGE\) "Take Image" at bounding box center [0, 0] width 0 height 0
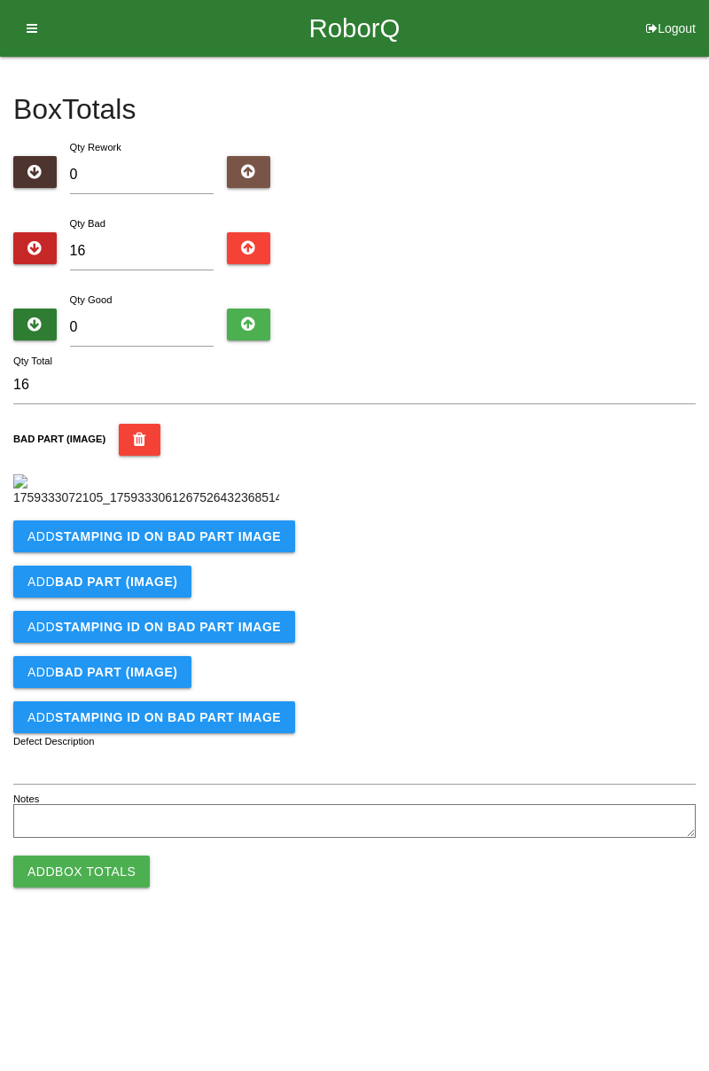
click at [229, 544] on b "STAMPING ID on BAD PART Image" at bounding box center [168, 536] width 226 height 14
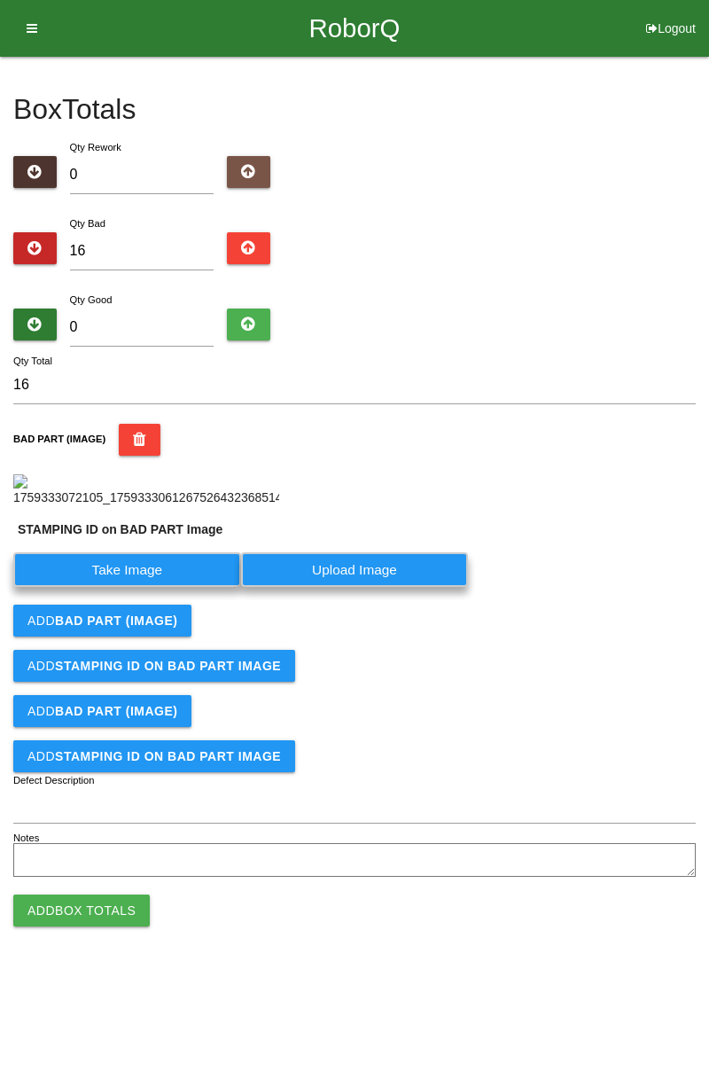
click at [147, 587] on label "Take Image" at bounding box center [127, 569] width 228 height 35
click at [0, 0] on PART "Take Image" at bounding box center [0, 0] width 0 height 0
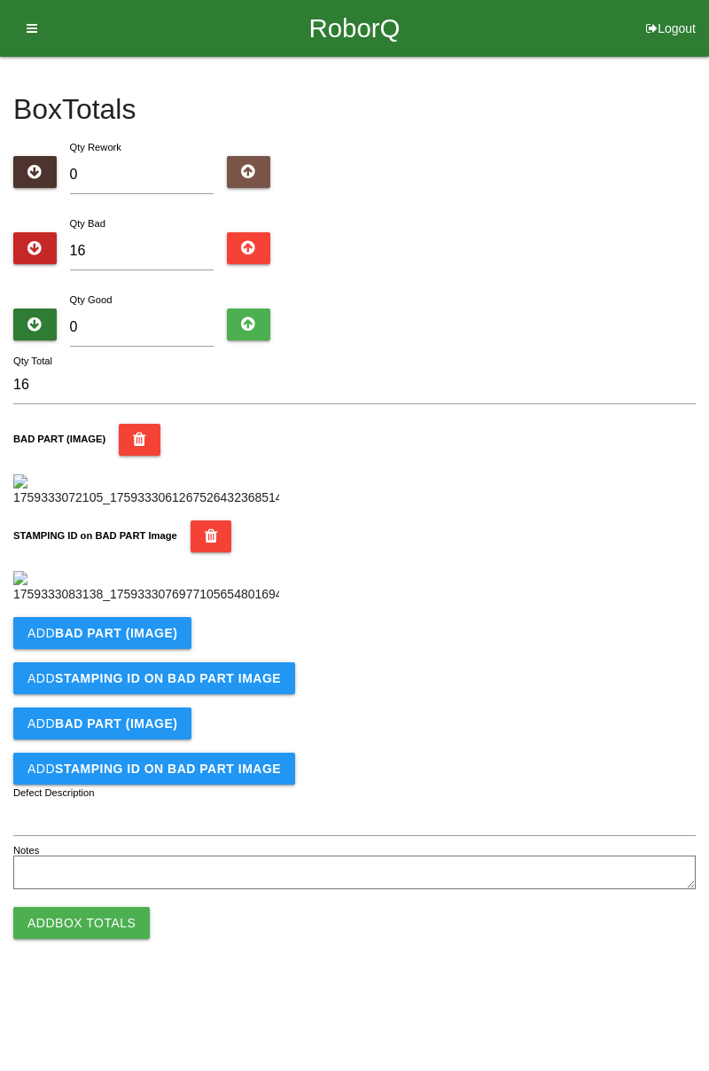
scroll to position [390, 0]
click at [168, 640] on b "BAD PART (IMAGE)" at bounding box center [116, 633] width 122 height 14
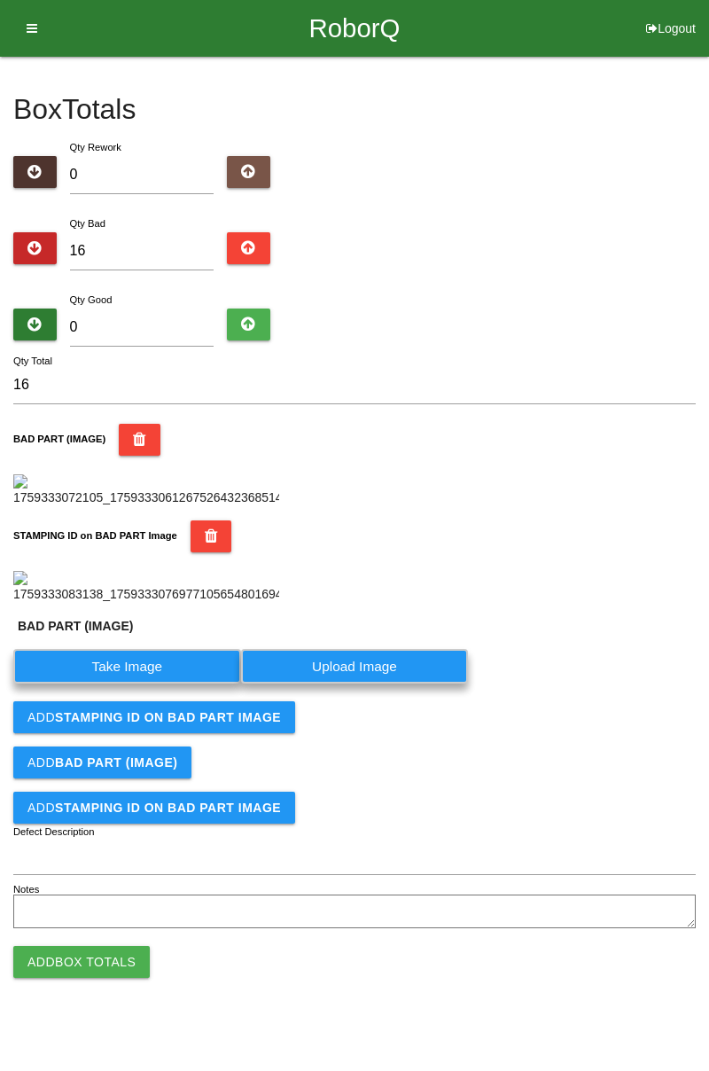
click at [144, 684] on label "Take Image" at bounding box center [127, 666] width 228 height 35
click at [0, 0] on \(IMAGE\) "Take Image" at bounding box center [0, 0] width 0 height 0
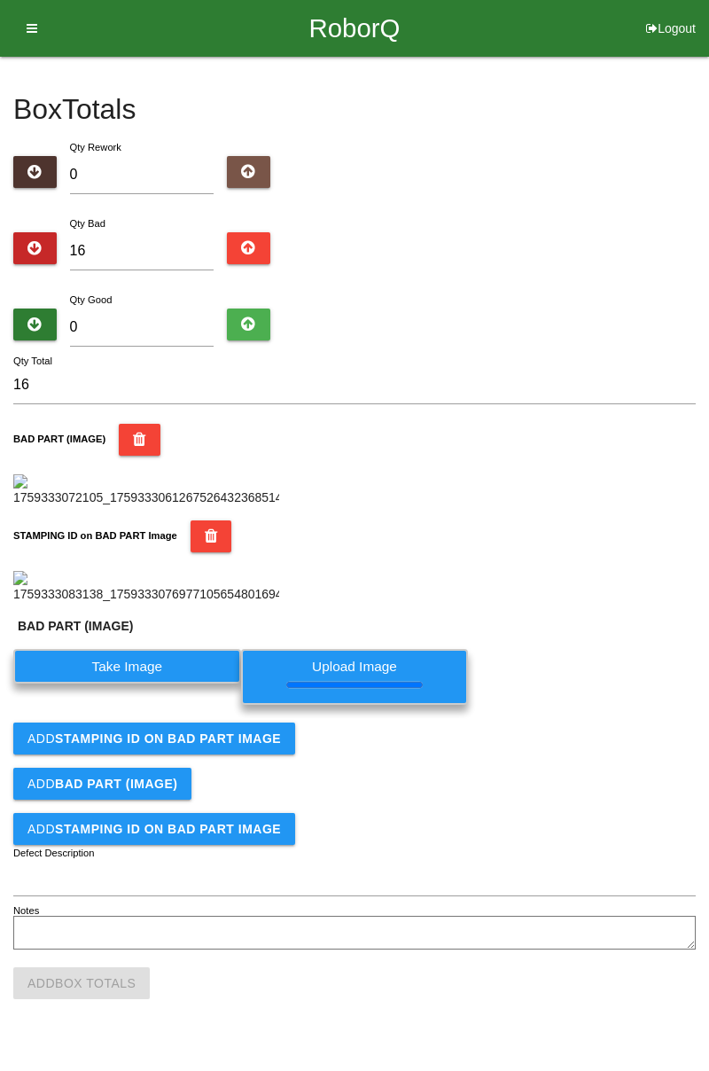
click at [250, 746] on b "STAMPING ID on BAD PART Image" at bounding box center [168, 738] width 226 height 14
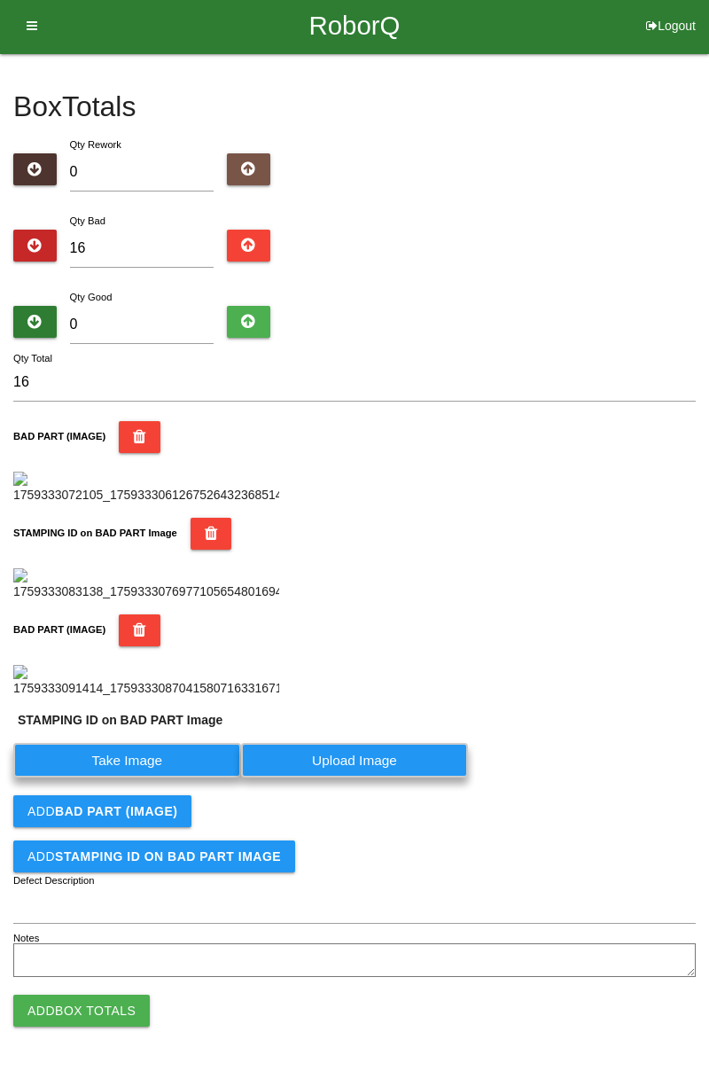
scroll to position [720, 0]
click at [207, 768] on label "Take Image" at bounding box center [127, 760] width 228 height 35
click at [0, 0] on PART "Take Image" at bounding box center [0, 0] width 0 height 0
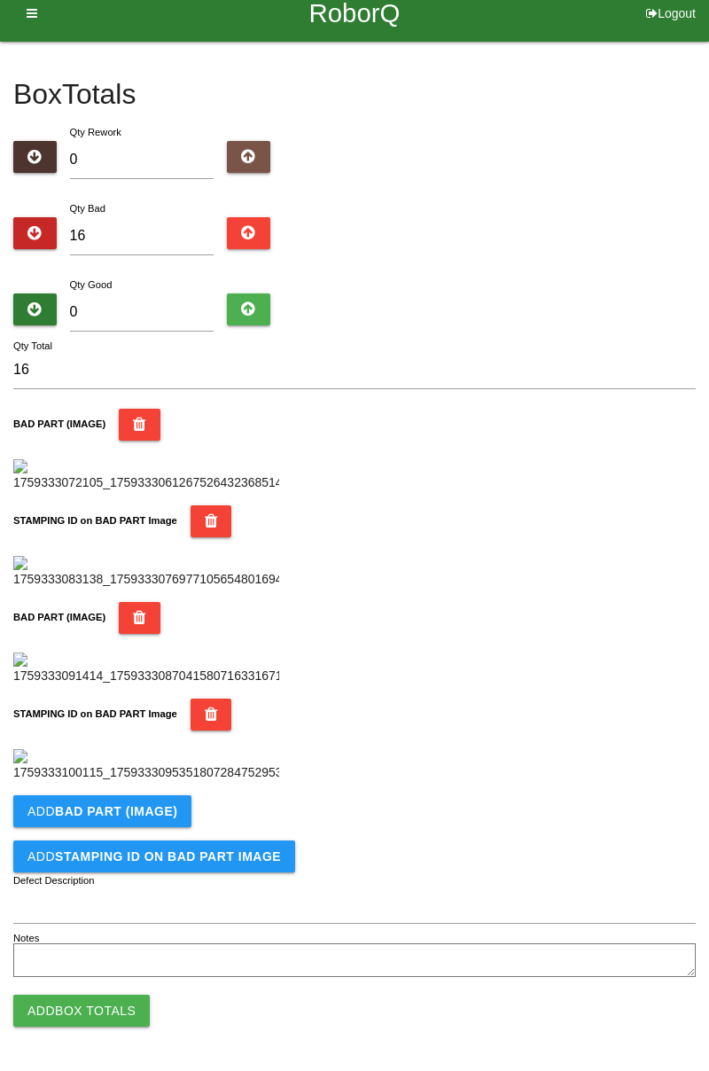
scroll to position [972, 0]
click at [165, 812] on b "BAD PART (IMAGE)" at bounding box center [116, 811] width 122 height 14
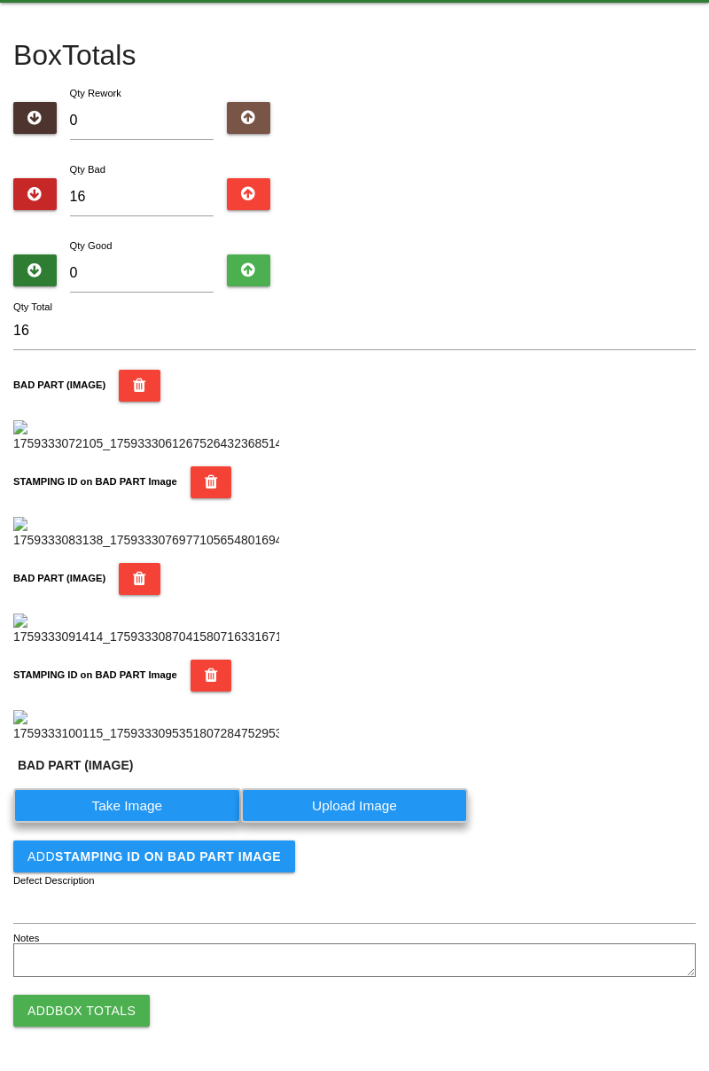
click at [141, 823] on label "Take Image" at bounding box center [127, 805] width 228 height 35
click at [0, 0] on \(IMAGE\) "Take Image" at bounding box center [0, 0] width 0 height 0
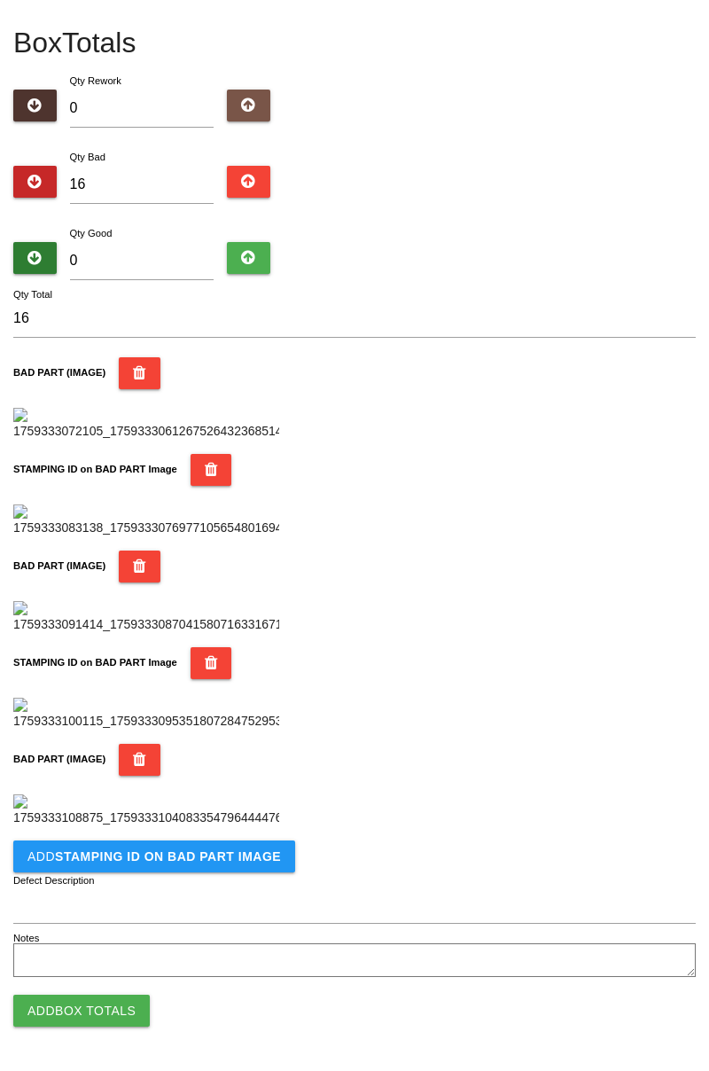
scroll to position [1263, 0]
click at [260, 857] on b "STAMPING ID on BAD PART Image" at bounding box center [168, 856] width 226 height 14
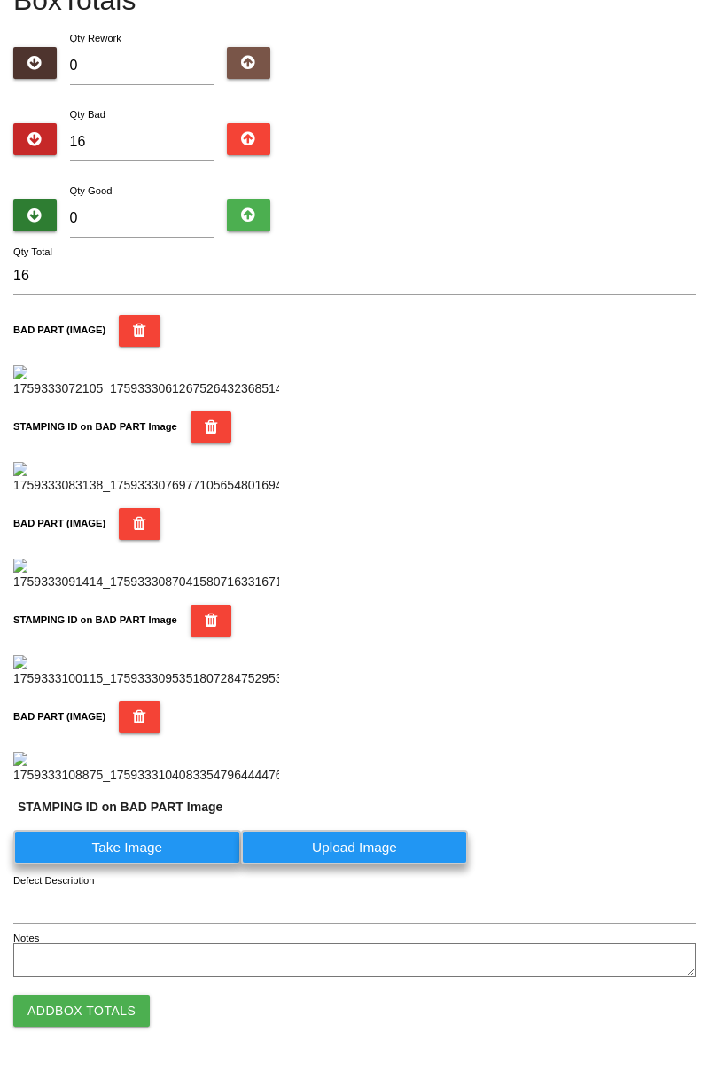
click at [161, 864] on label "Take Image" at bounding box center [127, 847] width 228 height 35
click at [0, 0] on PART "Take Image" at bounding box center [0, 0] width 0 height 0
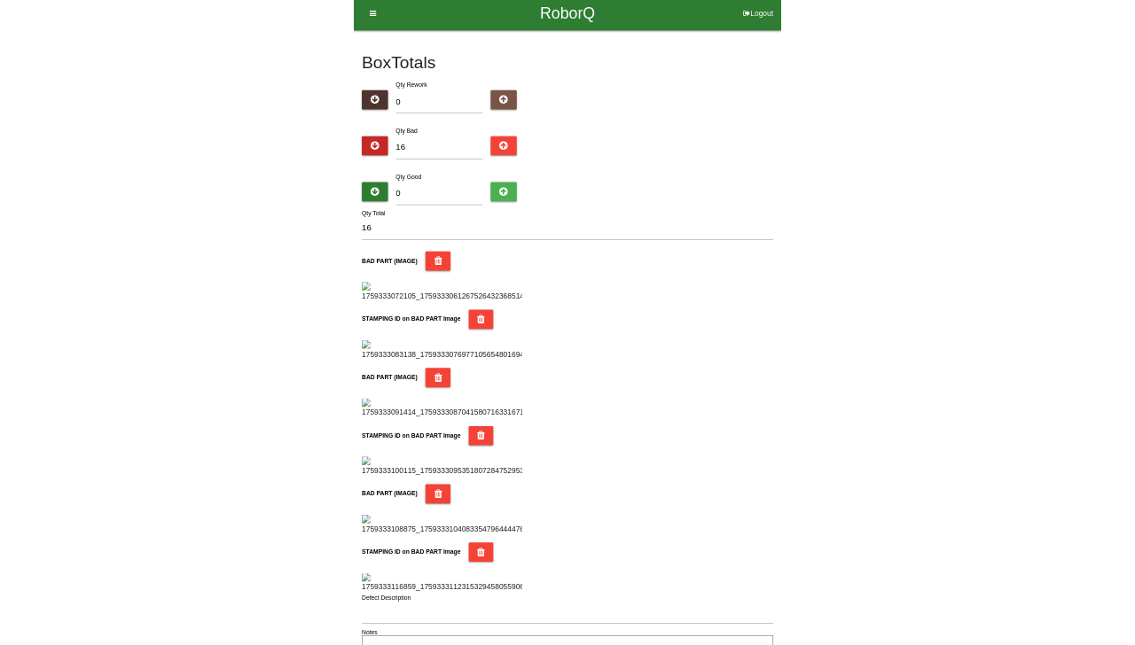
scroll to position [0, 0]
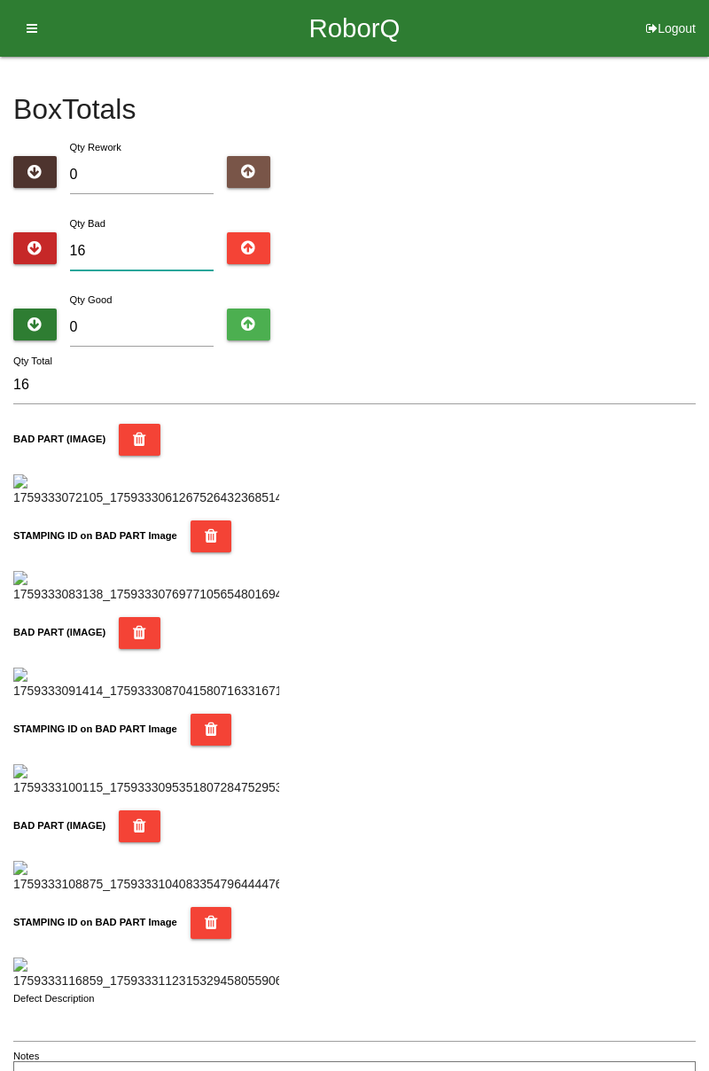
click at [156, 251] on input "16" at bounding box center [142, 251] width 145 height 38
click at [161, 321] on input "0" at bounding box center [142, 328] width 145 height 38
type input "7"
type input "23"
type input "71"
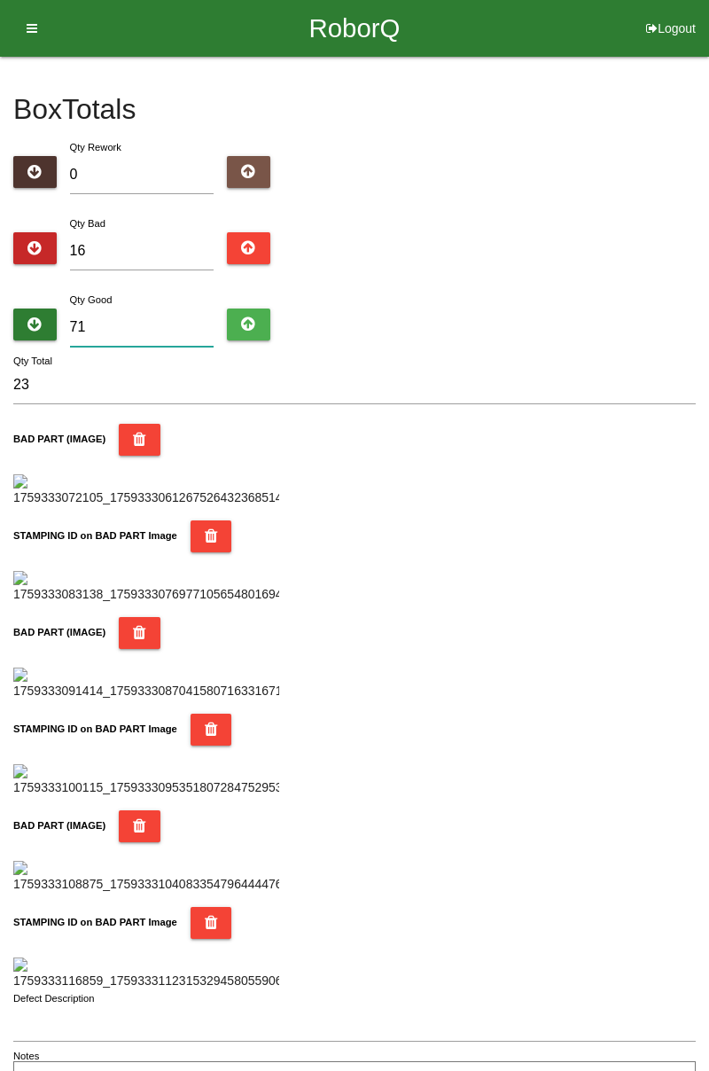
type input "87"
type input "7"
type input "23"
type input "0"
type input "16"
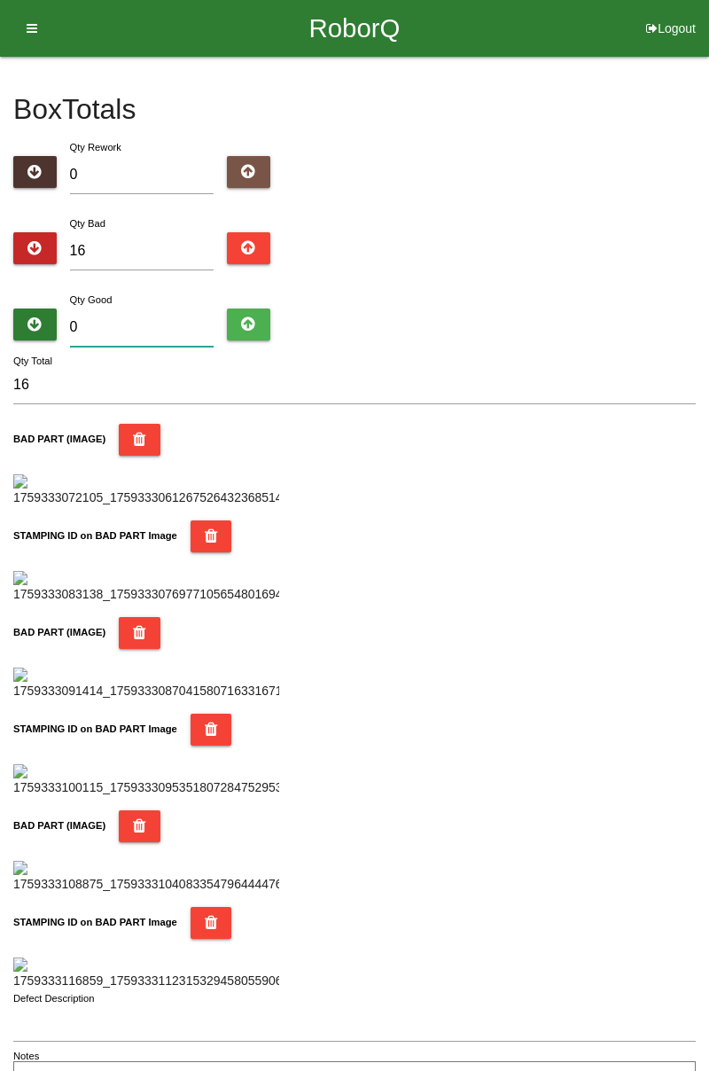
type input "6"
type input "22"
type input "67"
type input "83"
type input "6"
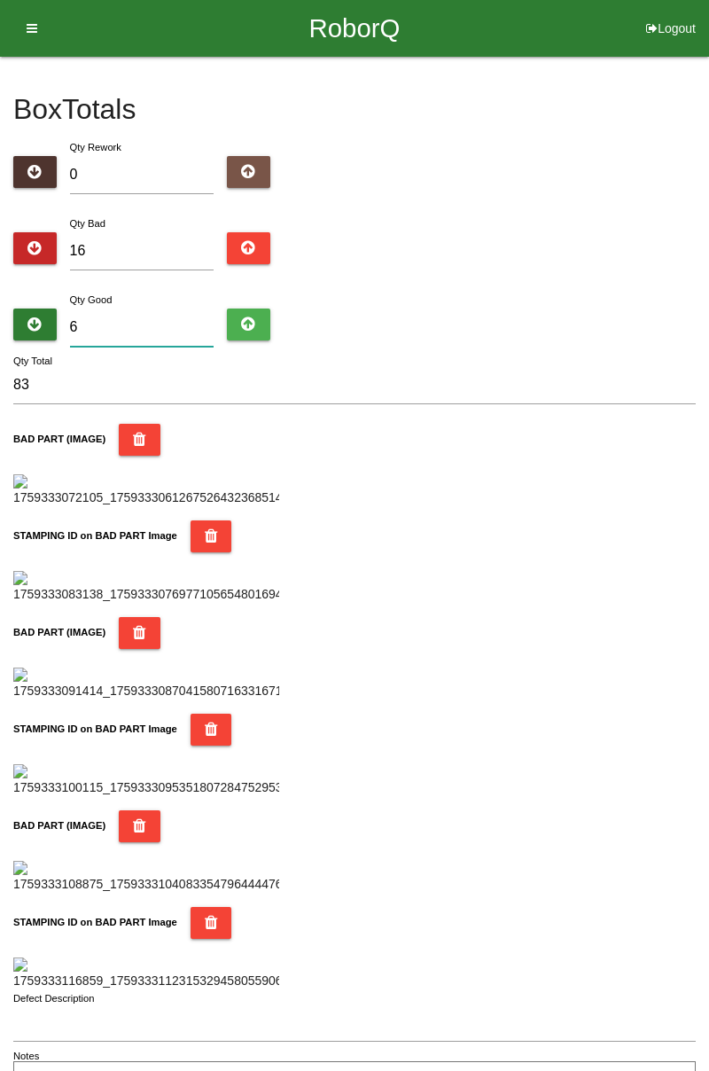
type input "22"
type input "68"
type input "84"
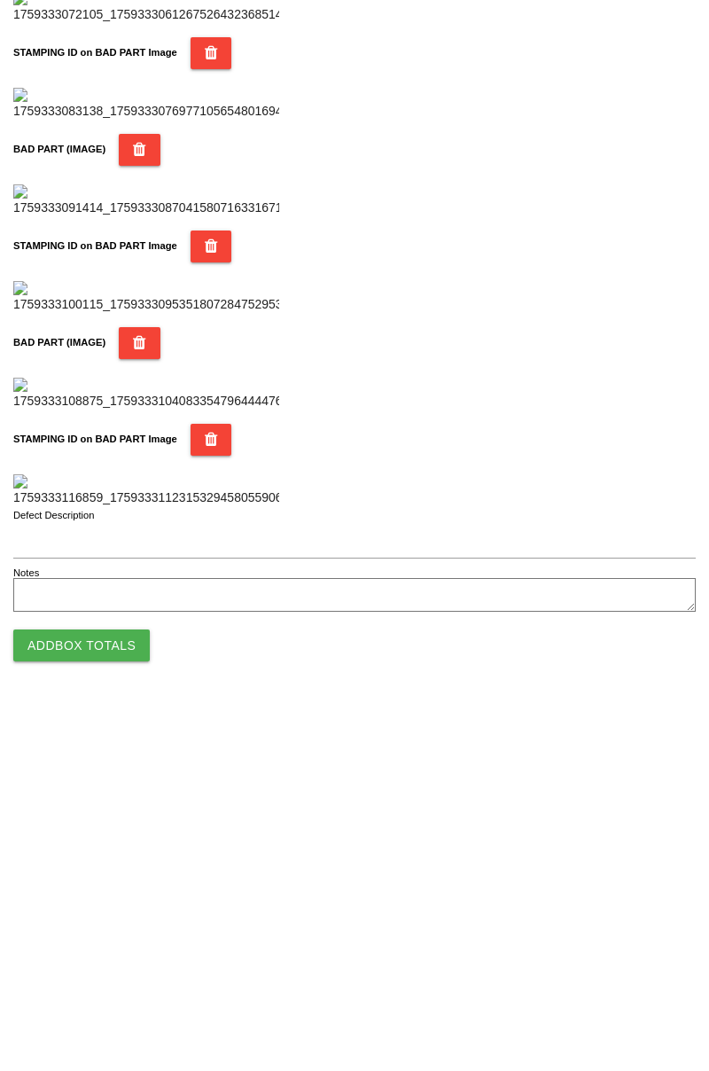
scroll to position [1553, 0]
type input "68"
click at [106, 1016] on button "Add Box Totals" at bounding box center [81, 1011] width 137 height 32
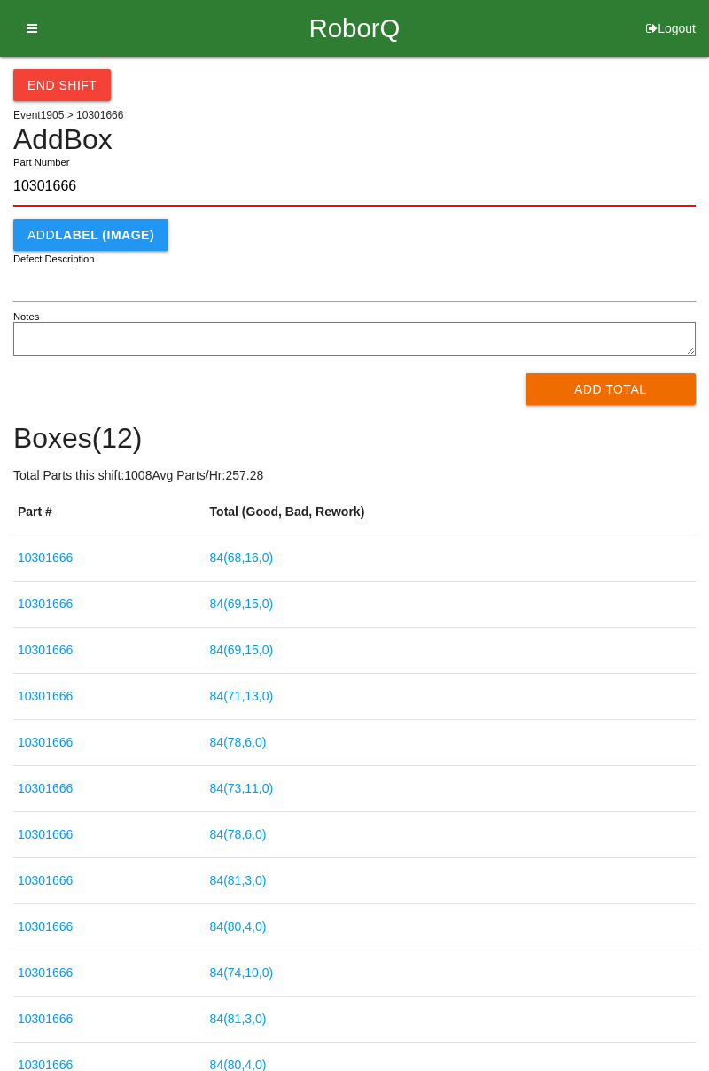
type input "10301666"
click at [615, 388] on button "Add Total" at bounding box center [611, 389] width 171 height 32
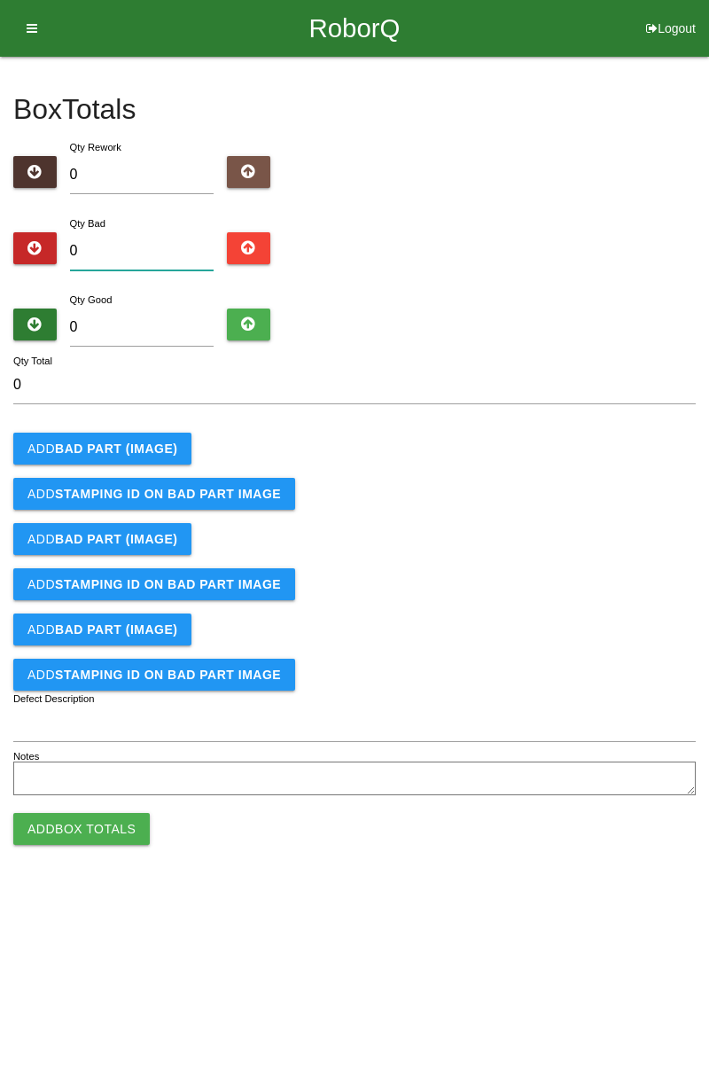
click at [163, 246] on input "0" at bounding box center [142, 251] width 145 height 38
type input "7"
click at [145, 433] on button "Add BAD PART (IMAGE)" at bounding box center [102, 449] width 178 height 32
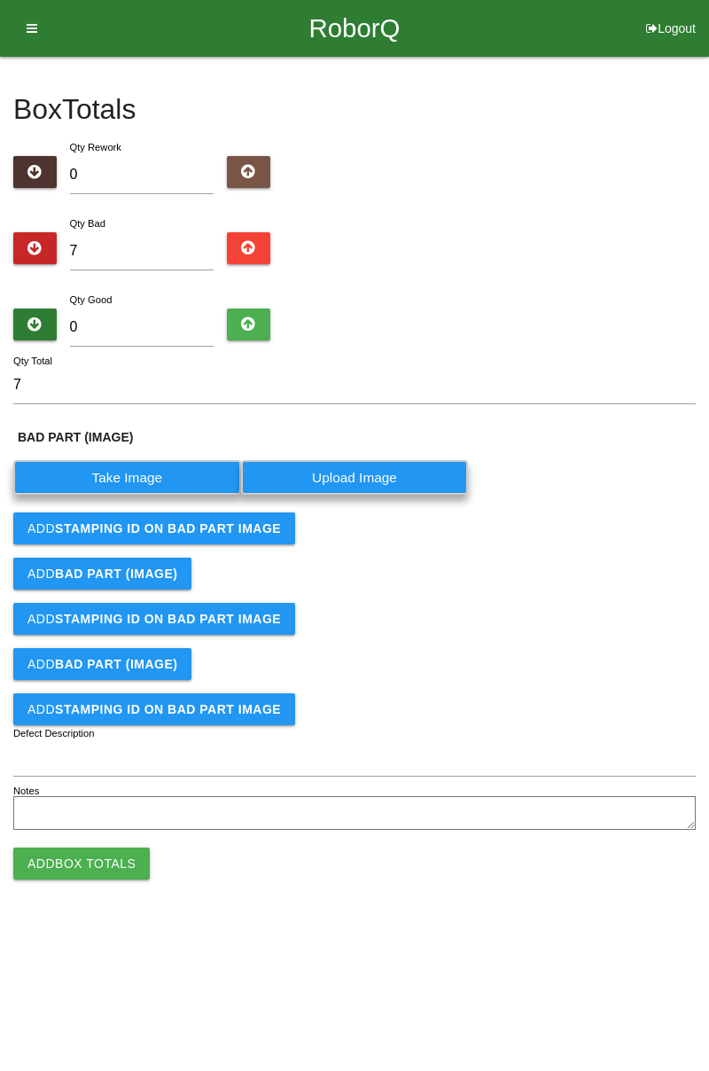
click at [146, 477] on label "Take Image" at bounding box center [127, 477] width 228 height 35
click at [0, 0] on \(IMAGE\) "Take Image" at bounding box center [0, 0] width 0 height 0
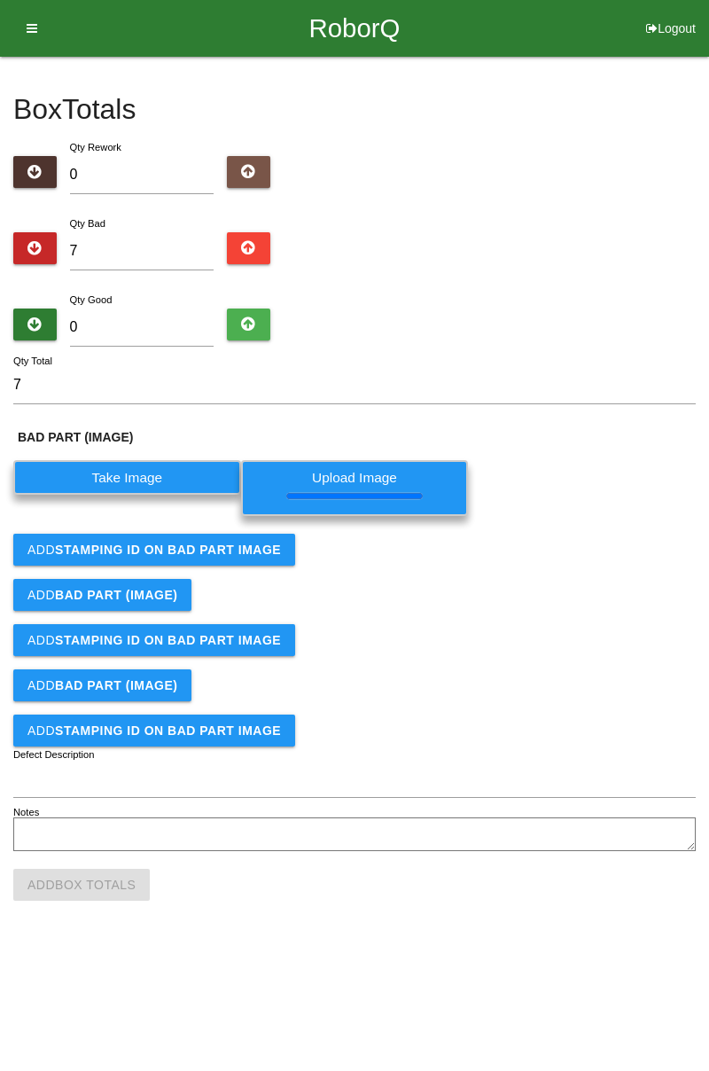
click at [217, 554] on b "STAMPING ID on BAD PART Image" at bounding box center [168, 550] width 226 height 14
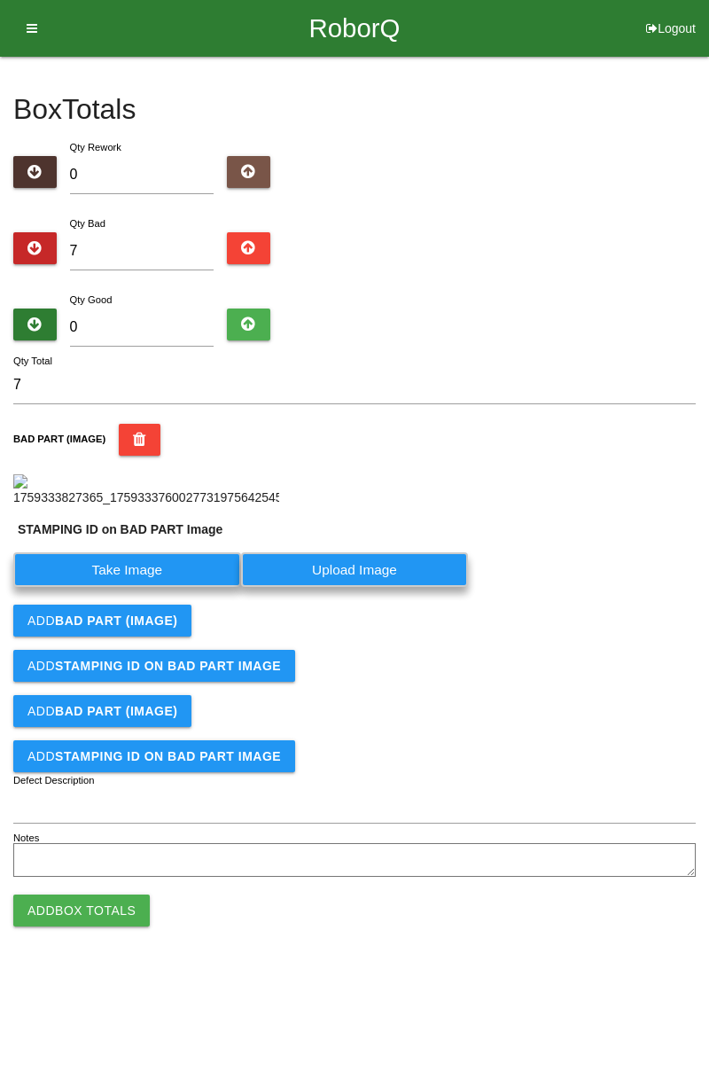
click at [184, 587] on label "Take Image" at bounding box center [127, 569] width 228 height 35
click at [0, 0] on PART "Take Image" at bounding box center [0, 0] width 0 height 0
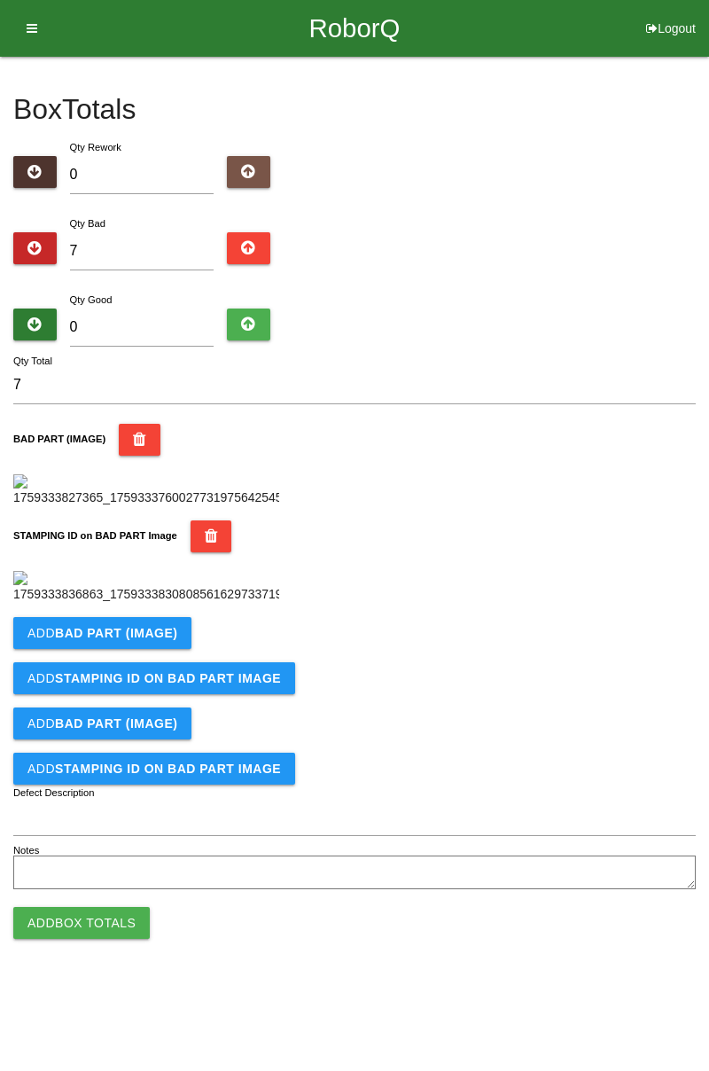
scroll to position [390, 0]
click at [168, 640] on b "BAD PART (IMAGE)" at bounding box center [116, 633] width 122 height 14
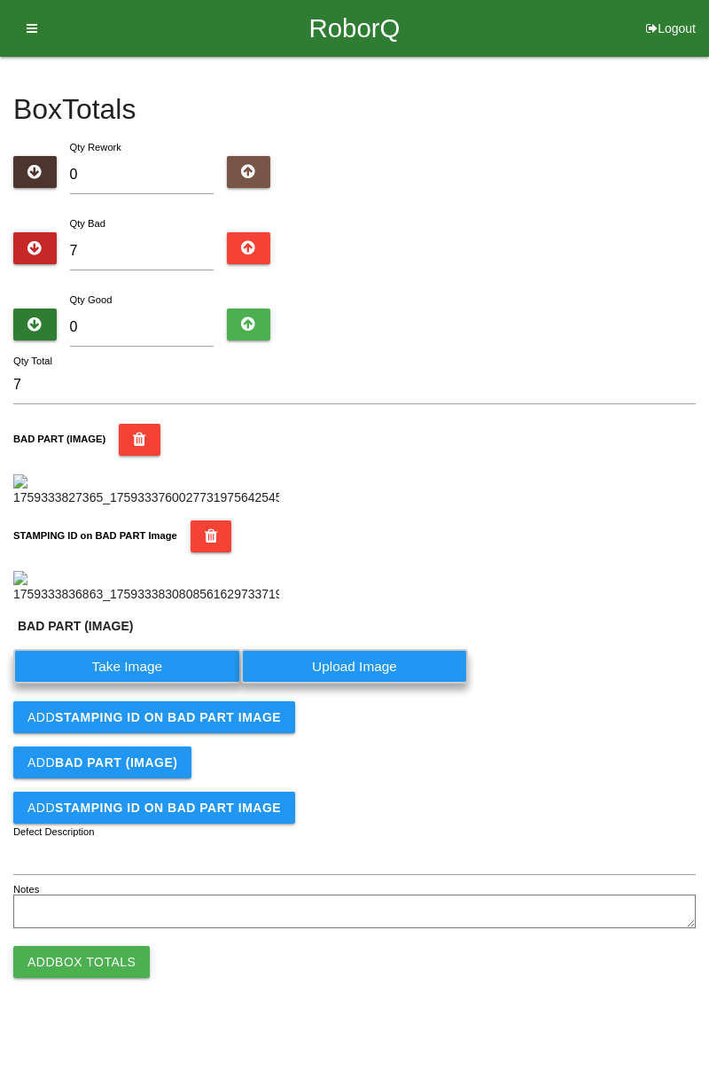
click at [152, 684] on label "Take Image" at bounding box center [127, 666] width 228 height 35
click at [0, 0] on \(IMAGE\) "Take Image" at bounding box center [0, 0] width 0 height 0
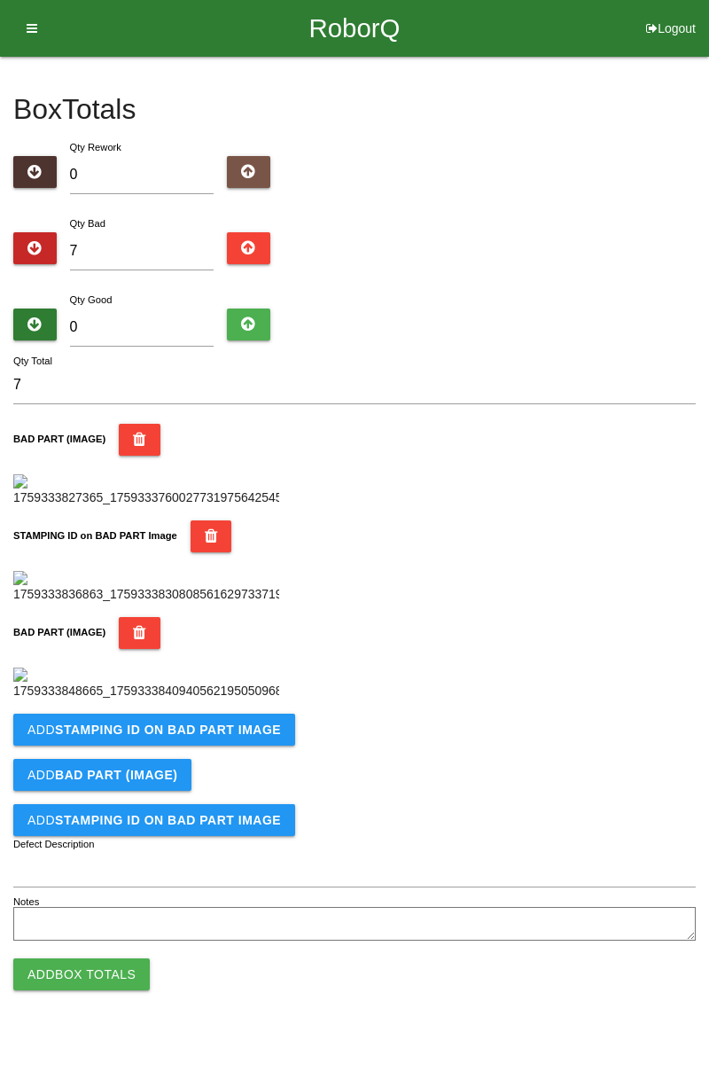
scroll to position [681, 0]
click at [236, 746] on button "Add STAMPING ID on BAD PART Image" at bounding box center [154, 730] width 282 height 32
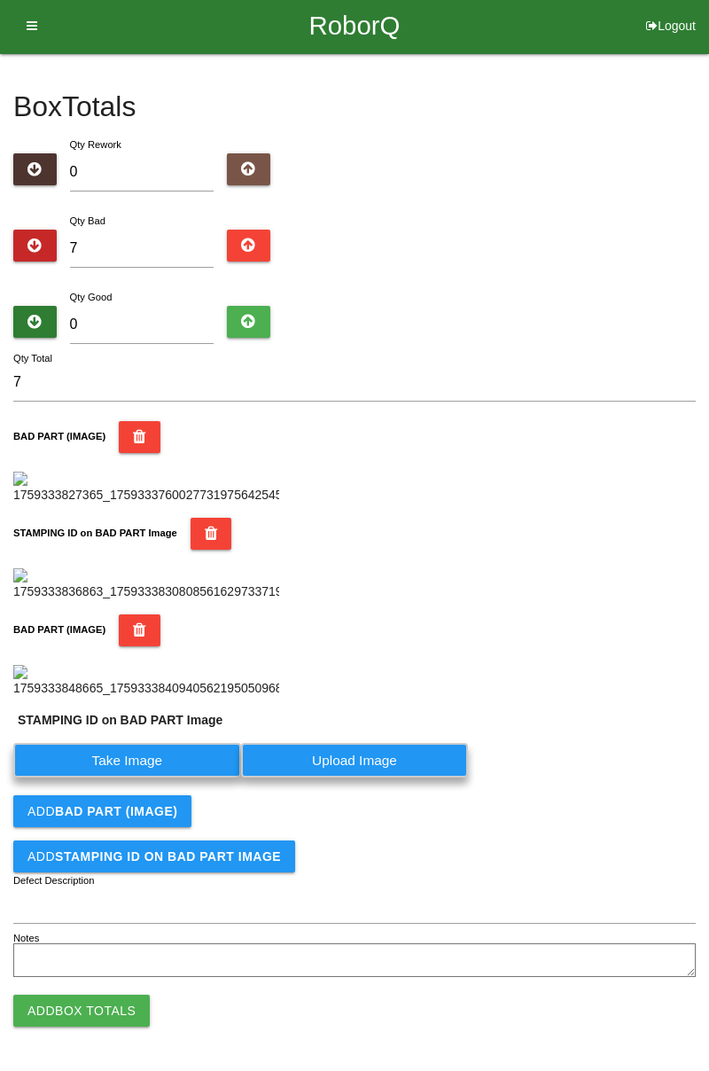
click at [173, 778] on label "Take Image" at bounding box center [127, 760] width 228 height 35
click at [0, 0] on PART "Take Image" at bounding box center [0, 0] width 0 height 0
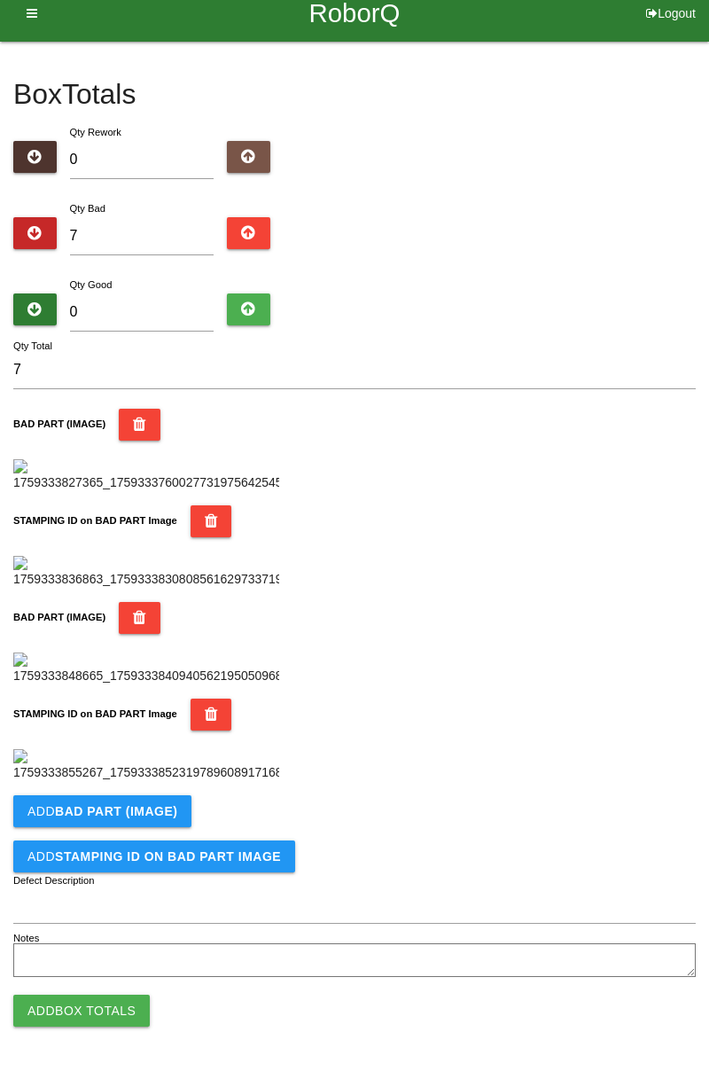
scroll to position [972, 0]
click at [158, 824] on button "Add BAD PART (IMAGE)" at bounding box center [102, 811] width 178 height 32
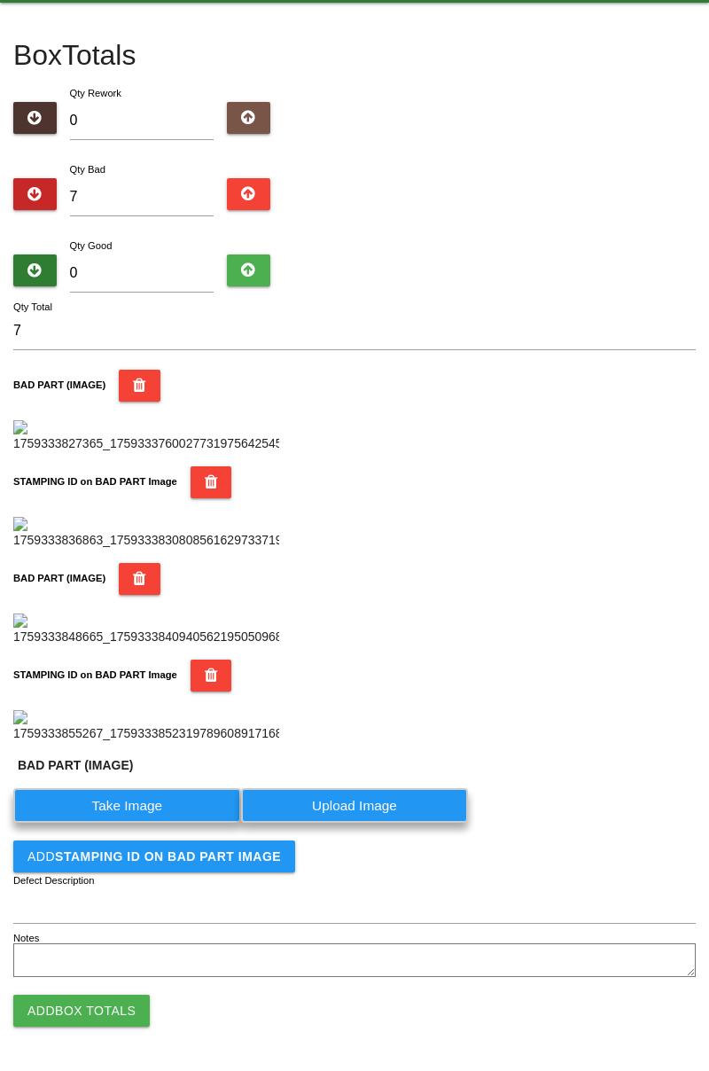
click at [144, 823] on label "Take Image" at bounding box center [127, 805] width 228 height 35
click at [0, 0] on \(IMAGE\) "Take Image" at bounding box center [0, 0] width 0 height 0
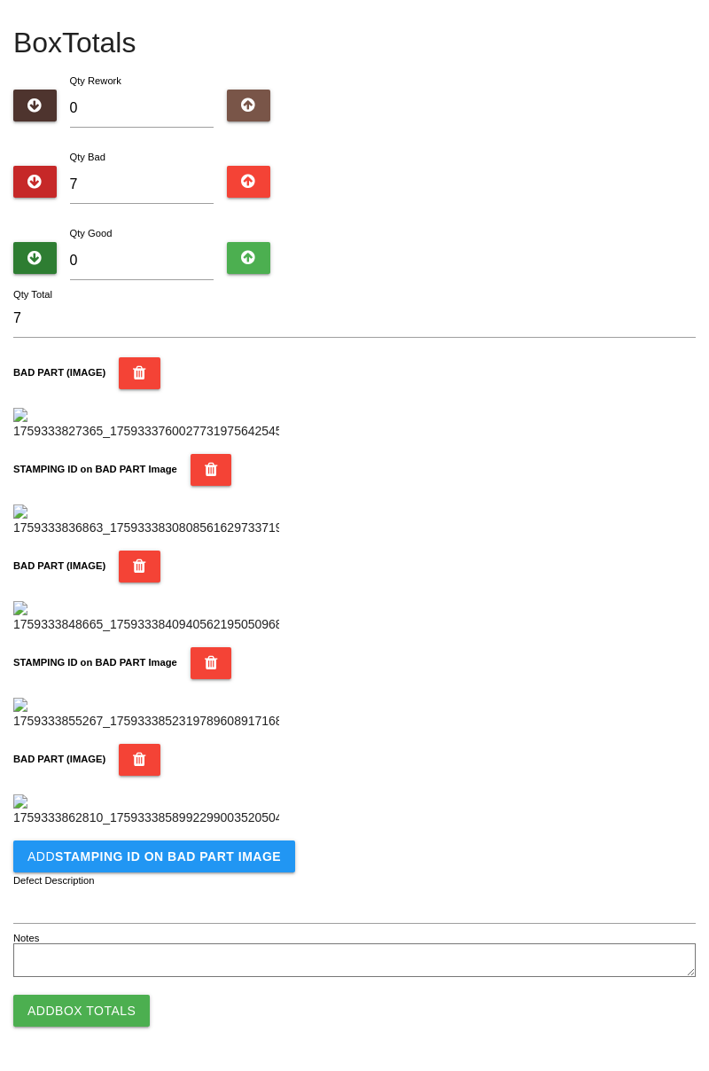
click at [242, 827] on img at bounding box center [146, 810] width 266 height 33
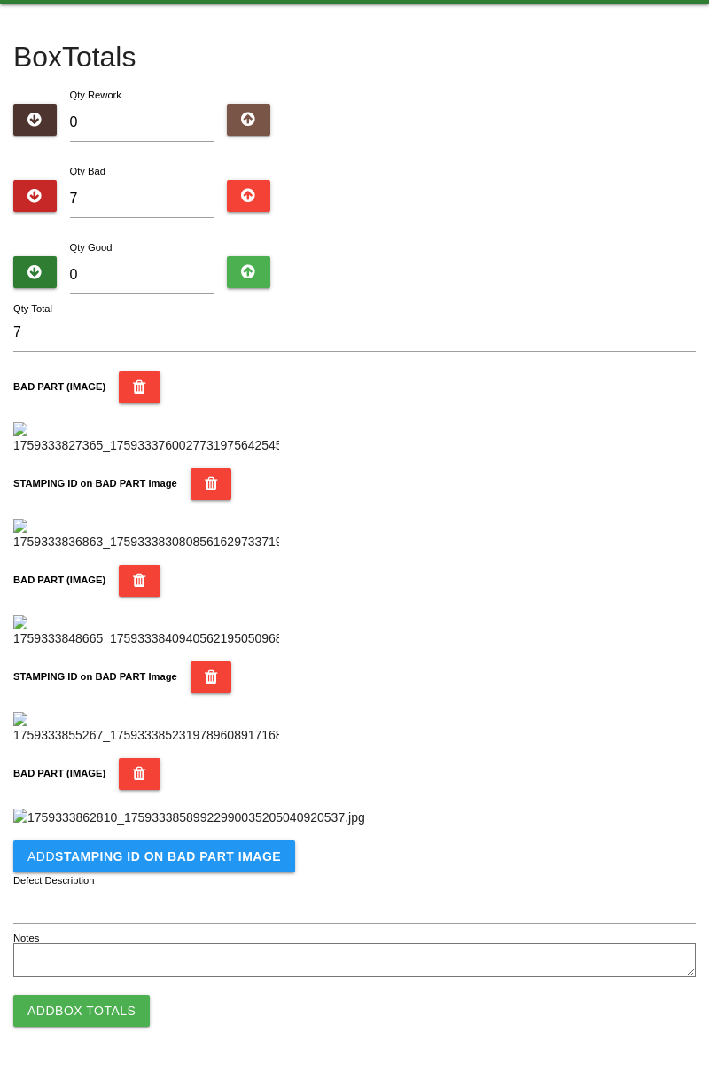
click at [364, 809] on img at bounding box center [189, 818] width 352 height 19
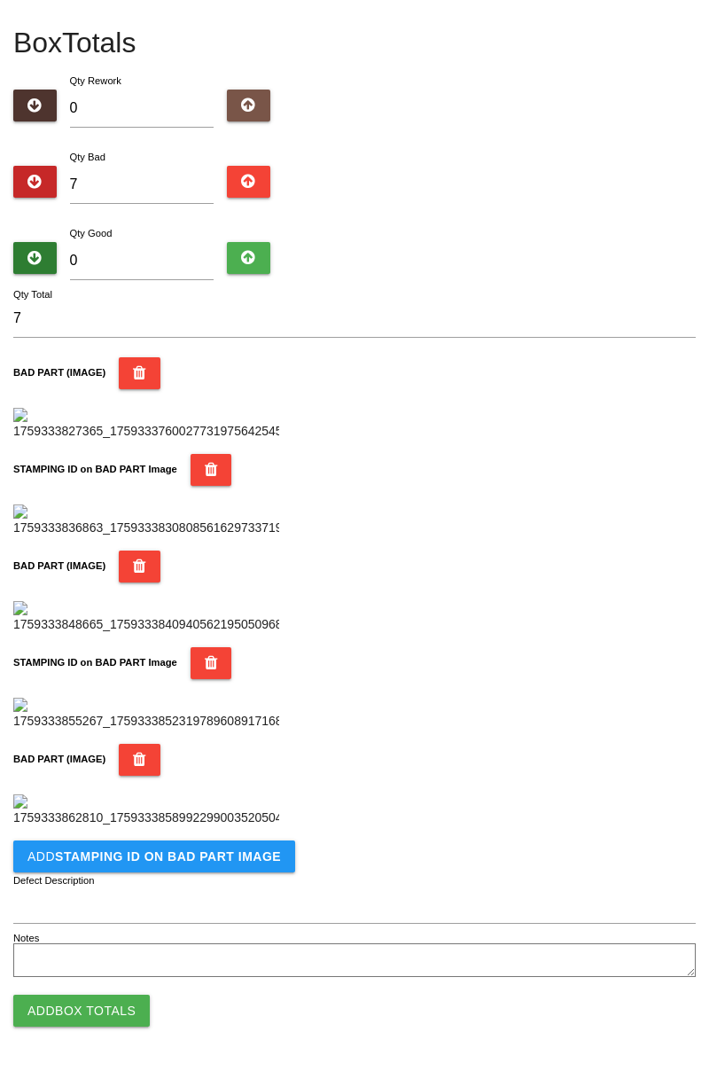
click at [203, 861] on b "STAMPING ID on BAD PART Image" at bounding box center [168, 856] width 226 height 14
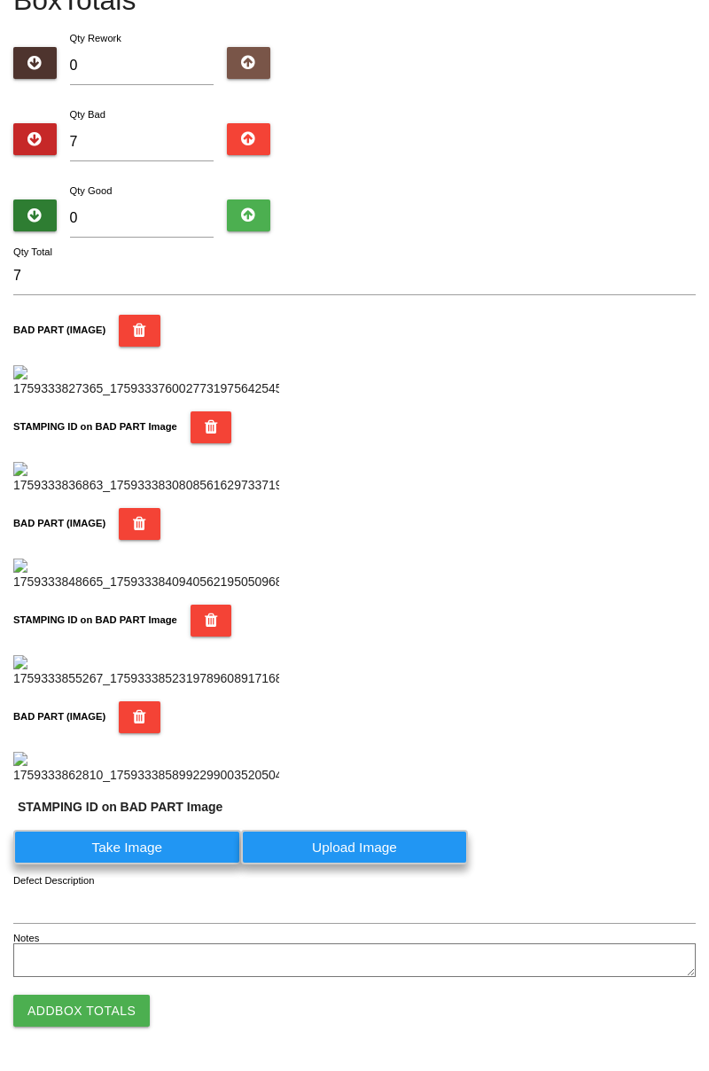
click at [143, 864] on label "Take Image" at bounding box center [127, 847] width 228 height 35
click at [0, 0] on PART "Take Image" at bounding box center [0, 0] width 0 height 0
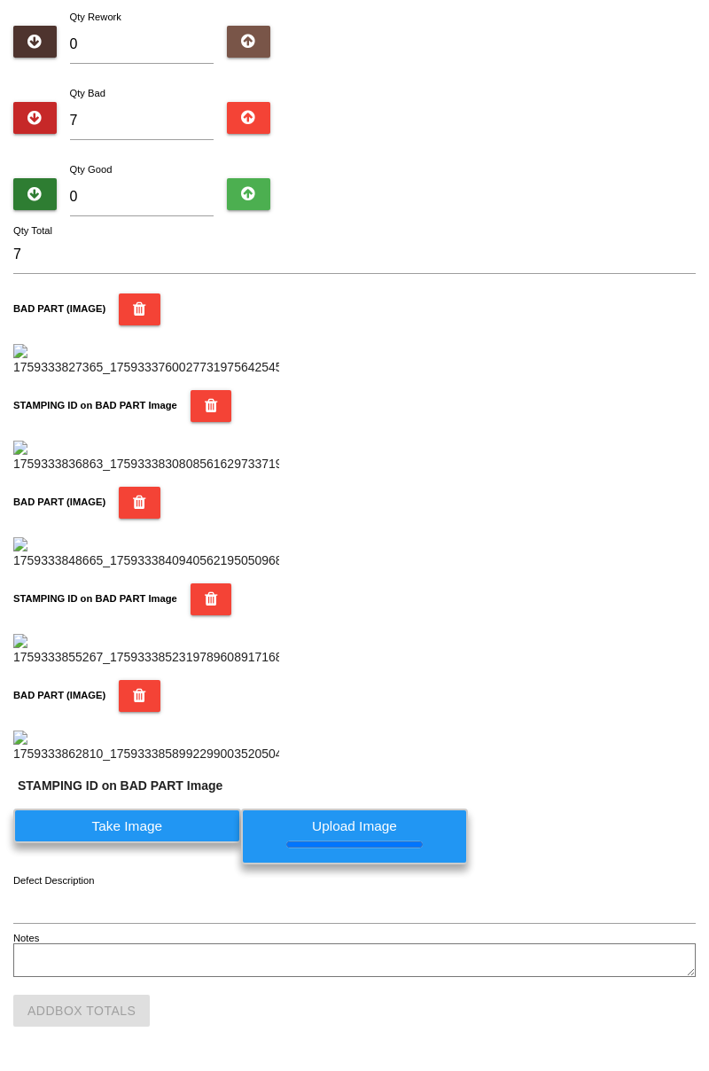
scroll to position [0, 0]
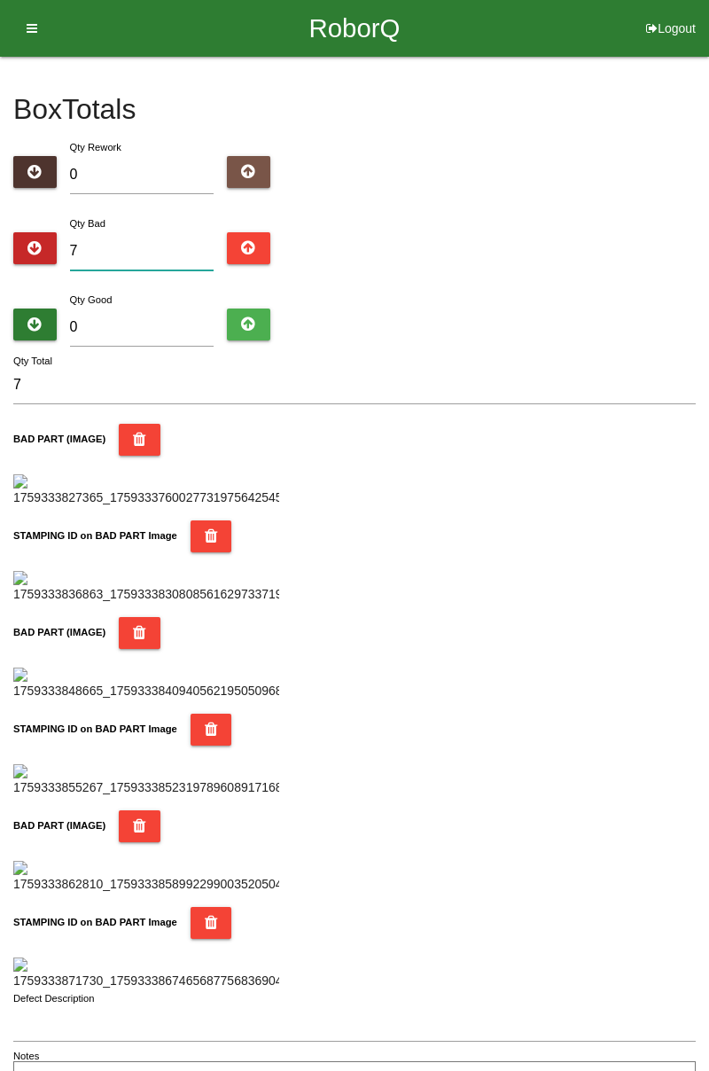
click at [161, 236] on input "7" at bounding box center [142, 251] width 145 height 38
